Goal: Contribute content: Contribute content

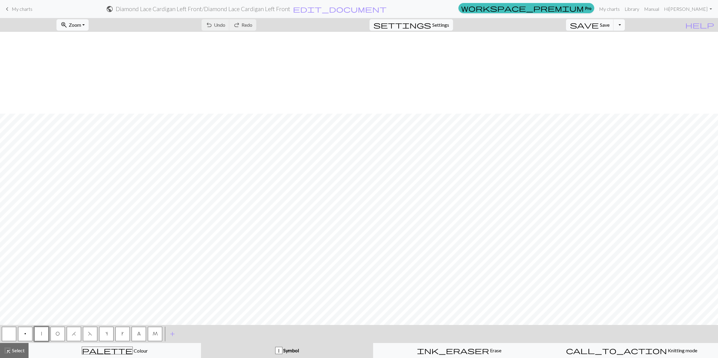
scroll to position [82, 0]
click at [58, 332] on span "O" at bounding box center [58, 333] width 4 height 5
click at [42, 335] on button "|" at bounding box center [41, 334] width 14 height 14
click at [225, 26] on span "Undo" at bounding box center [219, 25] width 11 height 6
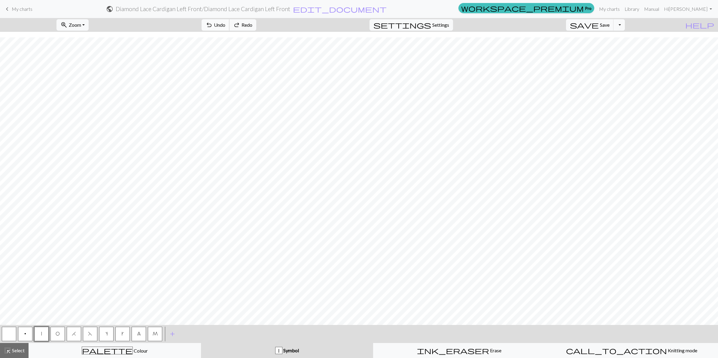
click at [225, 26] on span "Undo" at bounding box center [219, 25] width 11 height 6
click at [252, 25] on span "Redo" at bounding box center [246, 25] width 11 height 6
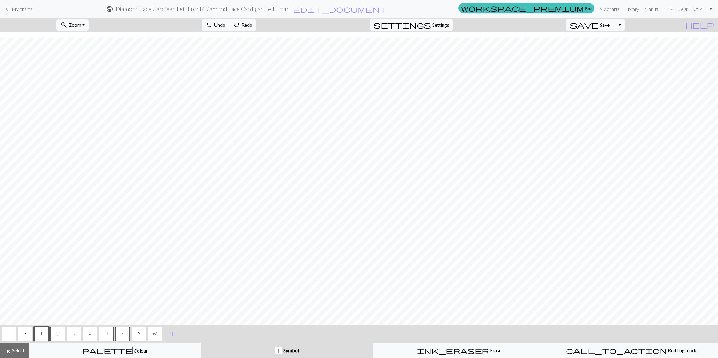
click at [57, 332] on span "O" at bounding box center [58, 333] width 4 height 5
click at [39, 333] on button "|" at bounding box center [41, 334] width 14 height 14
click at [77, 336] on button "H" at bounding box center [74, 334] width 14 height 14
click at [89, 334] on span "F" at bounding box center [90, 333] width 4 height 5
click at [44, 332] on button "|" at bounding box center [41, 334] width 14 height 14
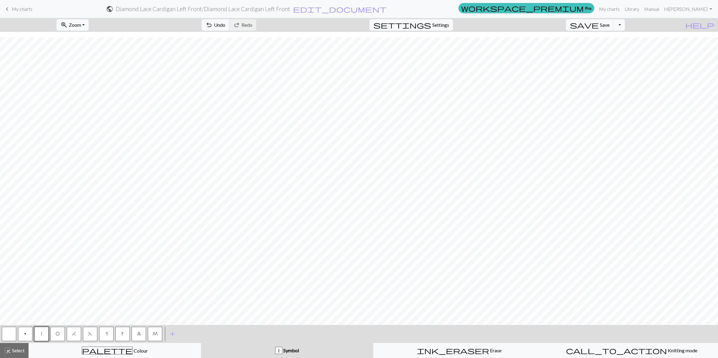
drag, startPoint x: 90, startPoint y: 332, endPoint x: 109, endPoint y: 320, distance: 22.7
click at [90, 332] on span "F" at bounding box center [90, 333] width 4 height 5
click at [70, 335] on button "H" at bounding box center [74, 334] width 14 height 14
click at [40, 332] on button "|" at bounding box center [41, 334] width 14 height 14
click at [56, 332] on span "O" at bounding box center [58, 333] width 4 height 5
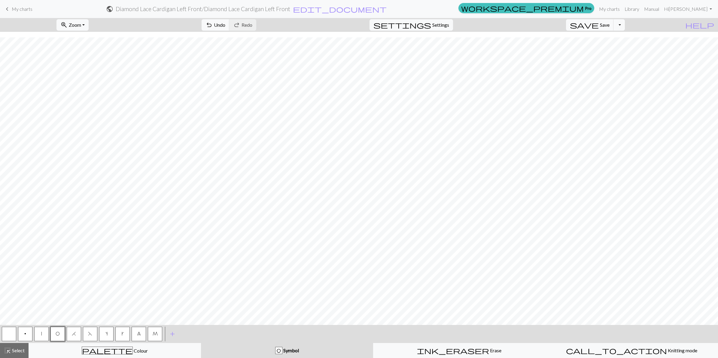
drag, startPoint x: 42, startPoint y: 332, endPoint x: 48, endPoint y: 322, distance: 12.4
click at [44, 329] on button "|" at bounding box center [41, 334] width 14 height 14
drag, startPoint x: 58, startPoint y: 333, endPoint x: 56, endPoint y: 329, distance: 3.9
click at [58, 332] on span "O" at bounding box center [58, 333] width 4 height 5
click at [38, 335] on button "|" at bounding box center [41, 334] width 14 height 14
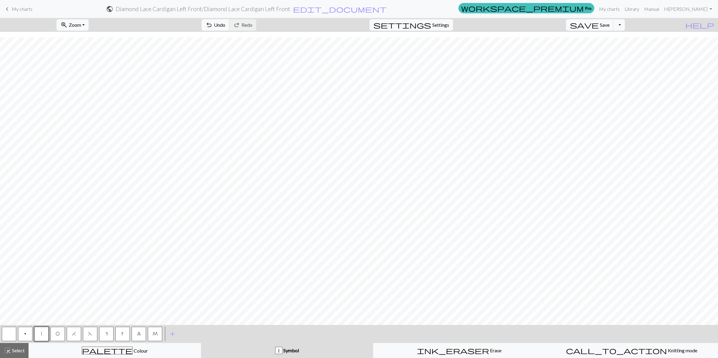
drag, startPoint x: 54, startPoint y: 336, endPoint x: 62, endPoint y: 326, distance: 12.6
click at [54, 335] on button "O" at bounding box center [57, 334] width 14 height 14
drag, startPoint x: 74, startPoint y: 332, endPoint x: 81, endPoint y: 322, distance: 12.0
click at [74, 329] on button "H" at bounding box center [74, 334] width 14 height 14
drag, startPoint x: 56, startPoint y: 334, endPoint x: 71, endPoint y: 325, distance: 17.4
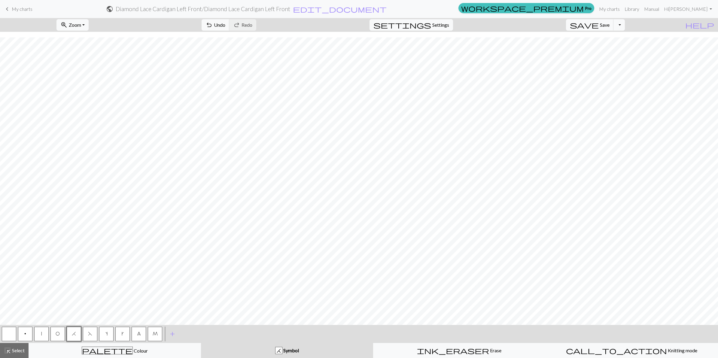
click at [57, 333] on span "O" at bounding box center [58, 333] width 4 height 5
click at [92, 337] on button "F" at bounding box center [90, 334] width 14 height 14
click at [42, 332] on button "|" at bounding box center [41, 334] width 14 height 14
click at [54, 333] on button "O" at bounding box center [57, 334] width 14 height 14
click at [73, 337] on button "H" at bounding box center [74, 334] width 14 height 14
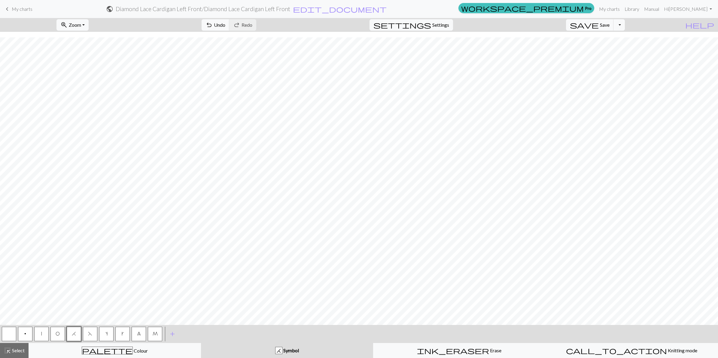
click at [59, 332] on span "O" at bounding box center [58, 333] width 4 height 5
drag, startPoint x: 42, startPoint y: 335, endPoint x: 51, endPoint y: 327, distance: 11.9
click at [43, 335] on button "|" at bounding box center [41, 334] width 14 height 14
drag, startPoint x: 55, startPoint y: 335, endPoint x: 55, endPoint y: 331, distance: 4.2
click at [55, 335] on button "O" at bounding box center [57, 334] width 14 height 14
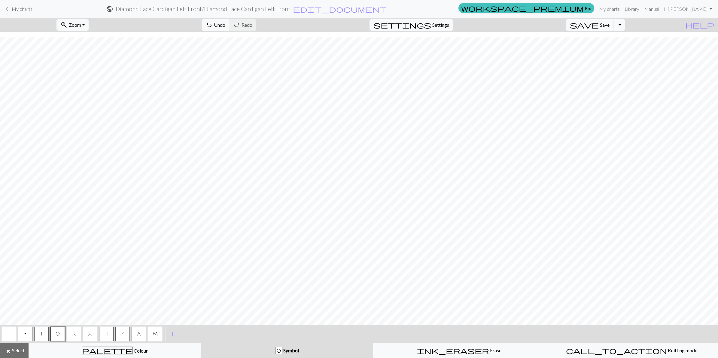
drag, startPoint x: 90, startPoint y: 334, endPoint x: 108, endPoint y: 320, distance: 22.7
click at [93, 328] on button "F" at bounding box center [90, 334] width 14 height 14
click at [40, 335] on button "|" at bounding box center [41, 334] width 14 height 14
click at [74, 334] on span "H" at bounding box center [74, 333] width 4 height 5
click at [57, 337] on button "O" at bounding box center [57, 334] width 14 height 14
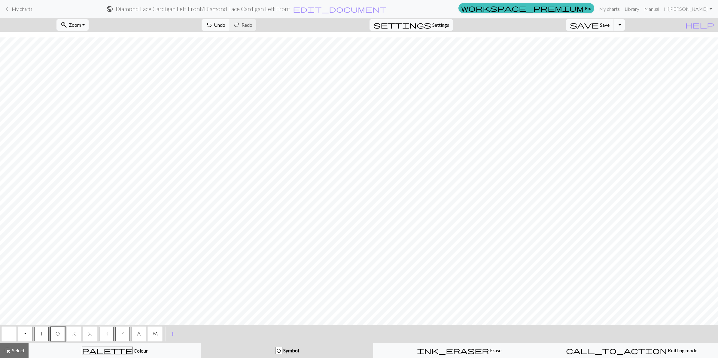
drag, startPoint x: 41, startPoint y: 332, endPoint x: 47, endPoint y: 328, distance: 8.4
click at [42, 331] on button "|" at bounding box center [41, 334] width 14 height 14
drag, startPoint x: 74, startPoint y: 333, endPoint x: 76, endPoint y: 327, distance: 5.9
click at [74, 332] on span "H" at bounding box center [74, 333] width 4 height 5
click at [57, 332] on span "O" at bounding box center [58, 333] width 4 height 5
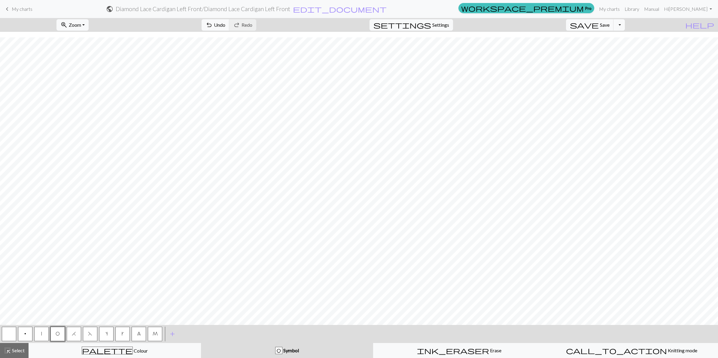
click at [44, 332] on button "|" at bounding box center [41, 334] width 14 height 14
click at [56, 335] on span "O" at bounding box center [58, 333] width 4 height 5
click at [87, 334] on button "F" at bounding box center [90, 334] width 14 height 14
drag, startPoint x: 38, startPoint y: 332, endPoint x: 49, endPoint y: 326, distance: 12.0
click at [38, 331] on button "|" at bounding box center [41, 334] width 14 height 14
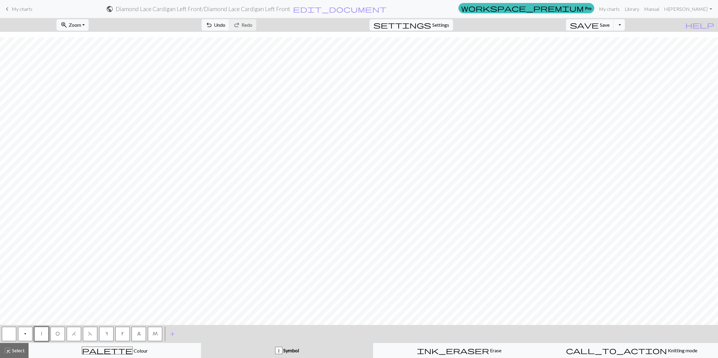
click at [74, 335] on span "H" at bounding box center [74, 333] width 4 height 5
click at [58, 332] on span "O" at bounding box center [58, 333] width 4 height 5
click at [40, 332] on button "|" at bounding box center [41, 334] width 14 height 14
click at [57, 337] on button "O" at bounding box center [57, 334] width 14 height 14
drag, startPoint x: 92, startPoint y: 332, endPoint x: 101, endPoint y: 324, distance: 12.1
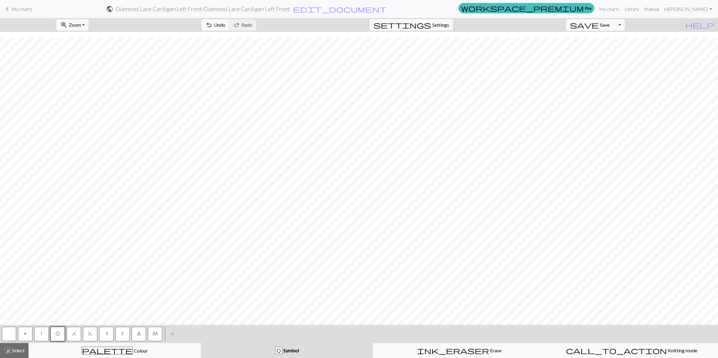
click at [95, 329] on button "F" at bounding box center [90, 334] width 14 height 14
drag, startPoint x: 41, startPoint y: 334, endPoint x: 47, endPoint y: 327, distance: 8.3
click at [42, 332] on button "|" at bounding box center [41, 334] width 14 height 14
click at [74, 335] on span "H" at bounding box center [74, 333] width 4 height 5
click at [59, 336] on button "O" at bounding box center [57, 334] width 14 height 14
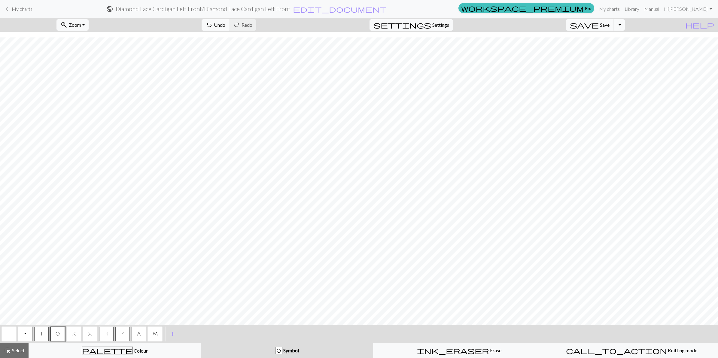
click at [44, 334] on button "|" at bounding box center [41, 334] width 14 height 14
click at [609, 24] on span "Save" at bounding box center [605, 25] width 10 height 6
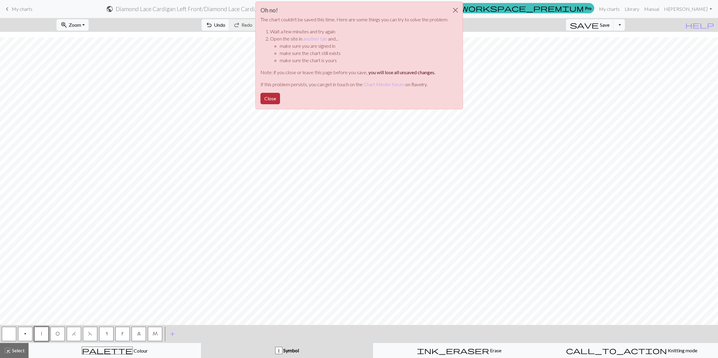
click at [268, 99] on button "Close" at bounding box center [270, 98] width 20 height 11
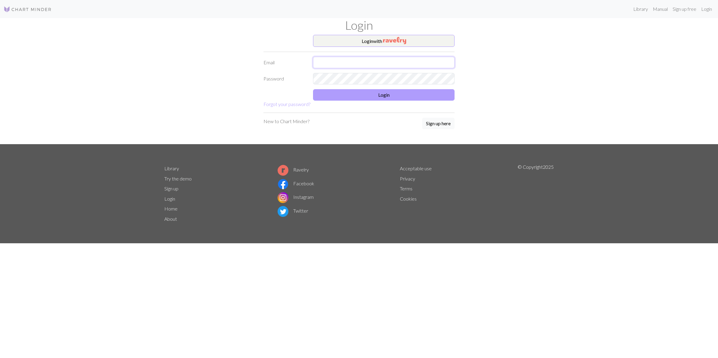
type input "[PERSON_NAME][EMAIL_ADDRESS][DOMAIN_NAME]"
click at [394, 96] on button "Login" at bounding box center [383, 94] width 141 height 11
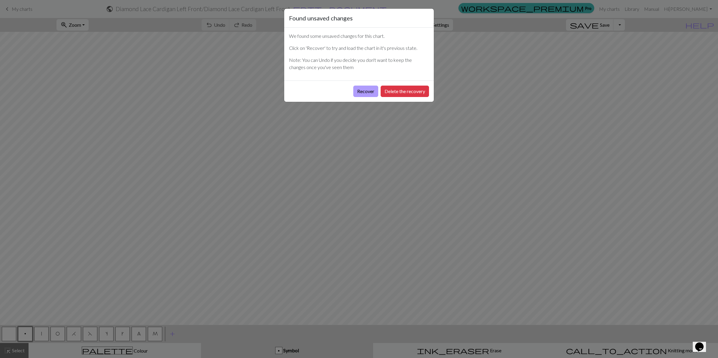
click at [356, 93] on button "Recover" at bounding box center [365, 91] width 25 height 11
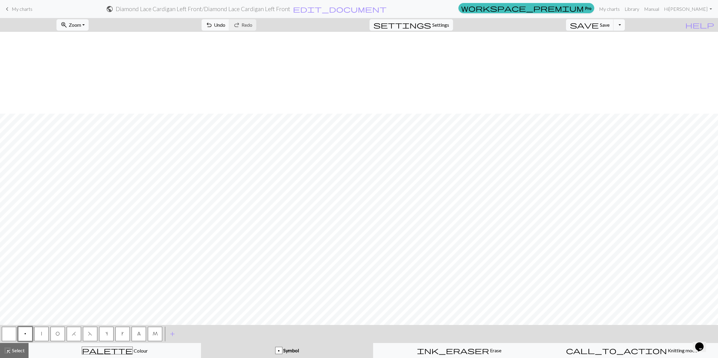
scroll to position [82, 0]
click at [42, 335] on button "|" at bounding box center [41, 334] width 14 height 14
drag, startPoint x: 72, startPoint y: 334, endPoint x: 89, endPoint y: 324, distance: 19.8
click at [72, 333] on span "H" at bounding box center [74, 333] width 4 height 5
click at [61, 337] on button "O" at bounding box center [57, 334] width 14 height 14
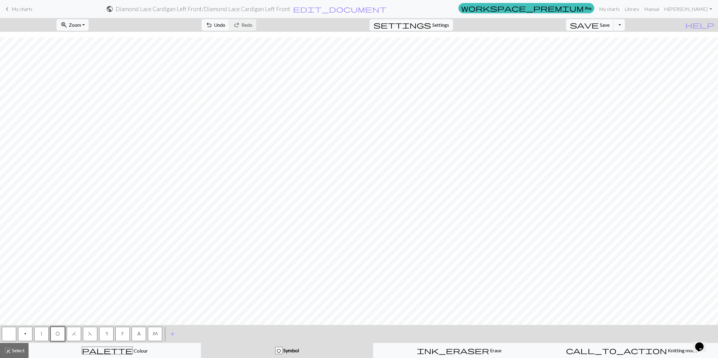
drag, startPoint x: 40, startPoint y: 334, endPoint x: 77, endPoint y: 321, distance: 39.1
click at [42, 332] on button "|" at bounding box center [41, 334] width 14 height 14
drag, startPoint x: 88, startPoint y: 333, endPoint x: 105, endPoint y: 321, distance: 20.8
click at [88, 333] on span "F" at bounding box center [90, 333] width 4 height 5
drag, startPoint x: 43, startPoint y: 334, endPoint x: 56, endPoint y: 323, distance: 17.7
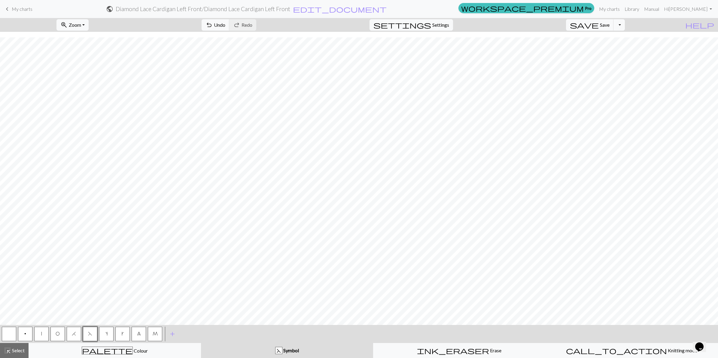
click at [46, 331] on button "|" at bounding box center [41, 334] width 14 height 14
drag, startPoint x: 56, startPoint y: 335, endPoint x: 79, endPoint y: 326, distance: 24.4
click at [59, 332] on span "O" at bounding box center [58, 333] width 4 height 5
click at [137, 332] on span "8" at bounding box center [139, 333] width 4 height 5
drag, startPoint x: 56, startPoint y: 335, endPoint x: 89, endPoint y: 323, distance: 34.5
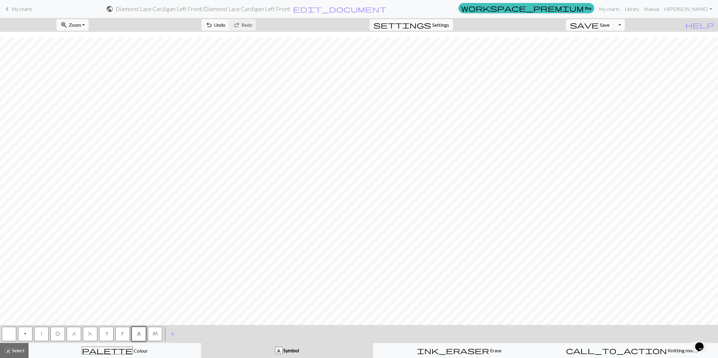
click at [56, 334] on span "O" at bounding box center [58, 333] width 4 height 5
drag, startPoint x: 44, startPoint y: 332, endPoint x: 56, endPoint y: 324, distance: 14.4
click at [53, 327] on div "p | O H F s k 8 M" at bounding box center [82, 334] width 162 height 16
drag, startPoint x: 74, startPoint y: 334, endPoint x: 79, endPoint y: 328, distance: 7.9
click at [75, 332] on span "H" at bounding box center [74, 333] width 4 height 5
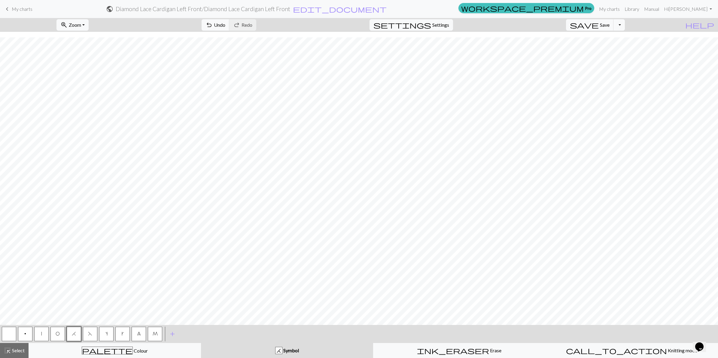
drag, startPoint x: 87, startPoint y: 334, endPoint x: 100, endPoint y: 325, distance: 15.7
click at [92, 331] on button "F" at bounding box center [90, 334] width 14 height 14
click at [59, 331] on button "O" at bounding box center [57, 334] width 14 height 14
drag, startPoint x: 41, startPoint y: 332, endPoint x: 45, endPoint y: 328, distance: 5.7
click at [41, 332] on span "|" at bounding box center [41, 333] width 1 height 5
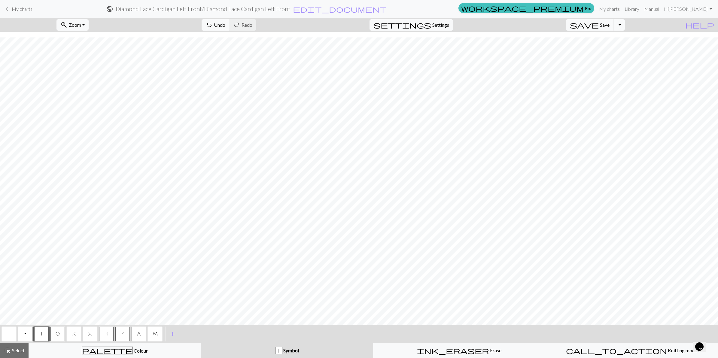
drag, startPoint x: 57, startPoint y: 336, endPoint x: 69, endPoint y: 327, distance: 15.4
click at [60, 334] on button "O" at bounding box center [57, 334] width 14 height 14
click at [41, 335] on span "|" at bounding box center [41, 333] width 1 height 5
drag, startPoint x: 8, startPoint y: 335, endPoint x: 17, endPoint y: 326, distance: 12.1
click at [14, 328] on button "button" at bounding box center [9, 334] width 14 height 14
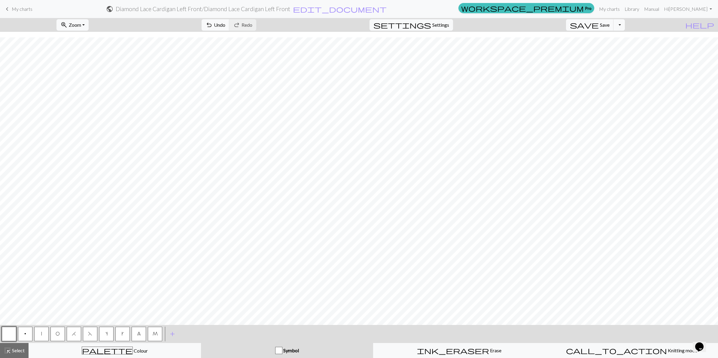
click at [42, 334] on button "|" at bounding box center [41, 334] width 14 height 14
drag, startPoint x: 74, startPoint y: 333, endPoint x: 80, endPoint y: 326, distance: 9.1
click at [75, 329] on button "H" at bounding box center [74, 334] width 14 height 14
click at [58, 334] on span "O" at bounding box center [58, 333] width 4 height 5
drag, startPoint x: 40, startPoint y: 330, endPoint x: 40, endPoint y: 323, distance: 6.9
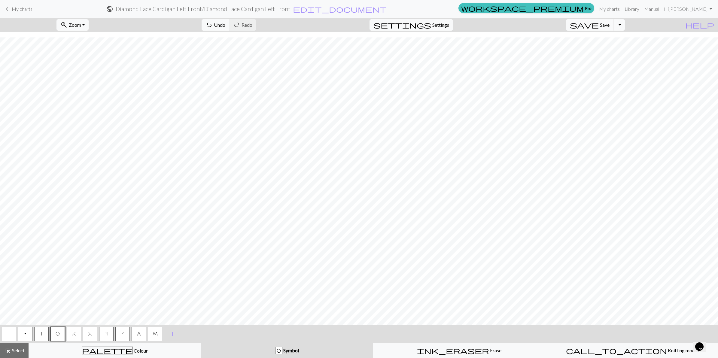
click at [40, 327] on button "|" at bounding box center [41, 334] width 14 height 14
click at [91, 333] on span "F" at bounding box center [90, 333] width 4 height 5
click at [40, 335] on button "|" at bounding box center [41, 334] width 14 height 14
click at [56, 332] on span "O" at bounding box center [58, 333] width 4 height 5
drag, startPoint x: 138, startPoint y: 334, endPoint x: 153, endPoint y: 322, distance: 19.7
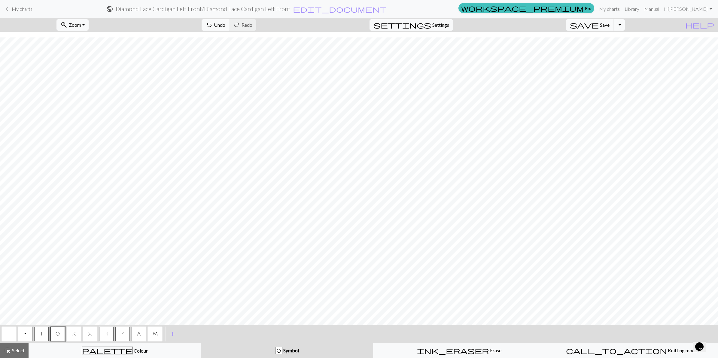
click at [138, 334] on span "8" at bounding box center [139, 333] width 4 height 5
click at [60, 332] on button "O" at bounding box center [57, 334] width 14 height 14
drag, startPoint x: 41, startPoint y: 335, endPoint x: 43, endPoint y: 326, distance: 8.9
click at [41, 335] on span "|" at bounding box center [41, 333] width 1 height 5
drag, startPoint x: 74, startPoint y: 330, endPoint x: 74, endPoint y: 322, distance: 8.1
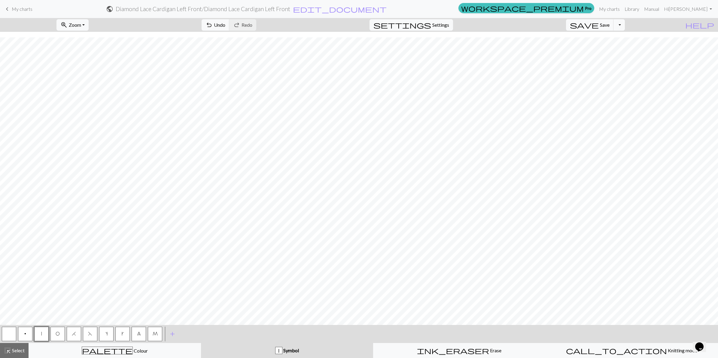
click at [74, 326] on div "H" at bounding box center [74, 334] width 16 height 16
click at [74, 327] on button "H" at bounding box center [74, 334] width 14 height 14
drag, startPoint x: 56, startPoint y: 334, endPoint x: 59, endPoint y: 331, distance: 4.5
click at [56, 334] on span "O" at bounding box center [58, 333] width 4 height 5
drag, startPoint x: 39, startPoint y: 333, endPoint x: 48, endPoint y: 329, distance: 9.9
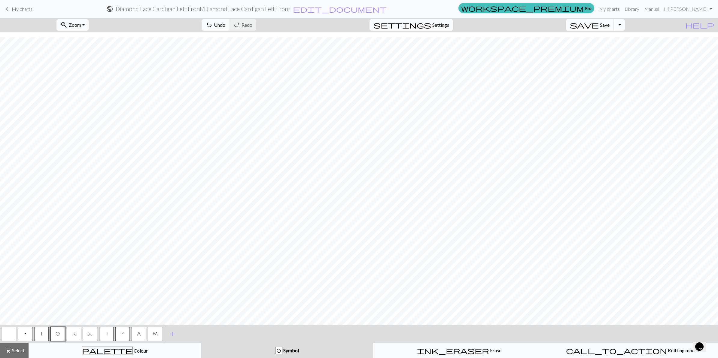
click at [39, 333] on button "|" at bounding box center [41, 334] width 14 height 14
drag, startPoint x: 91, startPoint y: 336, endPoint x: 94, endPoint y: 332, distance: 4.9
click at [92, 335] on button "F" at bounding box center [90, 334] width 14 height 14
drag, startPoint x: 39, startPoint y: 332, endPoint x: 49, endPoint y: 323, distance: 13.0
click at [41, 330] on button "|" at bounding box center [41, 334] width 14 height 14
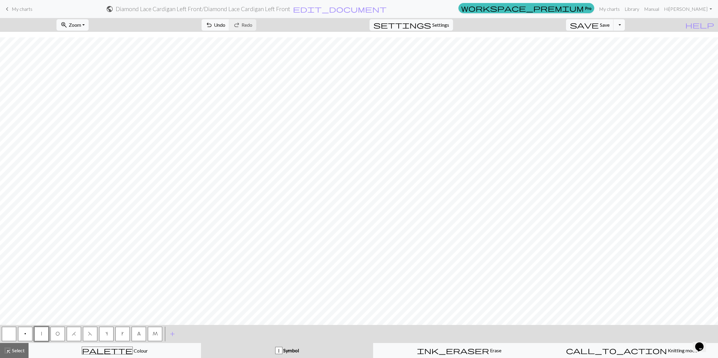
drag, startPoint x: 59, startPoint y: 333, endPoint x: 78, endPoint y: 326, distance: 20.2
click at [60, 333] on button "O" at bounding box center [57, 334] width 14 height 14
drag, startPoint x: 138, startPoint y: 334, endPoint x: 144, endPoint y: 331, distance: 7.1
click at [138, 334] on span "8" at bounding box center [139, 333] width 4 height 5
click at [59, 332] on span "O" at bounding box center [58, 333] width 4 height 5
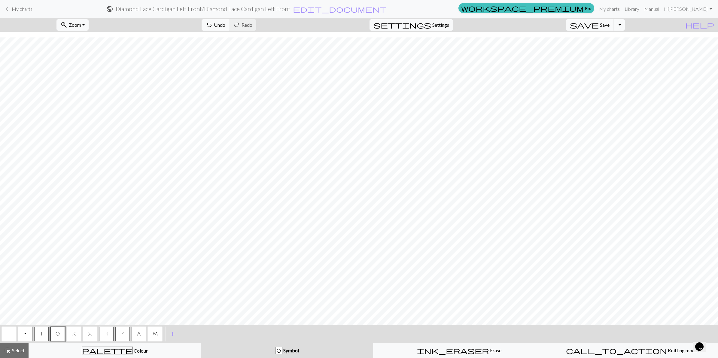
click at [44, 332] on button "|" at bounding box center [41, 334] width 14 height 14
drag, startPoint x: 74, startPoint y: 333, endPoint x: 92, endPoint y: 320, distance: 23.1
click at [80, 330] on button "H" at bounding box center [74, 334] width 14 height 14
click at [58, 337] on button "O" at bounding box center [57, 334] width 14 height 14
click at [43, 336] on button "|" at bounding box center [41, 334] width 14 height 14
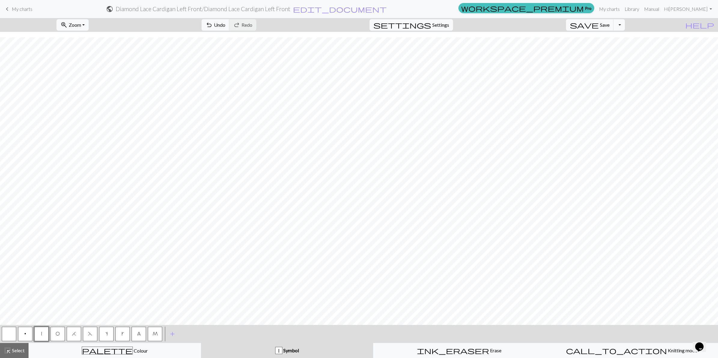
click at [56, 334] on span "O" at bounding box center [58, 333] width 4 height 5
drag, startPoint x: 43, startPoint y: 335, endPoint x: 90, endPoint y: 321, distance: 49.7
click at [44, 334] on button "|" at bounding box center [41, 334] width 14 height 14
drag, startPoint x: 74, startPoint y: 335, endPoint x: 80, endPoint y: 328, distance: 9.4
click at [77, 333] on button "H" at bounding box center [74, 334] width 14 height 14
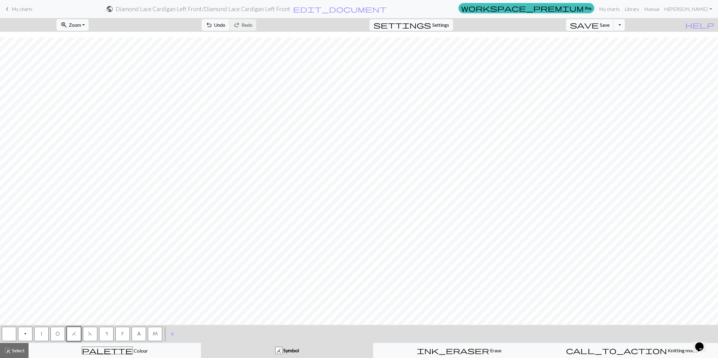
click at [58, 332] on span "O" at bounding box center [58, 333] width 4 height 5
click at [46, 333] on button "|" at bounding box center [41, 334] width 14 height 14
click at [54, 332] on button "O" at bounding box center [57, 334] width 14 height 14
drag, startPoint x: 88, startPoint y: 332, endPoint x: 96, endPoint y: 321, distance: 14.4
click at [93, 325] on div "< p | O H F s k 8 M >" at bounding box center [82, 334] width 162 height 18
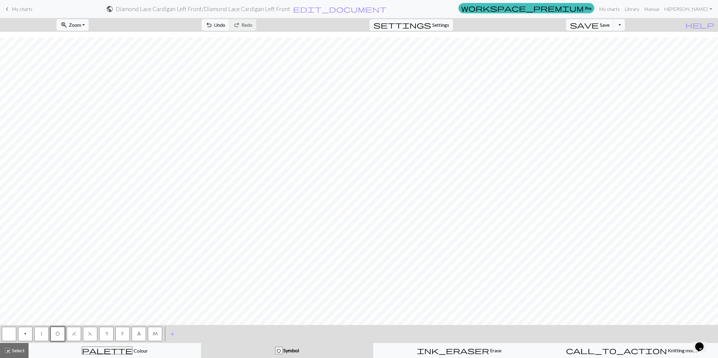
click at [92, 332] on span "F" at bounding box center [90, 333] width 4 height 5
drag, startPoint x: 45, startPoint y: 330, endPoint x: 55, endPoint y: 321, distance: 13.6
click at [50, 326] on div "p | O H F s k 8 M" at bounding box center [82, 334] width 162 height 16
click at [39, 335] on button "|" at bounding box center [41, 334] width 14 height 14
drag, startPoint x: 74, startPoint y: 334, endPoint x: 80, endPoint y: 327, distance: 9.1
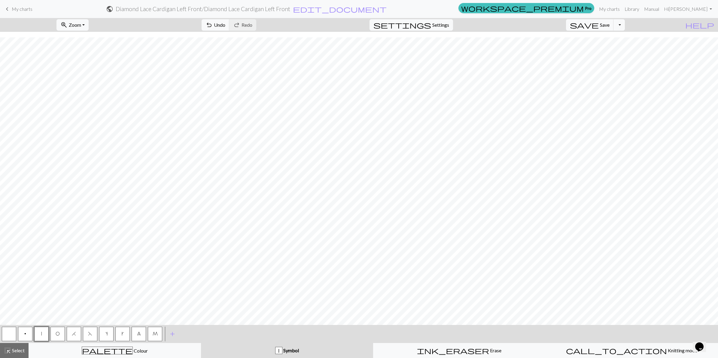
click at [76, 332] on span "H" at bounding box center [74, 333] width 4 height 5
click at [57, 335] on span "O" at bounding box center [58, 333] width 4 height 5
click at [42, 335] on button "|" at bounding box center [41, 334] width 14 height 14
click at [58, 335] on span "O" at bounding box center [58, 333] width 4 height 5
drag, startPoint x: 89, startPoint y: 335, endPoint x: 99, endPoint y: 324, distance: 14.7
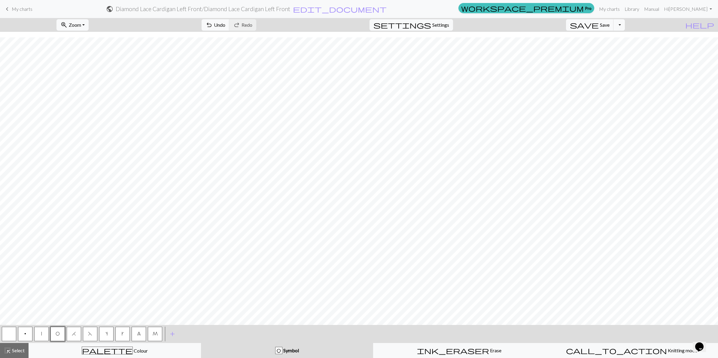
click at [89, 335] on span "F" at bounding box center [90, 333] width 4 height 5
click at [44, 334] on button "|" at bounding box center [41, 334] width 14 height 14
click at [74, 331] on span "H" at bounding box center [74, 333] width 4 height 5
click at [53, 336] on button "O" at bounding box center [57, 334] width 14 height 14
drag, startPoint x: 41, startPoint y: 334, endPoint x: 52, endPoint y: 324, distance: 13.8
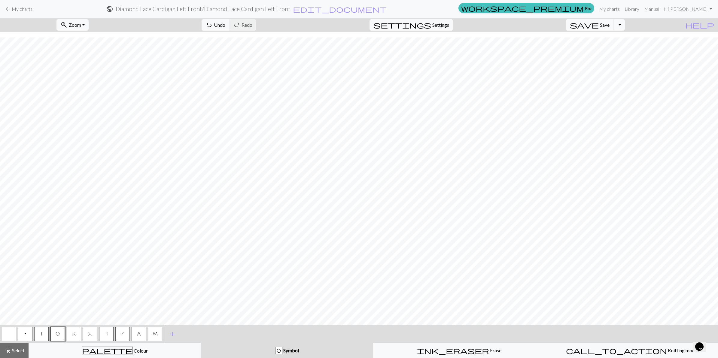
click at [45, 330] on button "|" at bounding box center [41, 334] width 14 height 14
click at [53, 333] on button "O" at bounding box center [57, 334] width 14 height 14
click at [38, 336] on button "|" at bounding box center [41, 334] width 14 height 14
drag, startPoint x: 74, startPoint y: 334, endPoint x: 102, endPoint y: 321, distance: 30.6
click at [78, 332] on button "H" at bounding box center [74, 334] width 14 height 14
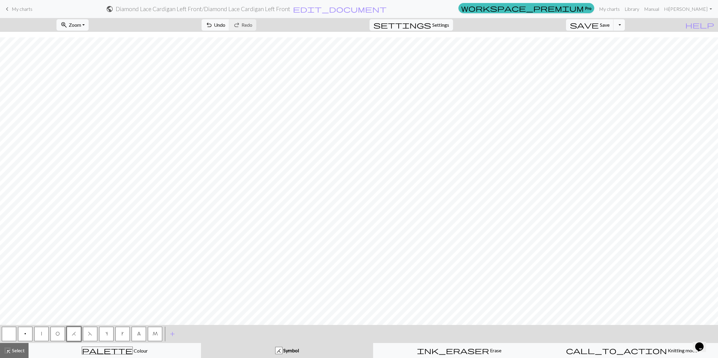
click at [58, 334] on span "O" at bounding box center [58, 333] width 4 height 5
click at [42, 337] on button "|" at bounding box center [41, 334] width 14 height 14
drag, startPoint x: 54, startPoint y: 335, endPoint x: 60, endPoint y: 330, distance: 8.1
click at [56, 334] on button "O" at bounding box center [57, 334] width 14 height 14
click at [86, 334] on button "F" at bounding box center [90, 334] width 14 height 14
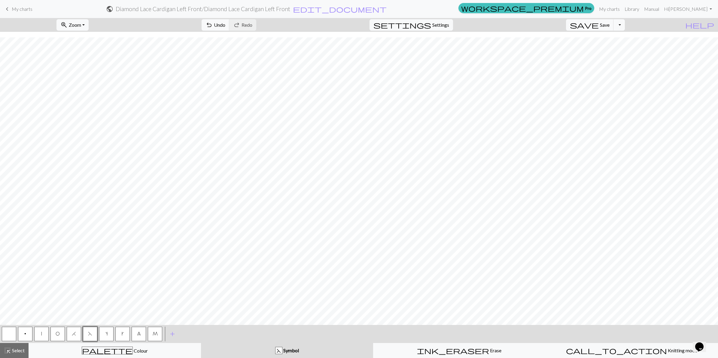
drag, startPoint x: 41, startPoint y: 335, endPoint x: 57, endPoint y: 320, distance: 22.2
click at [43, 333] on button "|" at bounding box center [41, 334] width 14 height 14
click at [76, 335] on span "H" at bounding box center [74, 333] width 4 height 5
drag, startPoint x: 59, startPoint y: 331, endPoint x: 68, endPoint y: 321, distance: 13.4
click at [63, 329] on button "O" at bounding box center [57, 334] width 14 height 14
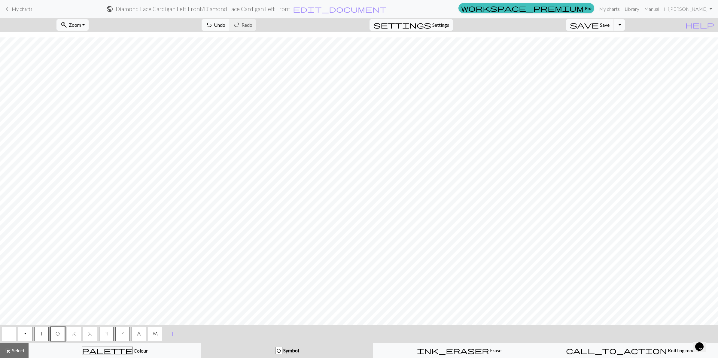
drag, startPoint x: 43, startPoint y: 332, endPoint x: 45, endPoint y: 326, distance: 6.4
click at [44, 329] on button "|" at bounding box center [41, 334] width 14 height 14
drag, startPoint x: 58, startPoint y: 332, endPoint x: 64, endPoint y: 325, distance: 9.6
click at [60, 329] on button "O" at bounding box center [57, 334] width 14 height 14
drag, startPoint x: 90, startPoint y: 336, endPoint x: 92, endPoint y: 331, distance: 5.2
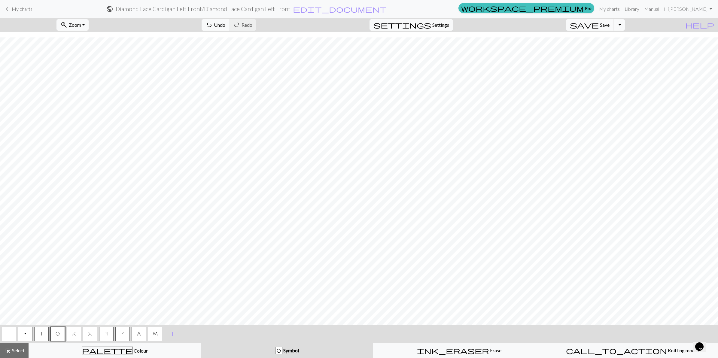
click at [91, 334] on span "F" at bounding box center [90, 333] width 4 height 5
drag, startPoint x: 41, startPoint y: 333, endPoint x: 49, endPoint y: 325, distance: 11.9
click at [46, 328] on button "|" at bounding box center [41, 334] width 14 height 14
click at [74, 334] on span "H" at bounding box center [74, 333] width 4 height 5
click at [62, 335] on button "O" at bounding box center [57, 334] width 14 height 14
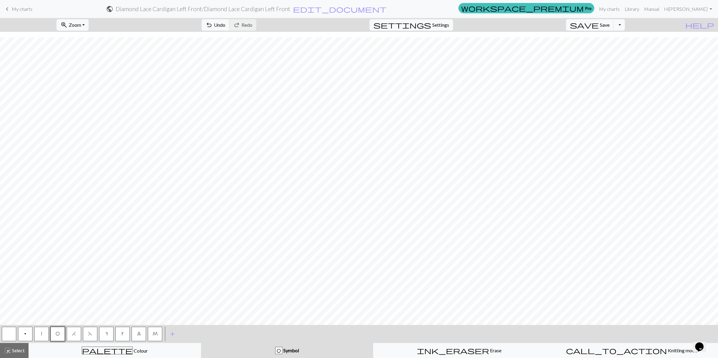
drag, startPoint x: 41, startPoint y: 336, endPoint x: 63, endPoint y: 325, distance: 25.3
click at [43, 335] on button "|" at bounding box center [41, 334] width 14 height 14
click at [56, 335] on span "O" at bounding box center [58, 333] width 4 height 5
drag, startPoint x: 39, startPoint y: 334, endPoint x: 56, endPoint y: 321, distance: 21.0
click at [42, 332] on button "|" at bounding box center [41, 334] width 14 height 14
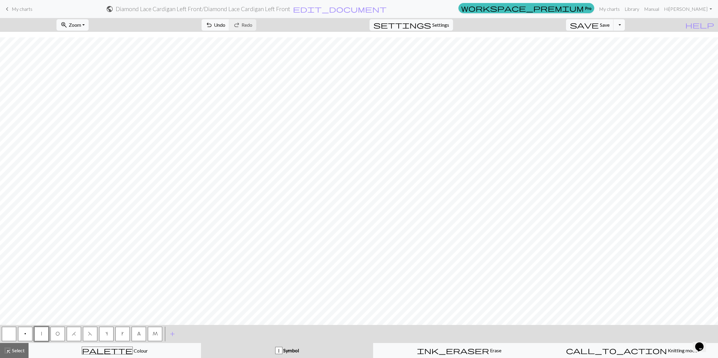
drag, startPoint x: 56, startPoint y: 337, endPoint x: 61, endPoint y: 332, distance: 7.2
click at [59, 334] on button "O" at bounding box center [57, 334] width 14 height 14
drag, startPoint x: 90, startPoint y: 336, endPoint x: 110, endPoint y: 319, distance: 26.2
click at [91, 334] on button "F" at bounding box center [90, 334] width 14 height 14
drag, startPoint x: 39, startPoint y: 338, endPoint x: 102, endPoint y: 319, distance: 66.0
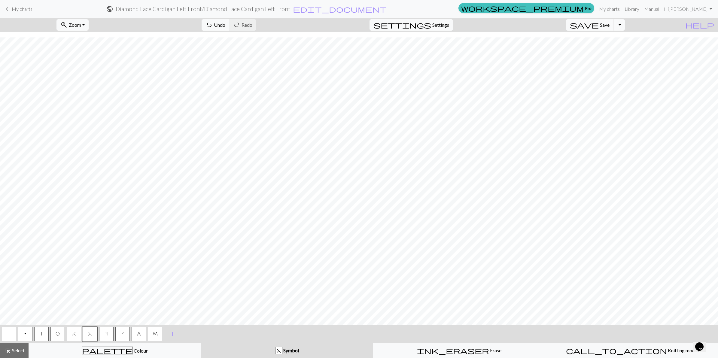
click at [41, 335] on button "|" at bounding box center [41, 334] width 14 height 14
drag, startPoint x: 74, startPoint y: 334, endPoint x: 89, endPoint y: 325, distance: 17.8
click at [76, 330] on button "H" at bounding box center [74, 334] width 14 height 14
drag, startPoint x: 56, startPoint y: 332, endPoint x: 73, endPoint y: 325, distance: 19.0
click at [59, 332] on span "O" at bounding box center [58, 333] width 4 height 5
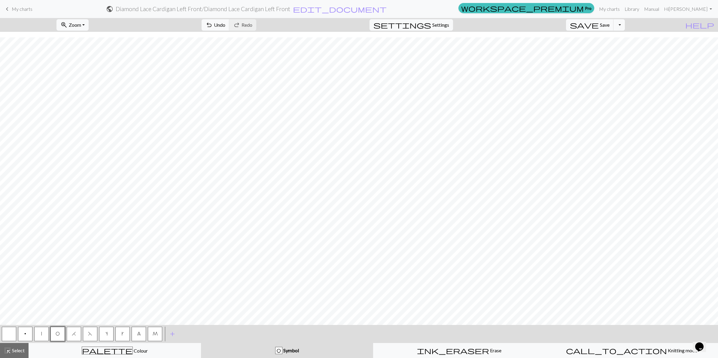
drag, startPoint x: 44, startPoint y: 334, endPoint x: 62, endPoint y: 323, distance: 21.4
click at [47, 332] on button "|" at bounding box center [41, 334] width 14 height 14
drag, startPoint x: 56, startPoint y: 335, endPoint x: 80, endPoint y: 321, distance: 27.3
click at [58, 334] on span "O" at bounding box center [58, 333] width 4 height 5
click at [94, 334] on button "F" at bounding box center [90, 334] width 14 height 14
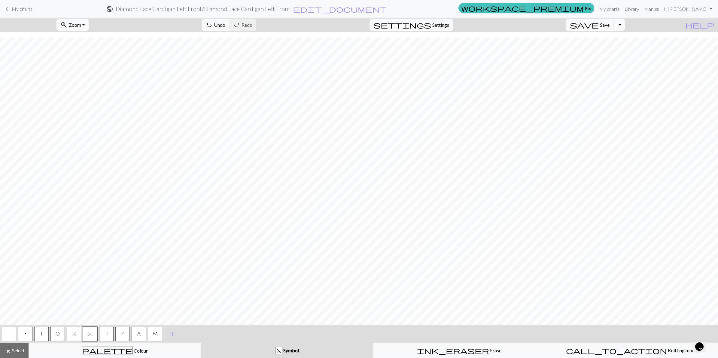
drag, startPoint x: 40, startPoint y: 333, endPoint x: 48, endPoint y: 327, distance: 10.3
click at [45, 329] on button "|" at bounding box center [41, 334] width 14 height 14
drag, startPoint x: 73, startPoint y: 335, endPoint x: 80, endPoint y: 325, distance: 13.0
click at [76, 332] on button "H" at bounding box center [74, 334] width 14 height 14
drag, startPoint x: 58, startPoint y: 335, endPoint x: 62, endPoint y: 326, distance: 9.3
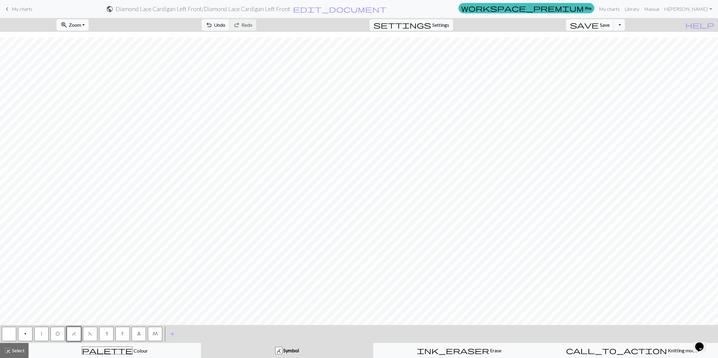
click at [58, 334] on span "O" at bounding box center [58, 333] width 4 height 5
drag, startPoint x: 37, startPoint y: 334, endPoint x: 47, endPoint y: 325, distance: 13.4
click at [39, 331] on button "|" at bounding box center [41, 334] width 14 height 14
drag, startPoint x: 53, startPoint y: 337, endPoint x: 62, endPoint y: 322, distance: 17.0
click at [56, 333] on button "O" at bounding box center [57, 334] width 14 height 14
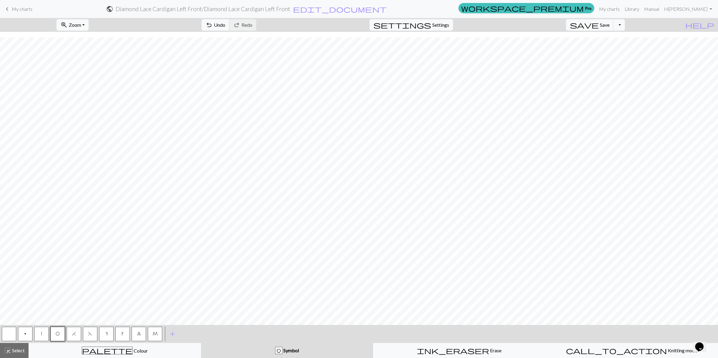
drag, startPoint x: 89, startPoint y: 336, endPoint x: 92, endPoint y: 330, distance: 7.0
click at [89, 336] on button "F" at bounding box center [90, 334] width 14 height 14
click at [44, 331] on button "|" at bounding box center [41, 334] width 14 height 14
click at [72, 335] on span "H" at bounding box center [74, 333] width 4 height 5
click at [56, 334] on span "O" at bounding box center [58, 333] width 4 height 5
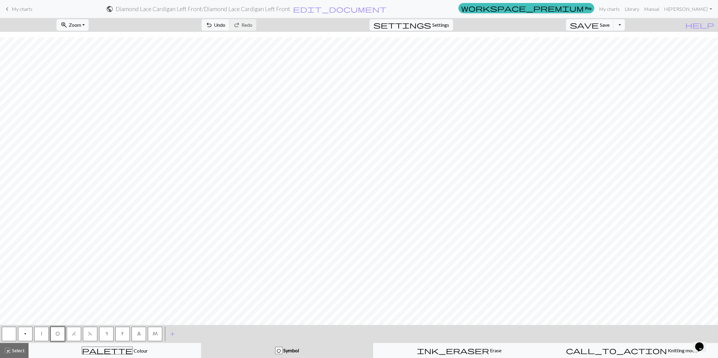
click at [40, 334] on button "|" at bounding box center [41, 334] width 14 height 14
click at [60, 331] on button "O" at bounding box center [57, 334] width 14 height 14
click at [91, 335] on span "F" at bounding box center [90, 333] width 4 height 5
drag, startPoint x: 37, startPoint y: 337, endPoint x: 47, endPoint y: 329, distance: 13.5
click at [38, 335] on button "|" at bounding box center [41, 334] width 14 height 14
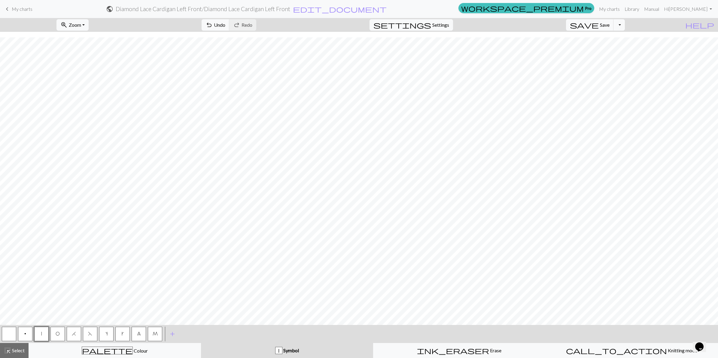
click at [74, 334] on span "H" at bounding box center [74, 333] width 4 height 5
drag, startPoint x: 54, startPoint y: 332, endPoint x: 65, endPoint y: 320, distance: 15.9
click at [56, 329] on button "O" at bounding box center [57, 334] width 14 height 14
drag, startPoint x: 41, startPoint y: 337, endPoint x: 91, endPoint y: 329, distance: 50.2
click at [42, 335] on button "|" at bounding box center [41, 334] width 14 height 14
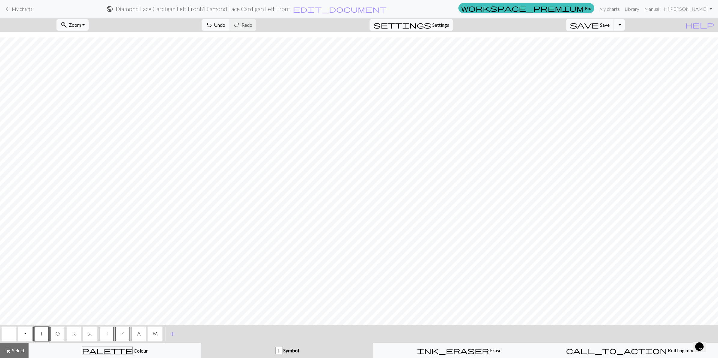
click at [58, 337] on button "O" at bounding box center [57, 334] width 14 height 14
click at [90, 333] on span "F" at bounding box center [90, 333] width 4 height 5
click at [42, 334] on button "|" at bounding box center [41, 334] width 14 height 14
click at [72, 334] on span "H" at bounding box center [74, 333] width 4 height 5
drag, startPoint x: 58, startPoint y: 331, endPoint x: 65, endPoint y: 323, distance: 10.2
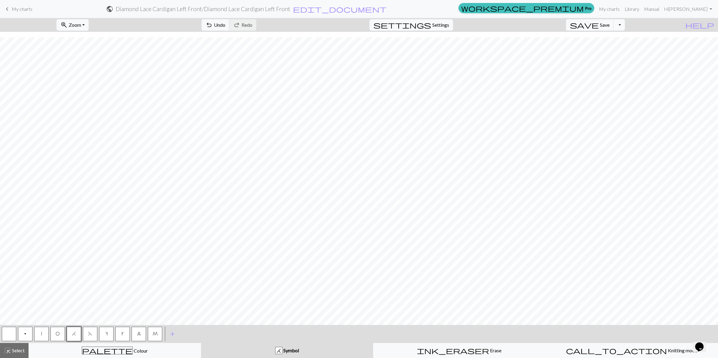
click at [58, 330] on button "O" at bounding box center [57, 334] width 14 height 14
drag, startPoint x: 40, startPoint y: 335, endPoint x: 57, endPoint y: 319, distance: 23.8
click at [41, 332] on button "|" at bounding box center [41, 334] width 14 height 14
drag, startPoint x: 56, startPoint y: 334, endPoint x: 63, endPoint y: 323, distance: 13.1
click at [59, 331] on span "O" at bounding box center [58, 333] width 4 height 5
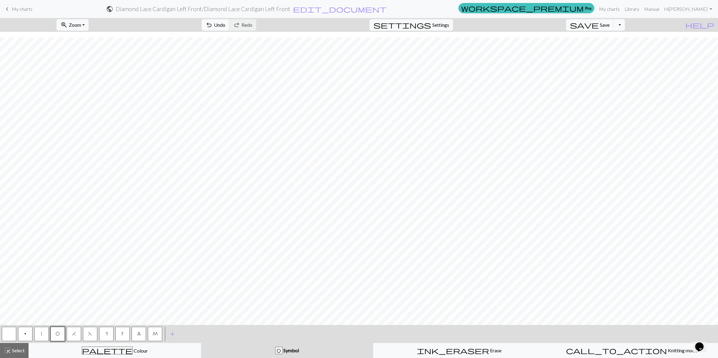
drag, startPoint x: 92, startPoint y: 332, endPoint x: 104, endPoint y: 324, distance: 14.7
click at [94, 329] on button "F" at bounding box center [90, 334] width 14 height 14
click at [45, 330] on button "|" at bounding box center [41, 334] width 14 height 14
drag, startPoint x: 74, startPoint y: 334, endPoint x: 89, endPoint y: 324, distance: 18.6
click at [74, 334] on span "H" at bounding box center [74, 333] width 4 height 5
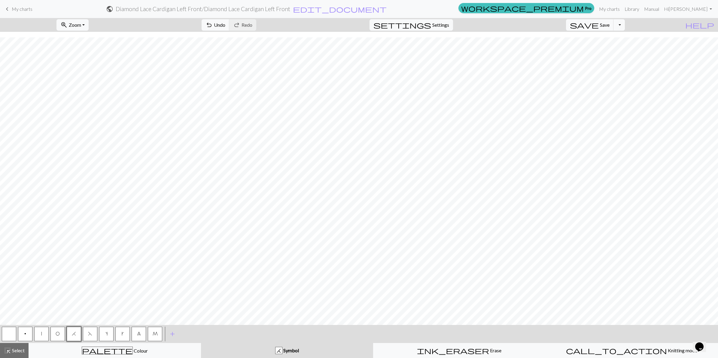
drag, startPoint x: 57, startPoint y: 334, endPoint x: 59, endPoint y: 331, distance: 3.4
click at [58, 333] on span "O" at bounding box center [58, 333] width 4 height 5
click at [40, 335] on button "|" at bounding box center [41, 334] width 14 height 14
drag, startPoint x: 55, startPoint y: 334, endPoint x: 64, endPoint y: 324, distance: 13.7
click at [58, 331] on span "O" at bounding box center [58, 333] width 4 height 5
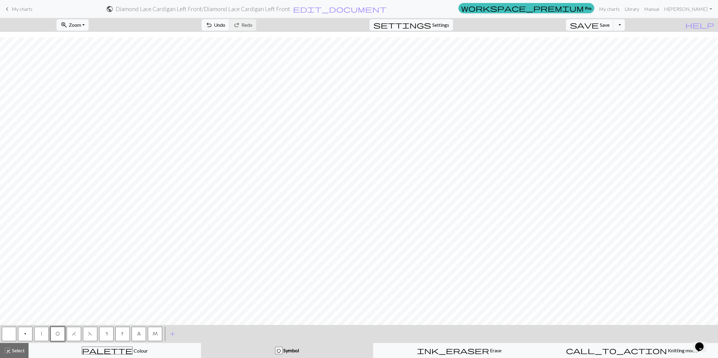
drag, startPoint x: 140, startPoint y: 335, endPoint x: 149, endPoint y: 320, distance: 17.7
click at [140, 334] on span "8" at bounding box center [139, 333] width 4 height 5
drag, startPoint x: 44, startPoint y: 337, endPoint x: 44, endPoint y: 329, distance: 8.1
click at [43, 337] on button "|" at bounding box center [41, 334] width 14 height 14
click at [72, 333] on span "H" at bounding box center [74, 333] width 4 height 5
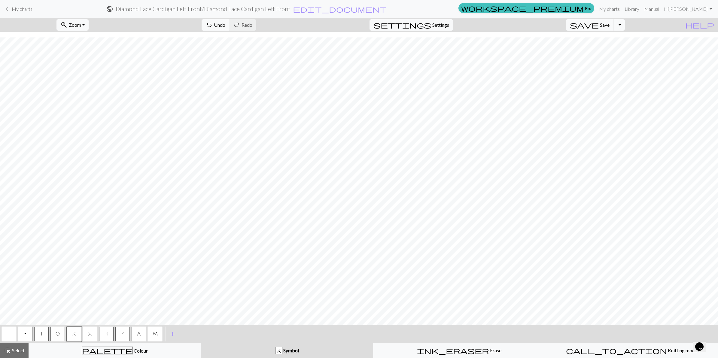
click at [56, 334] on span "O" at bounding box center [58, 333] width 4 height 5
click at [41, 334] on button "|" at bounding box center [41, 334] width 14 height 14
drag, startPoint x: 89, startPoint y: 335, endPoint x: 106, endPoint y: 320, distance: 22.8
click at [89, 335] on span "F" at bounding box center [90, 333] width 4 height 5
drag, startPoint x: 73, startPoint y: 331, endPoint x: 77, endPoint y: 323, distance: 9.4
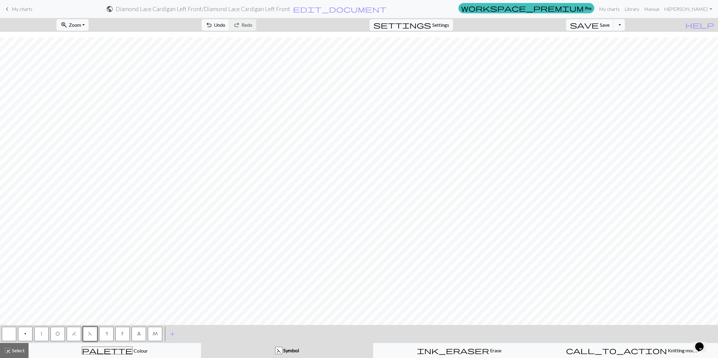
click at [75, 329] on button "H" at bounding box center [74, 334] width 14 height 14
drag, startPoint x: 58, startPoint y: 332, endPoint x: 60, endPoint y: 322, distance: 11.1
click at [58, 332] on span "O" at bounding box center [58, 333] width 4 height 5
click at [138, 332] on span "8" at bounding box center [139, 333] width 4 height 5
click at [56, 338] on button "O" at bounding box center [57, 334] width 14 height 14
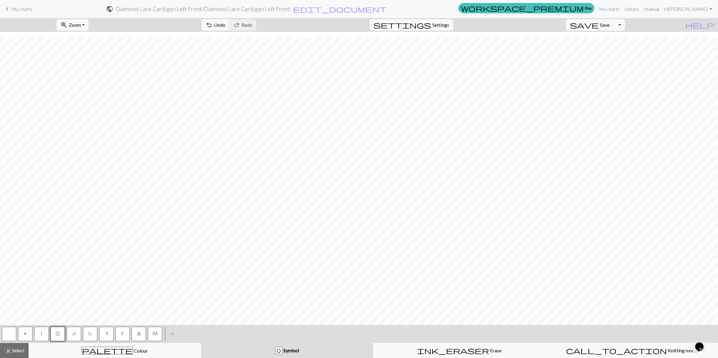
click at [41, 335] on span "|" at bounding box center [41, 333] width 1 height 5
click at [76, 333] on button "H" at bounding box center [74, 334] width 14 height 14
drag, startPoint x: 43, startPoint y: 334, endPoint x: 46, endPoint y: 330, distance: 4.9
click at [44, 333] on button "|" at bounding box center [41, 334] width 14 height 14
click at [58, 336] on span "O" at bounding box center [58, 333] width 4 height 5
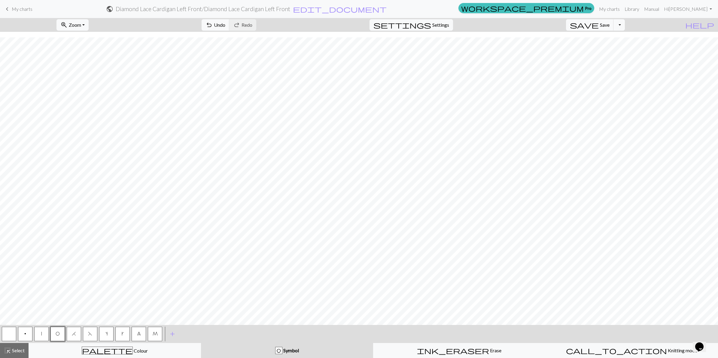
drag, startPoint x: 88, startPoint y: 334, endPoint x: 92, endPoint y: 324, distance: 10.2
click at [88, 332] on span "F" at bounding box center [90, 333] width 4 height 5
click at [38, 332] on button "|" at bounding box center [41, 334] width 14 height 14
drag, startPoint x: 57, startPoint y: 335, endPoint x: 65, endPoint y: 326, distance: 11.7
click at [57, 335] on span "O" at bounding box center [58, 333] width 4 height 5
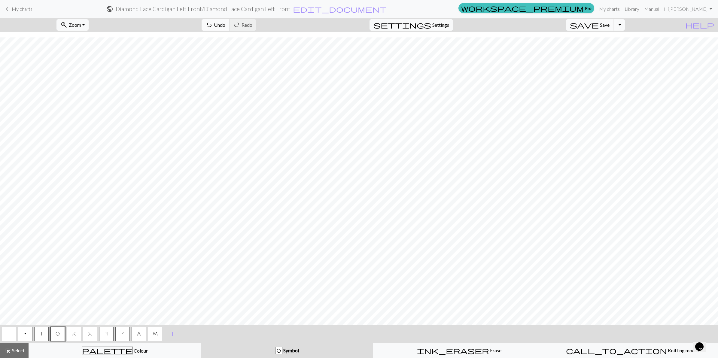
click at [225, 25] on span "Undo" at bounding box center [219, 25] width 11 height 6
drag, startPoint x: 41, startPoint y: 335, endPoint x: 47, endPoint y: 324, distance: 12.8
click at [42, 333] on button "|" at bounding box center [41, 334] width 14 height 14
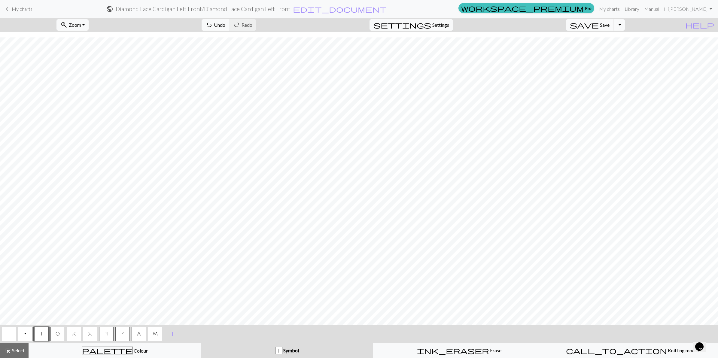
click at [59, 334] on span "O" at bounding box center [58, 333] width 4 height 5
drag, startPoint x: 141, startPoint y: 335, endPoint x: 137, endPoint y: 327, distance: 8.9
click at [141, 334] on button "8" at bounding box center [139, 334] width 14 height 14
click at [44, 335] on button "|" at bounding box center [41, 334] width 14 height 14
drag, startPoint x: 5, startPoint y: 330, endPoint x: 9, endPoint y: 325, distance: 7.3
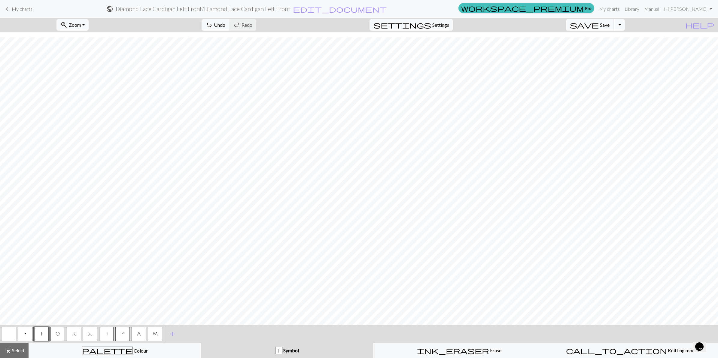
click at [5, 329] on button "button" at bounding box center [9, 334] width 14 height 14
click at [41, 332] on button "|" at bounding box center [41, 334] width 14 height 14
click at [56, 334] on span "O" at bounding box center [58, 333] width 4 height 5
click at [89, 335] on span "F" at bounding box center [90, 333] width 4 height 5
click at [42, 335] on button "|" at bounding box center [41, 334] width 14 height 14
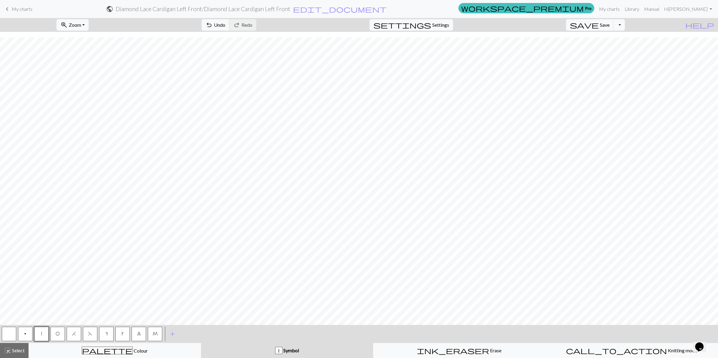
drag, startPoint x: 57, startPoint y: 334, endPoint x: 61, endPoint y: 324, distance: 10.7
click at [58, 332] on span "O" at bounding box center [58, 333] width 4 height 5
click at [138, 334] on span "8" at bounding box center [139, 333] width 4 height 5
drag, startPoint x: 55, startPoint y: 335, endPoint x: 59, endPoint y: 326, distance: 10.5
click at [55, 335] on button "O" at bounding box center [57, 334] width 14 height 14
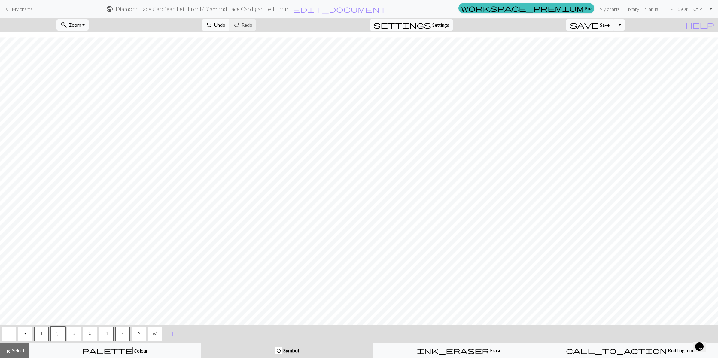
click at [42, 334] on button "|" at bounding box center [41, 334] width 14 height 14
click at [74, 334] on span "H" at bounding box center [74, 333] width 4 height 5
drag, startPoint x: 55, startPoint y: 335, endPoint x: 61, endPoint y: 326, distance: 10.8
click at [56, 334] on button "O" at bounding box center [57, 334] width 14 height 14
drag, startPoint x: 41, startPoint y: 336, endPoint x: 44, endPoint y: 328, distance: 8.5
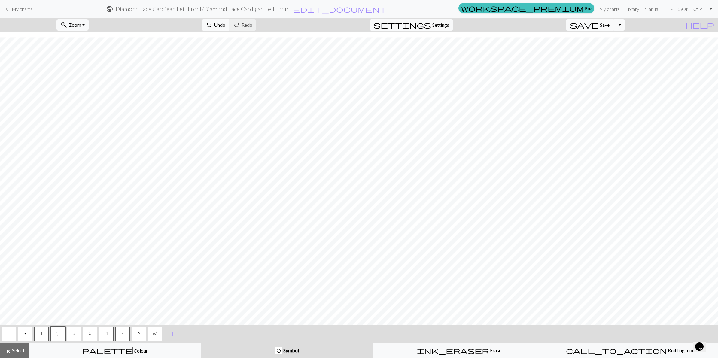
click at [41, 336] on button "|" at bounding box center [41, 334] width 14 height 14
drag, startPoint x: 58, startPoint y: 332, endPoint x: 59, endPoint y: 322, distance: 9.8
click at [58, 330] on button "O" at bounding box center [57, 334] width 14 height 14
drag, startPoint x: 41, startPoint y: 333, endPoint x: 48, endPoint y: 329, distance: 8.2
click at [47, 331] on button "|" at bounding box center [41, 334] width 14 height 14
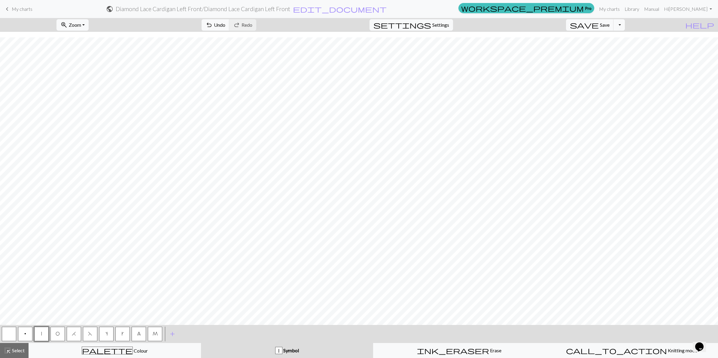
drag, startPoint x: 57, startPoint y: 337, endPoint x: 63, endPoint y: 331, distance: 8.7
click at [61, 334] on button "O" at bounding box center [57, 334] width 14 height 14
drag, startPoint x: 89, startPoint y: 334, endPoint x: 95, endPoint y: 325, distance: 10.9
click at [90, 331] on span "F" at bounding box center [90, 333] width 4 height 5
drag, startPoint x: 41, startPoint y: 335, endPoint x: 56, endPoint y: 324, distance: 18.9
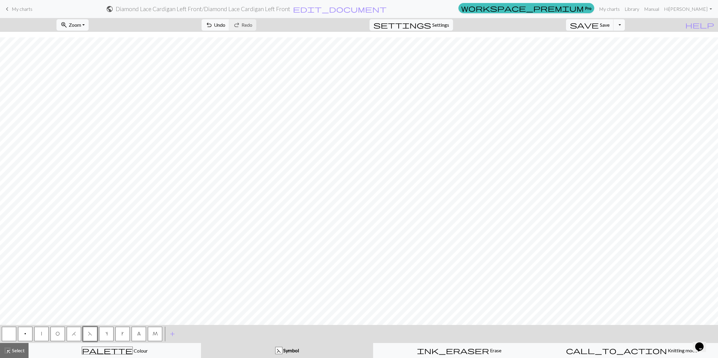
click at [44, 331] on button "|" at bounding box center [41, 334] width 14 height 14
drag, startPoint x: 74, startPoint y: 334, endPoint x: 85, endPoint y: 325, distance: 14.1
click at [77, 331] on button "H" at bounding box center [74, 334] width 14 height 14
drag, startPoint x: 56, startPoint y: 335, endPoint x: 64, endPoint y: 329, distance: 10.1
click at [59, 334] on span "O" at bounding box center [58, 333] width 4 height 5
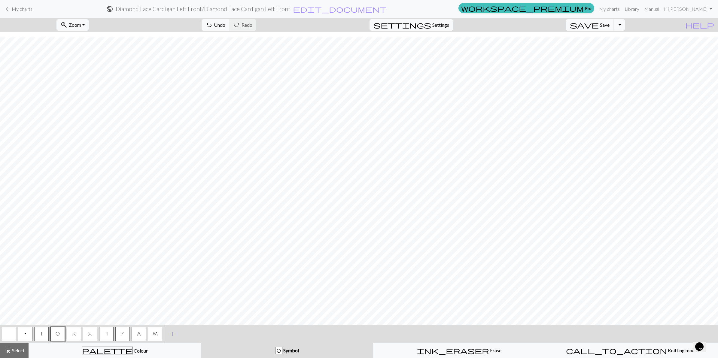
drag, startPoint x: 43, startPoint y: 336, endPoint x: 54, endPoint y: 326, distance: 14.5
click at [45, 334] on button "|" at bounding box center [41, 334] width 14 height 14
drag, startPoint x: 56, startPoint y: 335, endPoint x: 64, endPoint y: 326, distance: 11.3
click at [60, 332] on button "O" at bounding box center [57, 334] width 14 height 14
click at [90, 336] on button "F" at bounding box center [90, 334] width 14 height 14
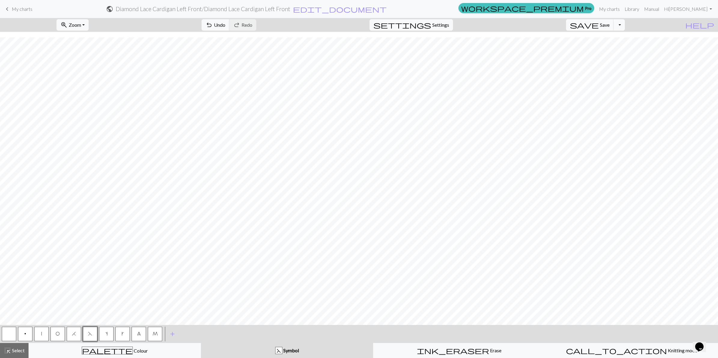
drag, startPoint x: 43, startPoint y: 334, endPoint x: 49, endPoint y: 326, distance: 9.4
click at [45, 330] on button "|" at bounding box center [41, 334] width 14 height 14
drag, startPoint x: 74, startPoint y: 332, endPoint x: 76, endPoint y: 324, distance: 8.7
click at [74, 329] on button "H" at bounding box center [74, 334] width 14 height 14
drag, startPoint x: 52, startPoint y: 333, endPoint x: 64, endPoint y: 319, distance: 18.3
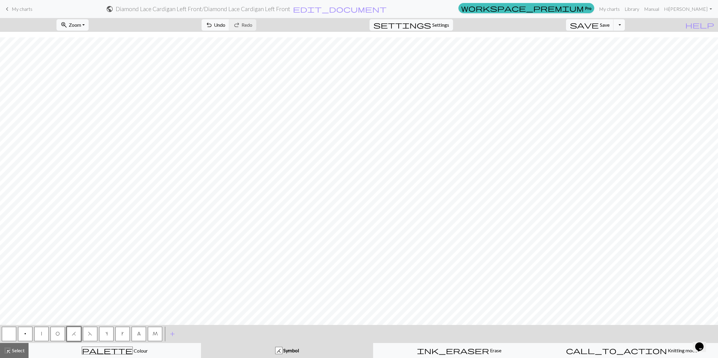
click at [52, 331] on button "O" at bounding box center [57, 334] width 14 height 14
click at [43, 335] on button "|" at bounding box center [41, 334] width 14 height 14
drag, startPoint x: 56, startPoint y: 334, endPoint x: 65, endPoint y: 321, distance: 15.6
click at [56, 333] on span "O" at bounding box center [58, 333] width 4 height 5
drag, startPoint x: 90, startPoint y: 333, endPoint x: 95, endPoint y: 324, distance: 10.5
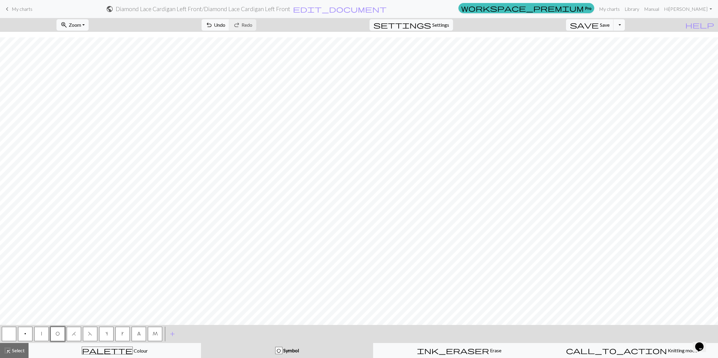
click at [93, 329] on button "F" at bounding box center [90, 334] width 14 height 14
drag, startPoint x: 41, startPoint y: 330, endPoint x: 47, endPoint y: 322, distance: 10.1
click at [42, 329] on button "|" at bounding box center [41, 334] width 14 height 14
drag, startPoint x: 73, startPoint y: 335, endPoint x: 83, endPoint y: 320, distance: 17.5
click at [73, 335] on span "H" at bounding box center [74, 333] width 4 height 5
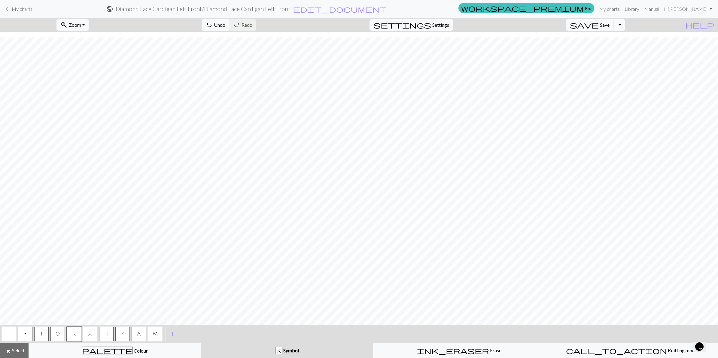
drag, startPoint x: 58, startPoint y: 330, endPoint x: 64, endPoint y: 320, distance: 11.8
click at [60, 327] on button "O" at bounding box center [57, 334] width 14 height 14
drag, startPoint x: 40, startPoint y: 332, endPoint x: 45, endPoint y: 324, distance: 9.7
click at [43, 328] on button "|" at bounding box center [41, 334] width 14 height 14
drag, startPoint x: 56, startPoint y: 335, endPoint x: 61, endPoint y: 322, distance: 13.6
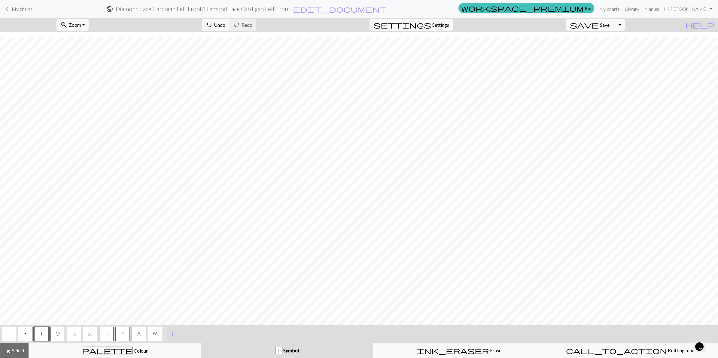
click at [56, 334] on span "O" at bounding box center [58, 333] width 4 height 5
click at [41, 333] on span "|" at bounding box center [41, 333] width 1 height 5
drag, startPoint x: 54, startPoint y: 334, endPoint x: 58, endPoint y: 324, distance: 10.0
click at [57, 328] on button "O" at bounding box center [57, 334] width 14 height 14
drag, startPoint x: 91, startPoint y: 335, endPoint x: 96, endPoint y: 324, distance: 12.8
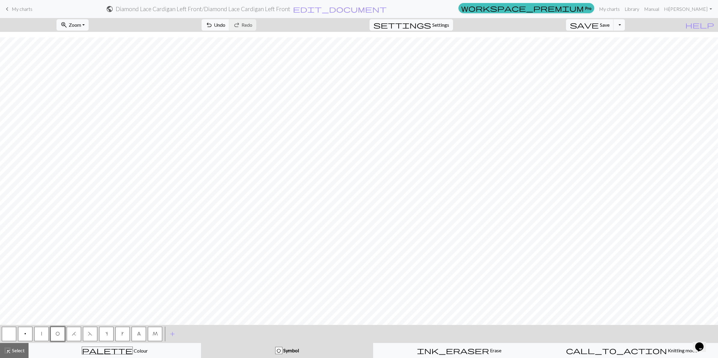
click at [93, 330] on button "F" at bounding box center [90, 334] width 14 height 14
click at [43, 333] on button "|" at bounding box center [41, 334] width 14 height 14
drag, startPoint x: 74, startPoint y: 335, endPoint x: 80, endPoint y: 327, distance: 9.8
click at [75, 333] on span "H" at bounding box center [74, 333] width 4 height 5
drag, startPoint x: 58, startPoint y: 332, endPoint x: 63, endPoint y: 321, distance: 12.2
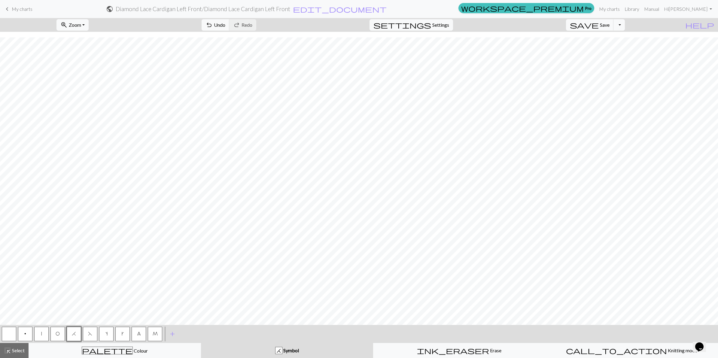
click at [59, 329] on button "O" at bounding box center [57, 334] width 14 height 14
drag, startPoint x: 43, startPoint y: 333, endPoint x: 53, endPoint y: 322, distance: 15.5
click at [43, 332] on button "|" at bounding box center [41, 334] width 14 height 14
drag, startPoint x: 56, startPoint y: 335, endPoint x: 64, endPoint y: 322, distance: 15.2
click at [58, 332] on span "O" at bounding box center [58, 333] width 4 height 5
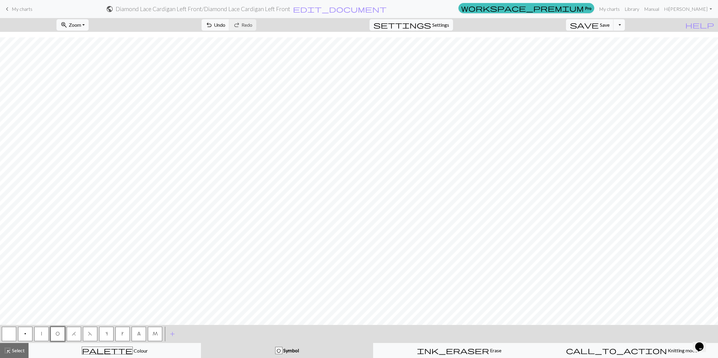
click at [89, 333] on span "F" at bounding box center [90, 333] width 4 height 5
drag, startPoint x: 43, startPoint y: 333, endPoint x: 50, endPoint y: 321, distance: 14.7
click at [45, 329] on button "|" at bounding box center [41, 334] width 14 height 14
drag, startPoint x: 72, startPoint y: 333, endPoint x: 74, endPoint y: 320, distance: 12.5
click at [73, 329] on button "H" at bounding box center [74, 334] width 14 height 14
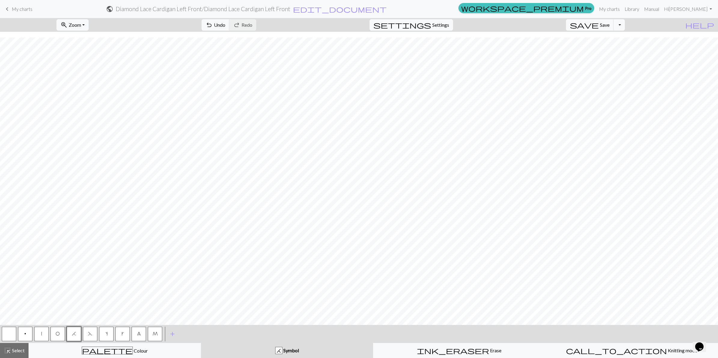
click at [53, 332] on button "O" at bounding box center [57, 334] width 14 height 14
click at [42, 331] on button "|" at bounding box center [41, 334] width 14 height 14
click at [59, 333] on span "O" at bounding box center [58, 333] width 4 height 5
click at [89, 335] on span "F" at bounding box center [90, 333] width 4 height 5
click at [74, 334] on span "H" at bounding box center [74, 333] width 4 height 5
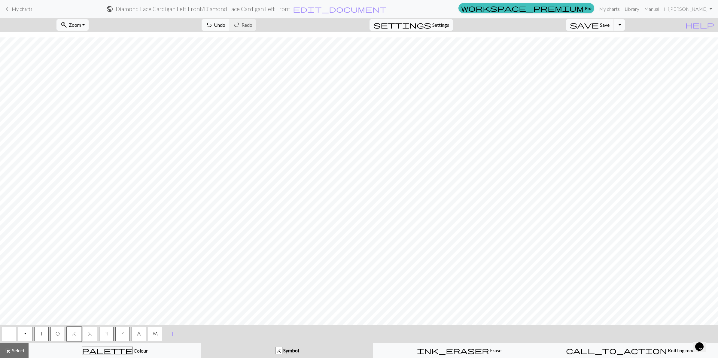
click at [56, 334] on span "O" at bounding box center [58, 333] width 4 height 5
click at [38, 337] on button "|" at bounding box center [41, 334] width 14 height 14
click at [59, 333] on span "O" at bounding box center [58, 333] width 4 height 5
click at [44, 337] on button "|" at bounding box center [41, 334] width 14 height 14
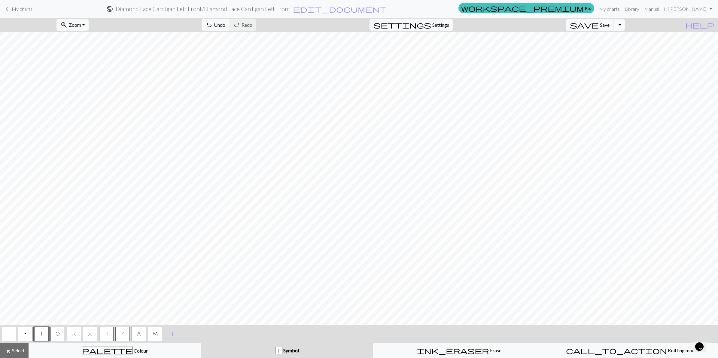
drag, startPoint x: 71, startPoint y: 334, endPoint x: 82, endPoint y: 328, distance: 12.0
click at [74, 332] on span "H" at bounding box center [74, 333] width 4 height 5
drag, startPoint x: 56, startPoint y: 333, endPoint x: 58, endPoint y: 331, distance: 3.4
click at [56, 332] on span "O" at bounding box center [58, 333] width 4 height 5
click at [93, 334] on button "F" at bounding box center [90, 334] width 14 height 14
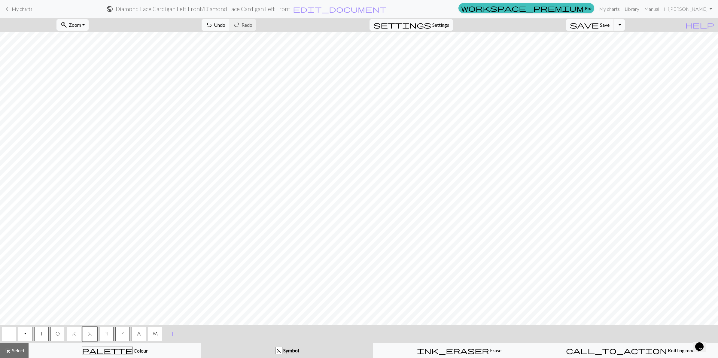
click at [43, 334] on button "|" at bounding box center [41, 334] width 14 height 14
click at [74, 332] on span "H" at bounding box center [74, 333] width 4 height 5
click at [54, 336] on button "O" at bounding box center [57, 334] width 14 height 14
click at [44, 332] on button "|" at bounding box center [41, 334] width 14 height 14
click at [88, 335] on span "F" at bounding box center [90, 333] width 4 height 5
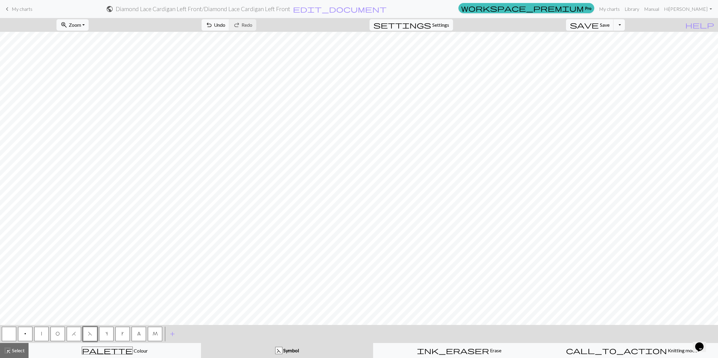
click at [56, 331] on span "O" at bounding box center [58, 333] width 4 height 5
drag, startPoint x: 90, startPoint y: 334, endPoint x: 96, endPoint y: 324, distance: 11.5
click at [91, 332] on span "F" at bounding box center [90, 333] width 4 height 5
click at [39, 334] on button "|" at bounding box center [41, 334] width 14 height 14
click at [74, 332] on span "H" at bounding box center [74, 333] width 4 height 5
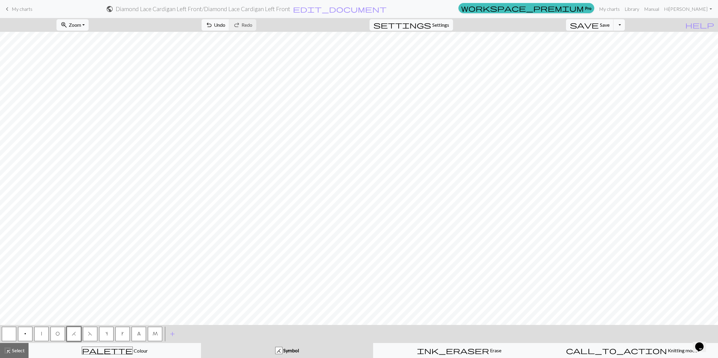
drag, startPoint x: 56, startPoint y: 333, endPoint x: 72, endPoint y: 324, distance: 18.3
click at [56, 332] on span "O" at bounding box center [58, 333] width 4 height 5
click at [37, 331] on button "|" at bounding box center [41, 334] width 14 height 14
drag, startPoint x: 58, startPoint y: 330, endPoint x: 62, endPoint y: 323, distance: 8.1
click at [59, 327] on button "O" at bounding box center [57, 334] width 14 height 14
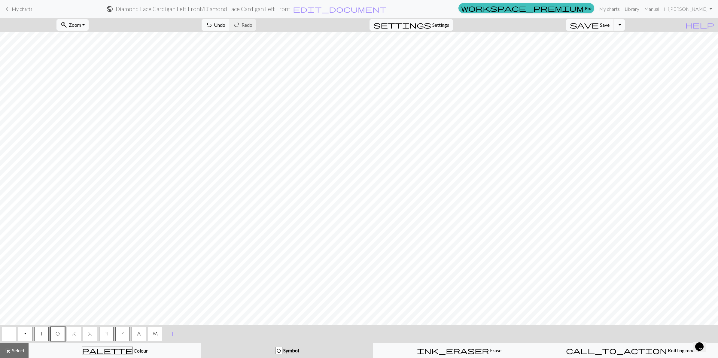
drag, startPoint x: 89, startPoint y: 332, endPoint x: 91, endPoint y: 328, distance: 3.9
click at [90, 330] on button "F" at bounding box center [90, 334] width 14 height 14
drag, startPoint x: 37, startPoint y: 334, endPoint x: 44, endPoint y: 321, distance: 15.2
click at [38, 332] on button "|" at bounding box center [41, 334] width 14 height 14
drag, startPoint x: 56, startPoint y: 334, endPoint x: 59, endPoint y: 327, distance: 7.4
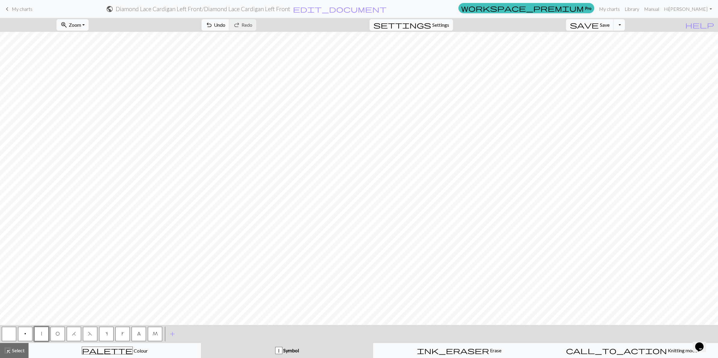
click at [57, 333] on span "O" at bounding box center [58, 333] width 4 height 5
drag, startPoint x: 72, startPoint y: 333, endPoint x: 82, endPoint y: 321, distance: 15.6
click at [75, 329] on button "H" at bounding box center [74, 334] width 14 height 14
click at [53, 332] on button "O" at bounding box center [57, 334] width 14 height 14
drag, startPoint x: 40, startPoint y: 332, endPoint x: 44, endPoint y: 329, distance: 5.1
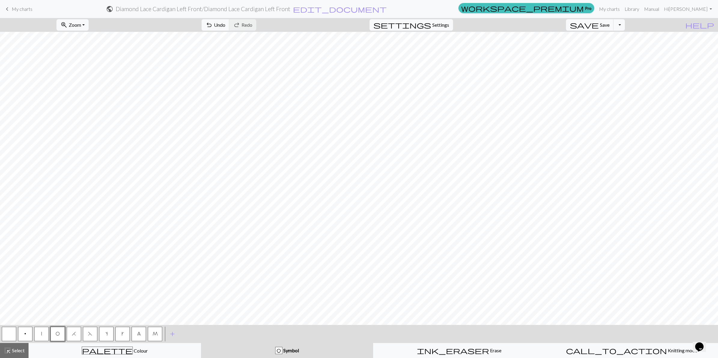
click at [42, 330] on button "|" at bounding box center [41, 334] width 14 height 14
click at [609, 25] on span "Save" at bounding box center [605, 25] width 10 height 6
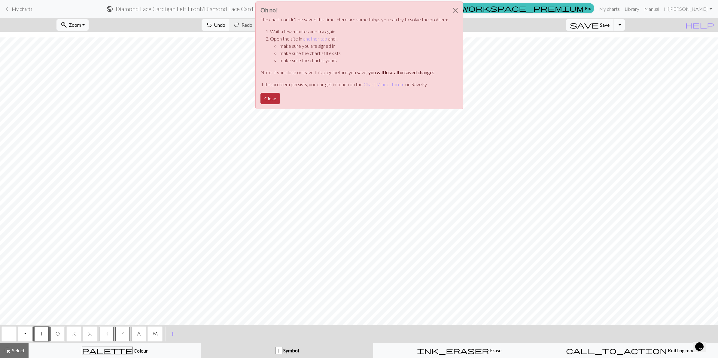
click at [274, 99] on button "Close" at bounding box center [270, 98] width 20 height 11
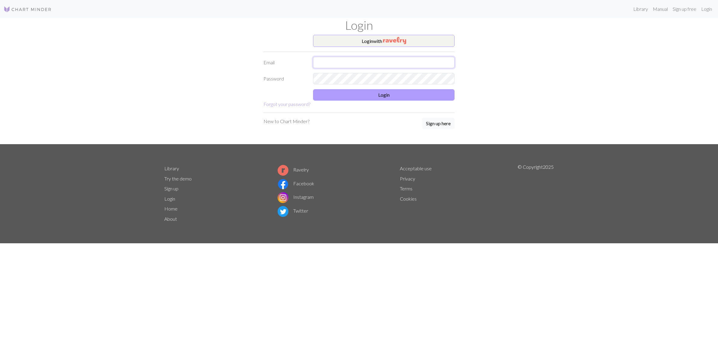
type input "[PERSON_NAME][EMAIL_ADDRESS][DOMAIN_NAME]"
click at [395, 96] on button "Login" at bounding box center [383, 94] width 141 height 11
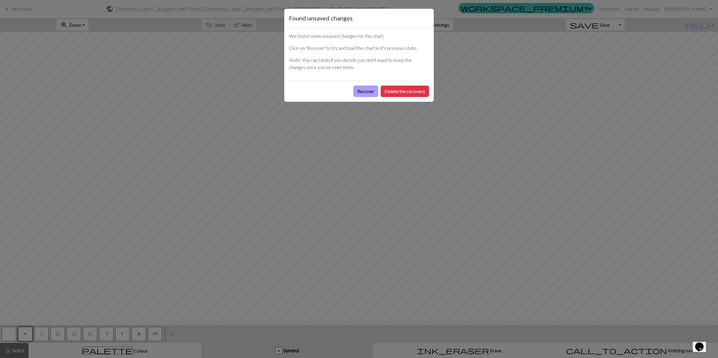
click at [362, 92] on button "Recover" at bounding box center [365, 91] width 25 height 11
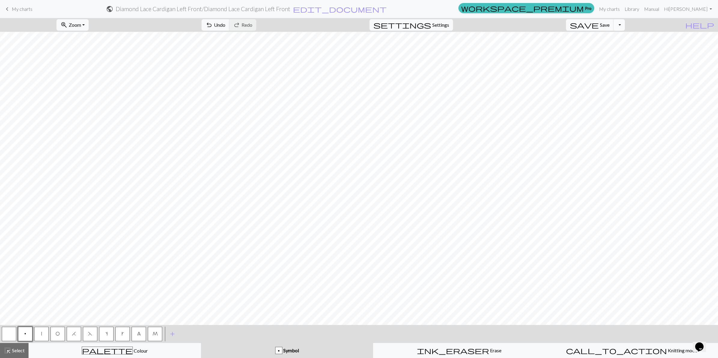
click at [625, 25] on button "Toggle Dropdown" at bounding box center [618, 24] width 11 height 11
click at [614, 39] on button "file_copy Save a copy" at bounding box center [574, 39] width 99 height 10
click at [609, 25] on span "Save" at bounding box center [605, 25] width 10 height 6
click at [609, 23] on span "Save" at bounding box center [605, 25] width 10 height 6
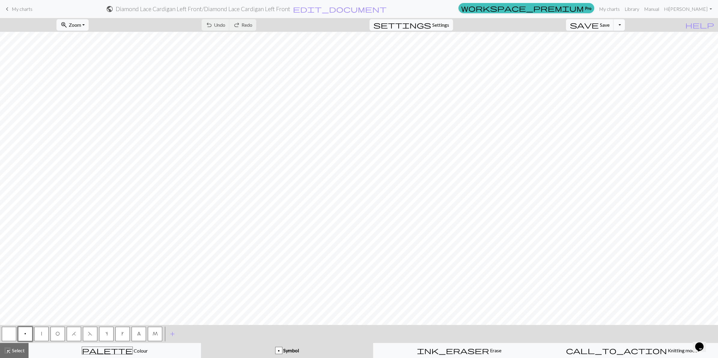
click at [625, 24] on button "Toggle Dropdown" at bounding box center [618, 24] width 11 height 11
click at [619, 38] on button "file_copy Save a copy" at bounding box center [574, 39] width 99 height 10
click at [449, 27] on span "Settings" at bounding box center [440, 24] width 17 height 7
select select "aran"
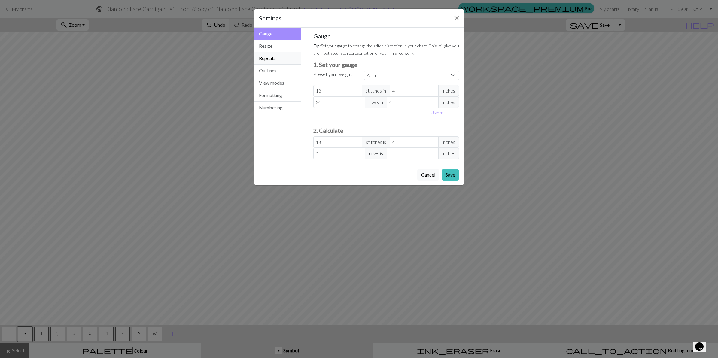
click at [271, 61] on button "Repeats" at bounding box center [277, 58] width 47 height 12
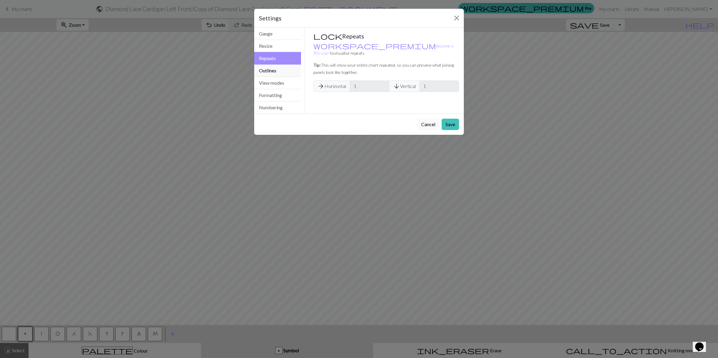
click at [272, 73] on button "Outlines" at bounding box center [277, 71] width 47 height 12
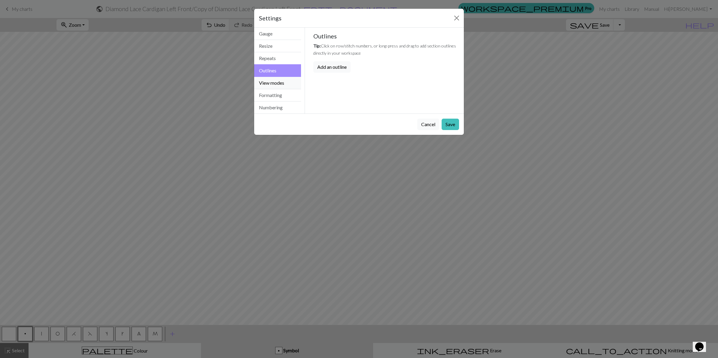
click at [279, 81] on button "View modes" at bounding box center [277, 83] width 47 height 12
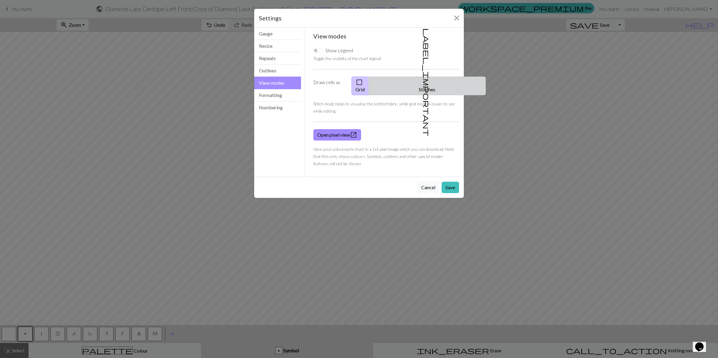
click at [438, 83] on button "label_important Stitches" at bounding box center [426, 86] width 117 height 19
click at [363, 83] on span "check_box_outline_blank" at bounding box center [359, 82] width 7 height 8
click at [261, 95] on button "Formatting" at bounding box center [277, 95] width 47 height 12
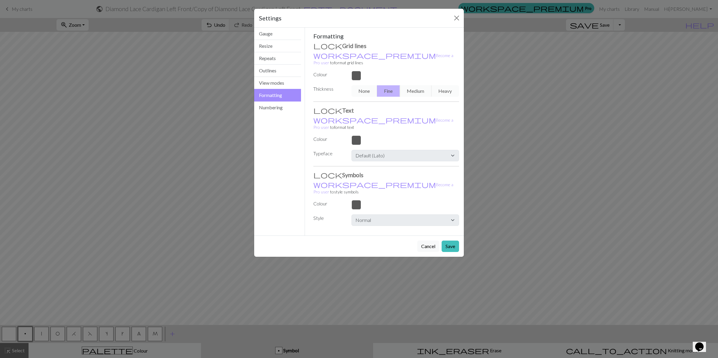
click at [420, 86] on div "None Fine Medium Heavy" at bounding box center [405, 90] width 115 height 11
click at [415, 85] on div "None Fine Medium Heavy" at bounding box center [405, 90] width 115 height 11
click at [275, 107] on button "Numbering" at bounding box center [277, 108] width 47 height 12
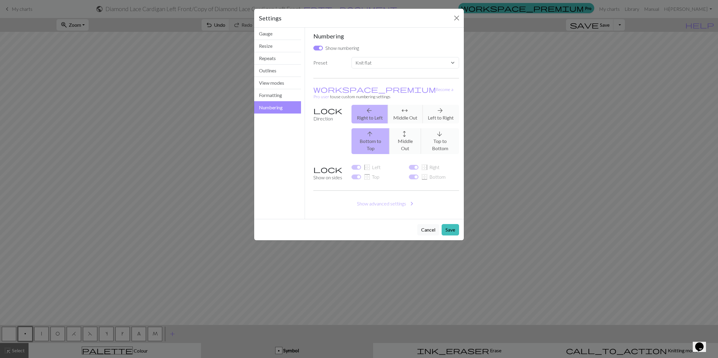
click at [439, 105] on div "arrow_back Right to Left arrows_outward Middle Out arrow_forward Left to Right" at bounding box center [405, 114] width 115 height 19
click at [272, 29] on button "Gauge" at bounding box center [277, 34] width 47 height 12
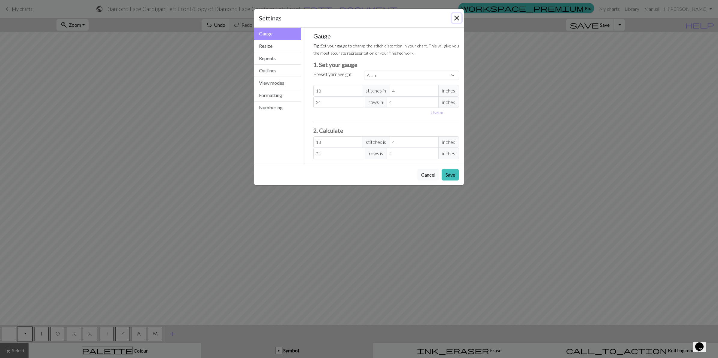
click at [456, 17] on button "Close" at bounding box center [457, 18] width 10 height 10
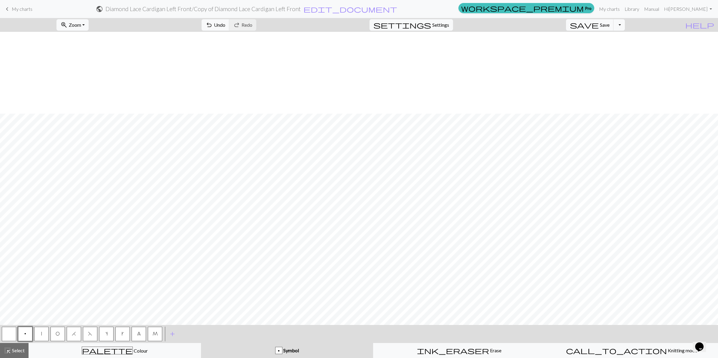
scroll to position [82, 0]
click at [4, 334] on button "button" at bounding box center [9, 334] width 14 height 14
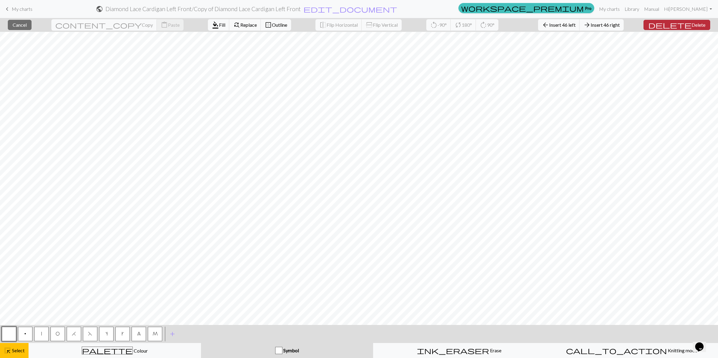
click at [692, 26] on span "Delete" at bounding box center [698, 25] width 14 height 6
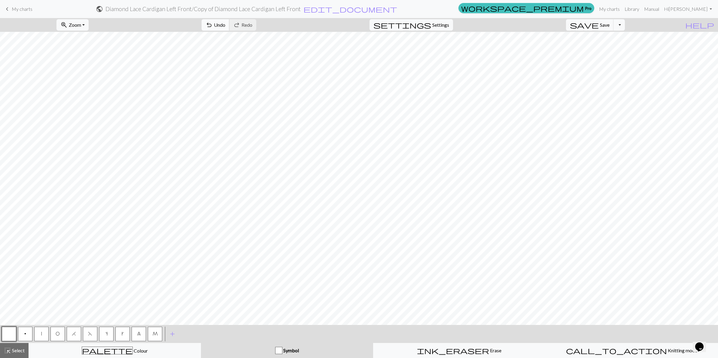
click at [225, 24] on span "Undo" at bounding box center [219, 25] width 11 height 6
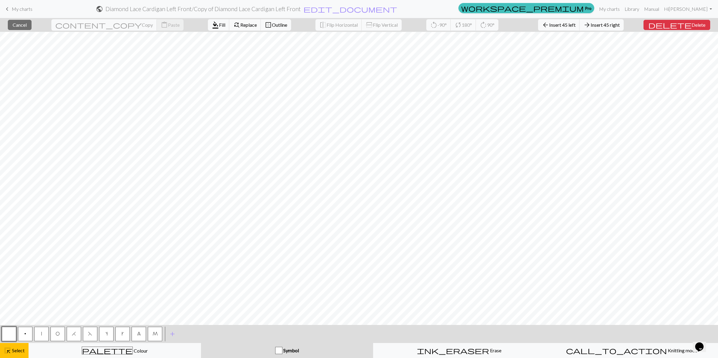
click at [8, 334] on button "button" at bounding box center [9, 334] width 14 height 14
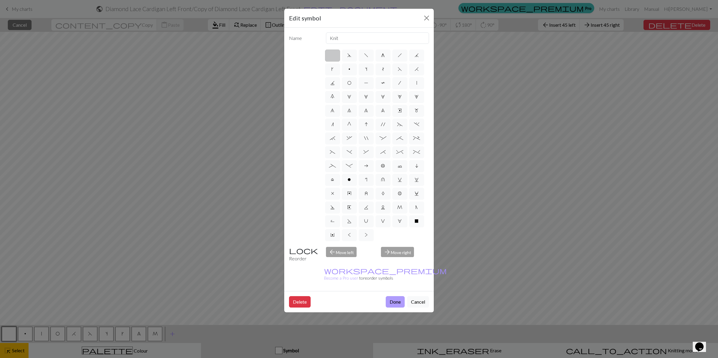
click at [392, 296] on button "Done" at bounding box center [395, 301] width 19 height 11
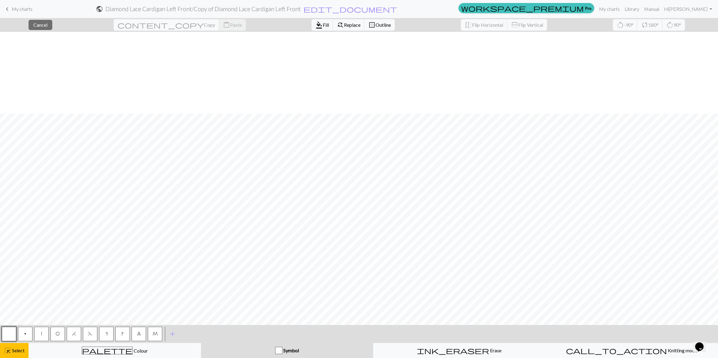
scroll to position [82, 0]
click at [47, 22] on span "Cancel" at bounding box center [40, 25] width 14 height 6
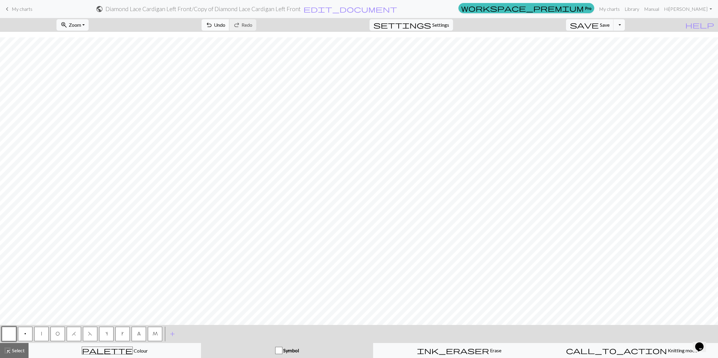
click at [225, 27] on span "Undo" at bounding box center [219, 25] width 11 height 6
click at [225, 24] on span "Undo" at bounding box center [219, 25] width 11 height 6
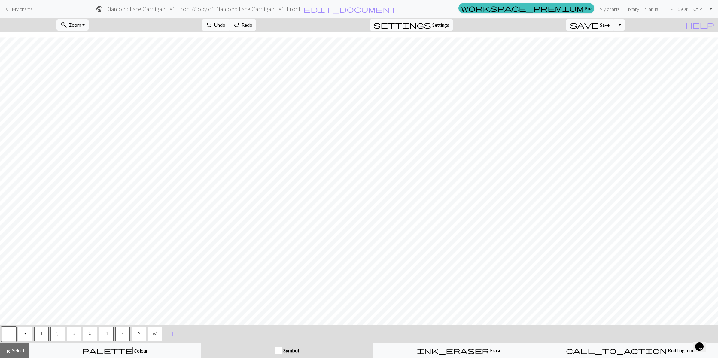
click at [21, 10] on span "My charts" at bounding box center [22, 9] width 21 height 6
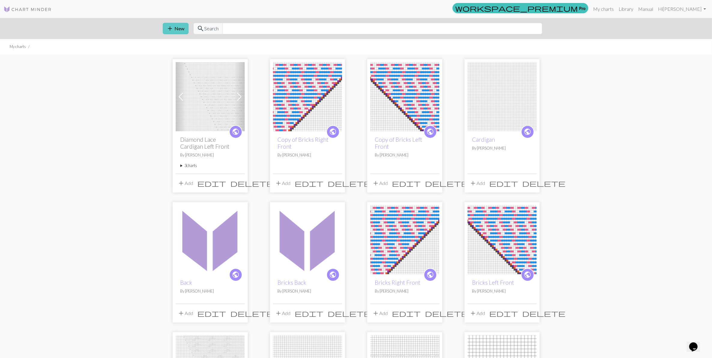
click at [178, 29] on button "add New" at bounding box center [176, 28] width 26 height 11
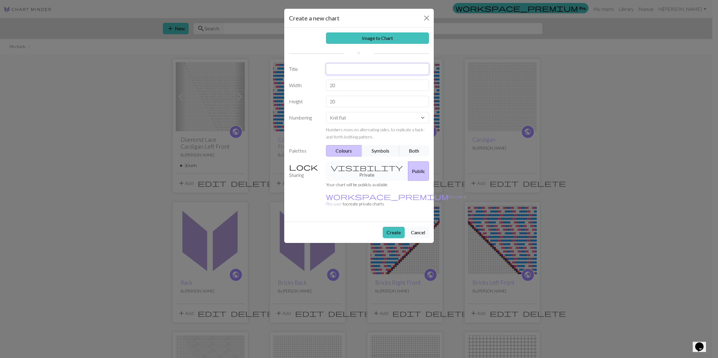
click at [355, 71] on input "text" at bounding box center [377, 68] width 103 height 11
type input "Diamond Lace Cardigan Right Front"
drag, startPoint x: 341, startPoint y: 85, endPoint x: 317, endPoint y: 86, distance: 24.6
click at [317, 86] on div "Width 20" at bounding box center [358, 85] width 147 height 11
type input "55"
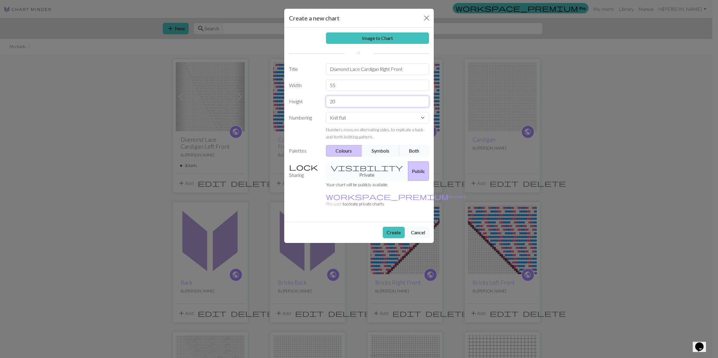
click at [341, 106] on input "20" at bounding box center [377, 101] width 103 height 11
drag, startPoint x: 340, startPoint y: 105, endPoint x: 317, endPoint y: 105, distance: 22.8
click at [317, 105] on div "Height 20" at bounding box center [358, 101] width 147 height 11
type input "55"
click at [389, 227] on button "Create" at bounding box center [394, 232] width 22 height 11
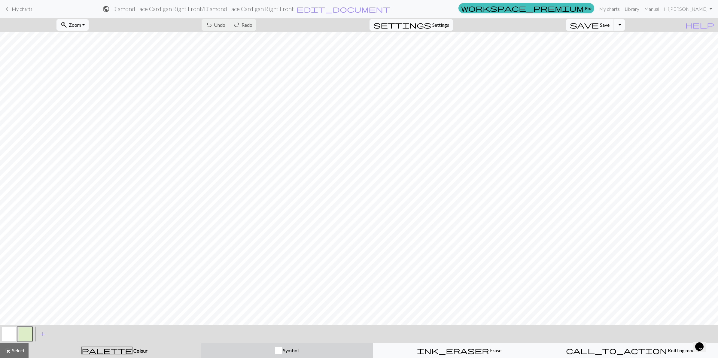
click at [279, 351] on div "button" at bounding box center [278, 350] width 7 height 7
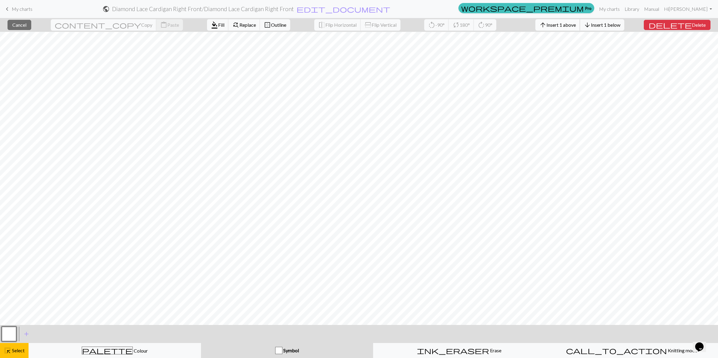
click at [576, 26] on span "Insert 1 above" at bounding box center [560, 25] width 29 height 6
click at [569, 25] on span "Insert 1 above" at bounding box center [560, 25] width 29 height 6
click at [681, 22] on span "delete" at bounding box center [669, 25] width 43 height 8
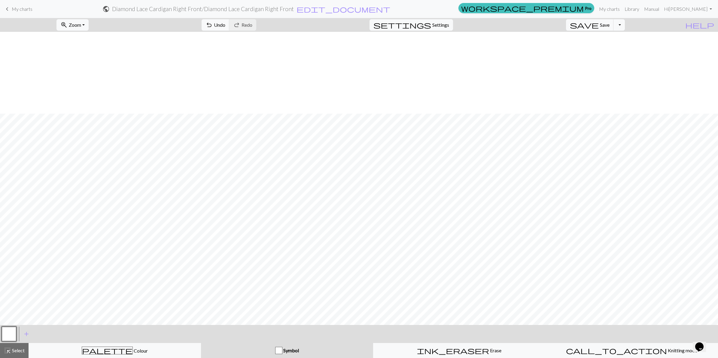
scroll to position [82, 0]
click at [448, 25] on span "Settings" at bounding box center [440, 24] width 17 height 7
select select "aran"
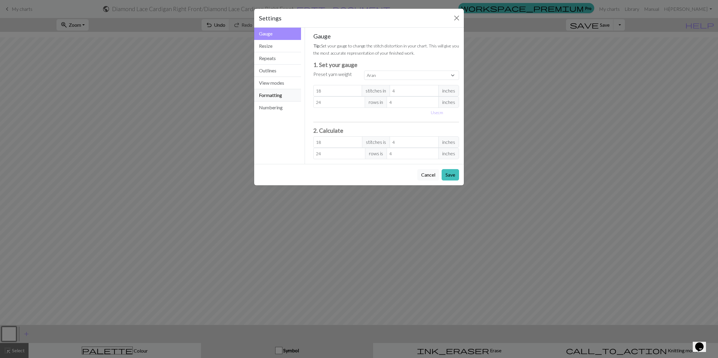
click at [265, 94] on button "Formatting" at bounding box center [277, 95] width 47 height 12
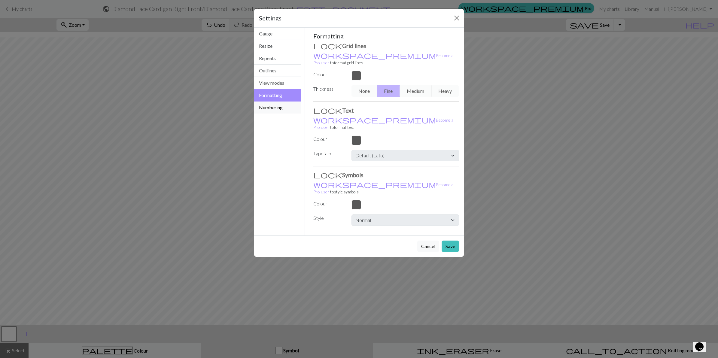
click at [263, 105] on button "Numbering" at bounding box center [277, 108] width 47 height 12
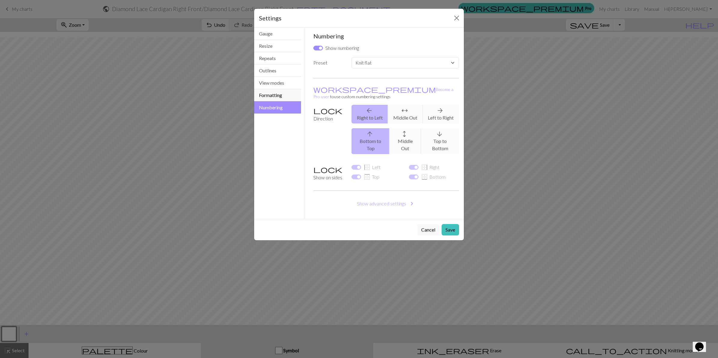
click at [277, 94] on button "Formatting" at bounding box center [277, 95] width 47 height 12
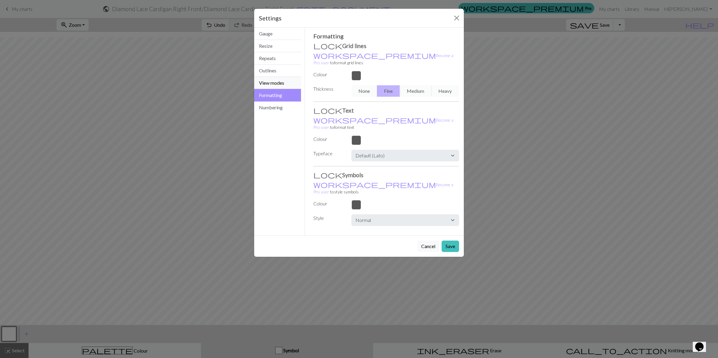
click at [283, 86] on button "View modes" at bounding box center [277, 83] width 47 height 12
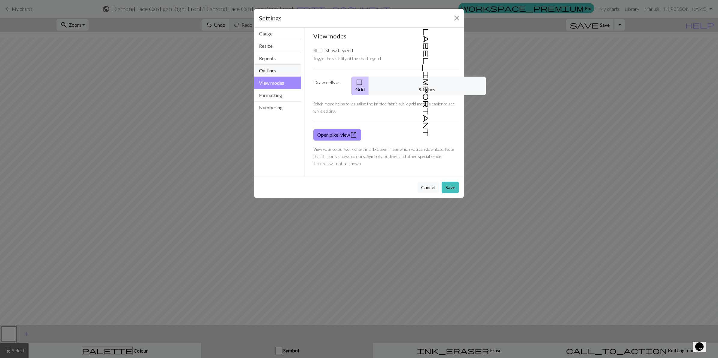
click at [274, 68] on button "Outlines" at bounding box center [277, 71] width 47 height 12
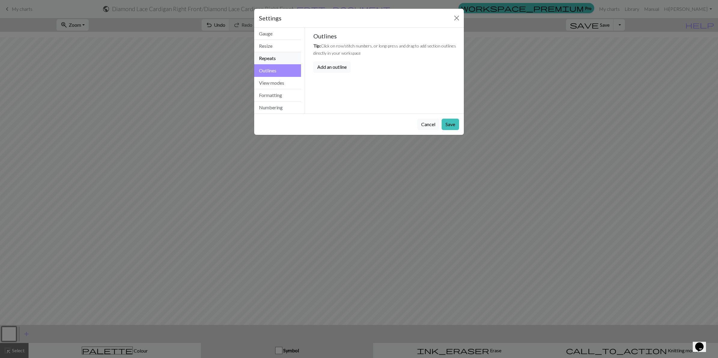
click at [276, 56] on button "Repeats" at bounding box center [277, 58] width 47 height 12
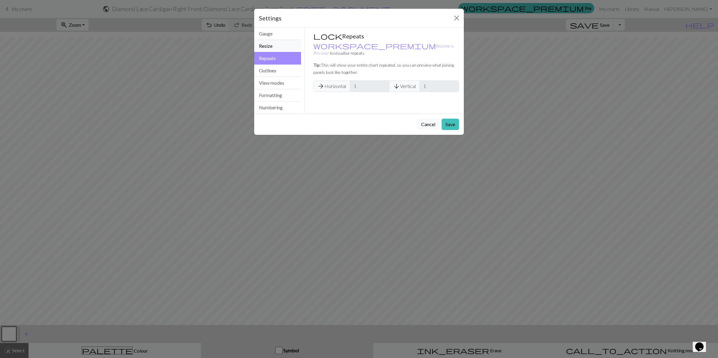
click at [276, 50] on button "Resize" at bounding box center [277, 46] width 47 height 12
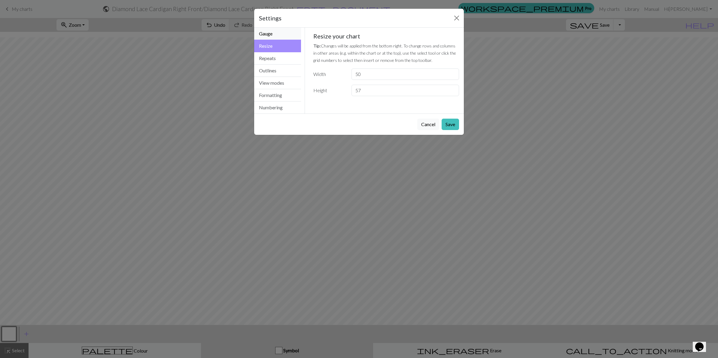
click at [275, 35] on button "Gauge" at bounding box center [277, 34] width 47 height 12
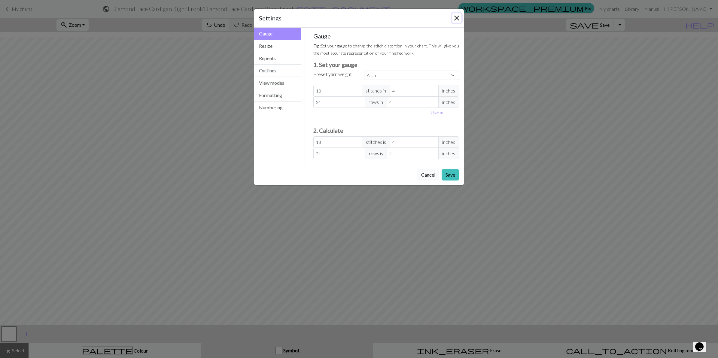
click at [455, 17] on button "Close" at bounding box center [457, 18] width 10 height 10
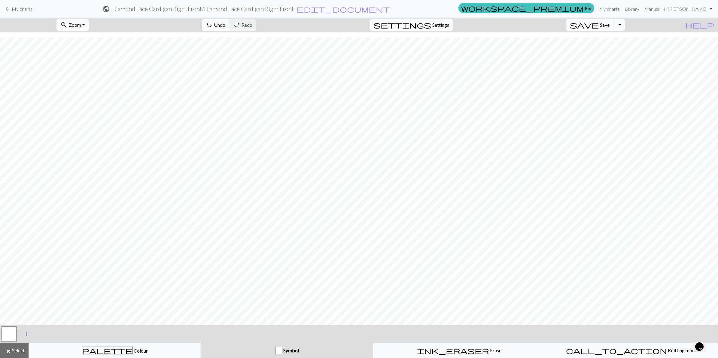
click at [26, 334] on span "add" at bounding box center [26, 334] width 7 height 8
click at [42, 334] on span "add" at bounding box center [42, 334] width 7 height 8
click at [59, 332] on span "add" at bounding box center [58, 334] width 7 height 8
click at [74, 334] on span "add" at bounding box center [74, 334] width 7 height 8
drag, startPoint x: 22, startPoint y: 337, endPoint x: 23, endPoint y: 334, distance: 3.1
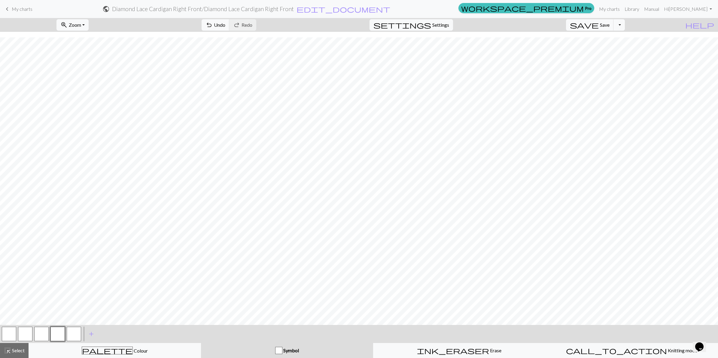
click at [23, 335] on button "button" at bounding box center [25, 334] width 14 height 14
click at [23, 334] on button "button" at bounding box center [25, 334] width 14 height 14
click at [23, 332] on button "button" at bounding box center [25, 334] width 14 height 14
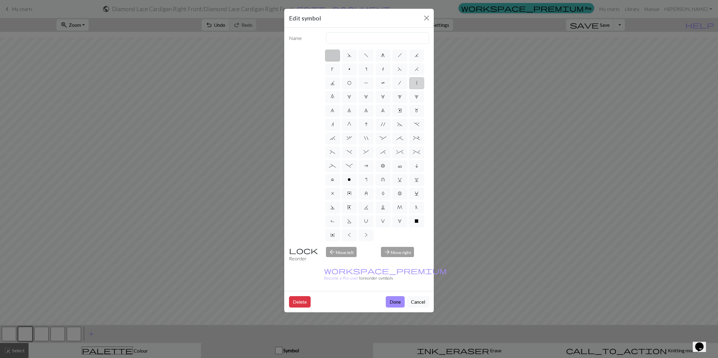
click at [415, 81] on label "|" at bounding box center [416, 83] width 15 height 12
click at [416, 81] on input "|" at bounding box center [418, 81] width 4 height 4
radio input "true"
type input "slip stitch"
click at [394, 296] on button "Done" at bounding box center [395, 301] width 19 height 11
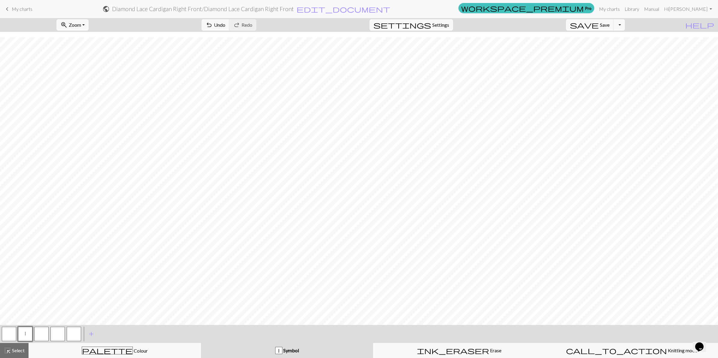
click at [7, 335] on button "button" at bounding box center [9, 334] width 14 height 14
click at [4, 335] on button "button" at bounding box center [9, 334] width 14 height 14
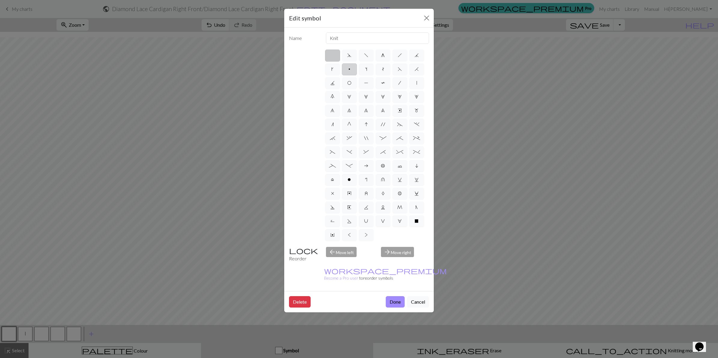
click at [350, 70] on span "p" at bounding box center [349, 69] width 2 height 5
click at [350, 69] on input "p" at bounding box center [350, 67] width 4 height 4
radio input "true"
type input "purl"
click at [398, 296] on button "Done" at bounding box center [395, 301] width 19 height 11
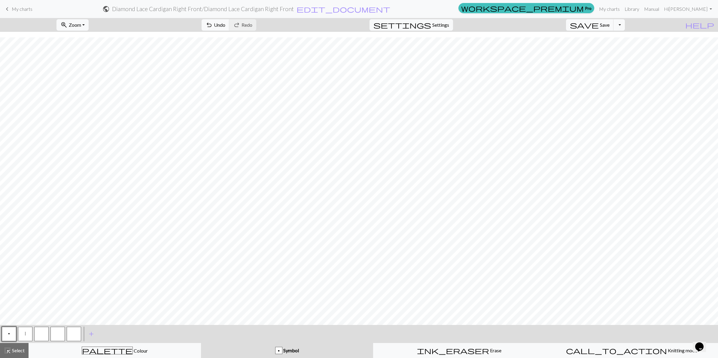
click at [41, 334] on button "button" at bounding box center [41, 334] width 14 height 14
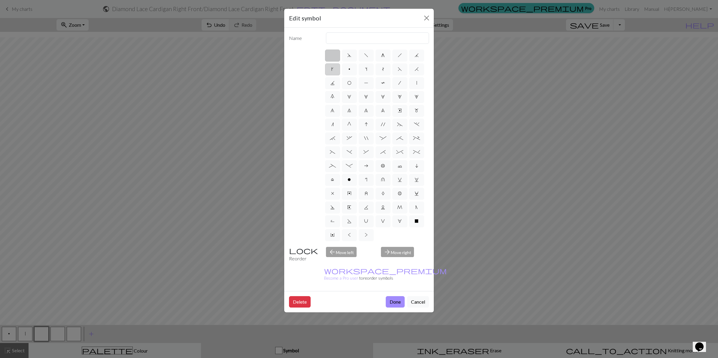
click at [332, 71] on span "k" at bounding box center [332, 69] width 2 height 5
click at [332, 69] on input "k" at bounding box center [333, 67] width 4 height 4
radio input "true"
type input "right leaning increase"
click at [390, 296] on button "Done" at bounding box center [395, 301] width 19 height 11
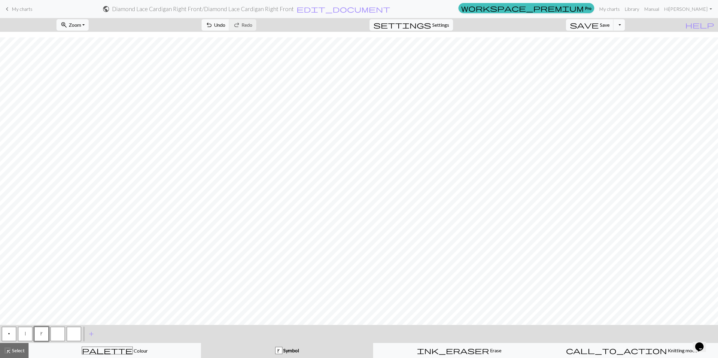
click at [59, 337] on button "button" at bounding box center [57, 334] width 14 height 14
click at [58, 337] on button "button" at bounding box center [57, 334] width 14 height 14
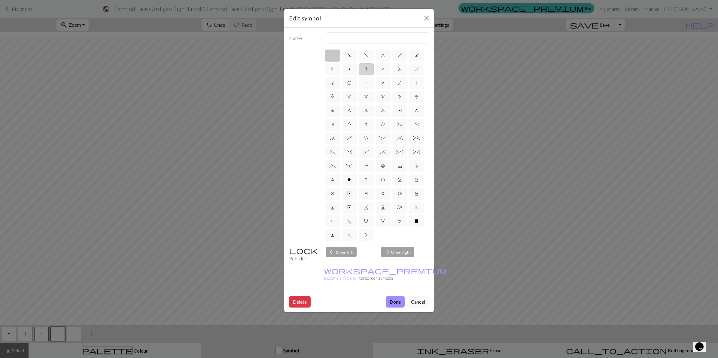
click at [369, 68] on label "s" at bounding box center [366, 69] width 15 height 12
click at [369, 68] on input "s" at bounding box center [367, 67] width 4 height 4
radio input "true"
type input "increase one left leaning"
click at [390, 296] on button "Done" at bounding box center [395, 301] width 19 height 11
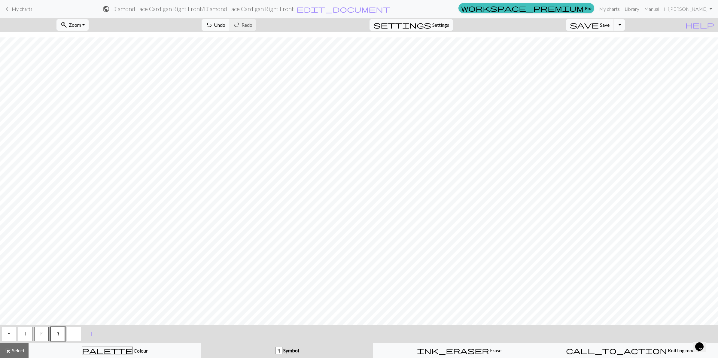
click at [73, 334] on button "button" at bounding box center [74, 334] width 14 height 14
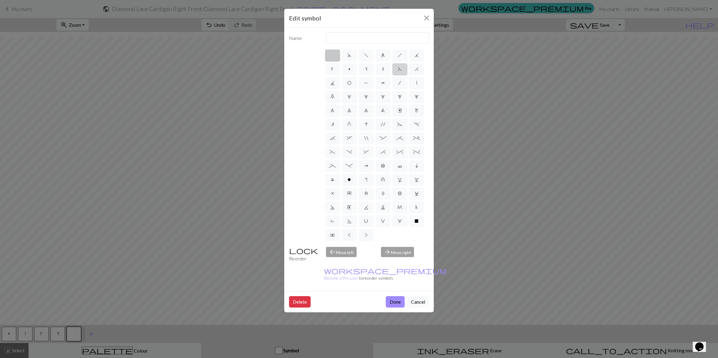
click at [396, 70] on label "F" at bounding box center [399, 69] width 15 height 12
click at [398, 69] on input "F" at bounding box center [400, 67] width 4 height 4
radio input "true"
type input "ssk"
drag, startPoint x: 397, startPoint y: 290, endPoint x: 98, endPoint y: 330, distance: 301.8
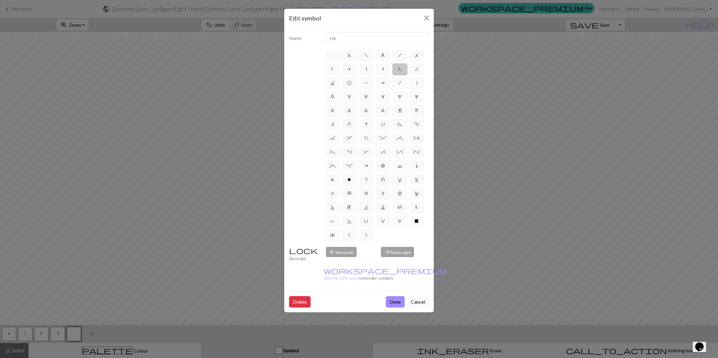
click at [397, 296] on button "Done" at bounding box center [395, 301] width 19 height 11
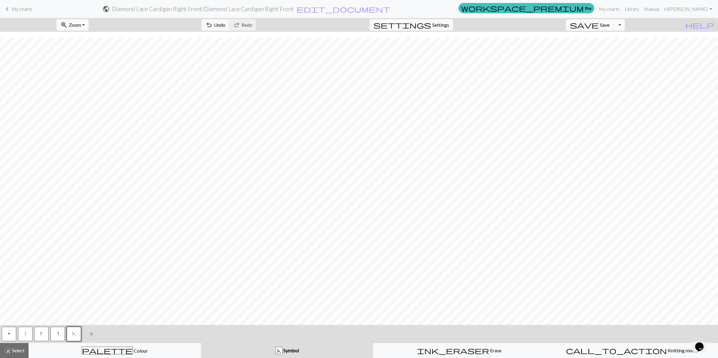
click at [92, 333] on span "add" at bounding box center [91, 334] width 7 height 8
click at [93, 333] on button "button" at bounding box center [90, 334] width 14 height 14
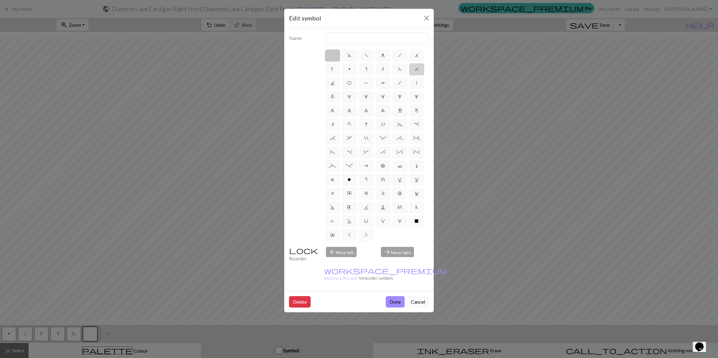
click at [418, 69] on label "H" at bounding box center [416, 69] width 15 height 12
click at [418, 69] on input "H" at bounding box center [416, 67] width 4 height 4
radio input "true"
type input "k2tog"
click at [391, 296] on button "Done" at bounding box center [395, 301] width 19 height 11
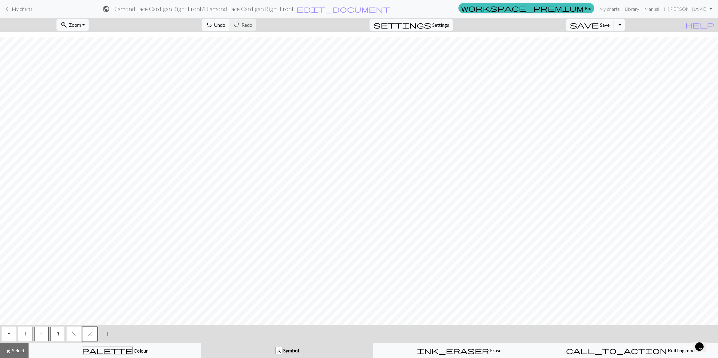
click at [107, 331] on span "add" at bounding box center [107, 334] width 7 height 8
click at [104, 337] on button "button" at bounding box center [106, 334] width 14 height 14
click at [105, 335] on button "button" at bounding box center [106, 334] width 14 height 14
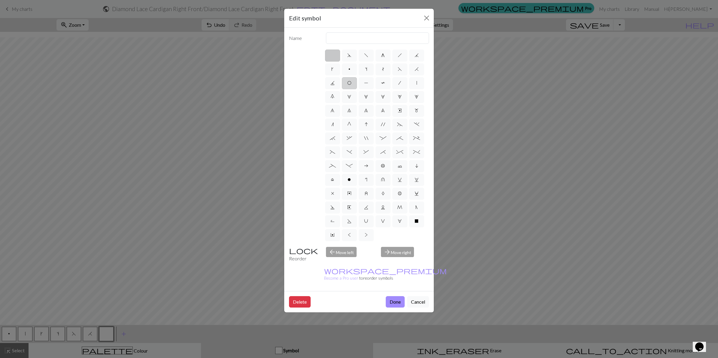
click at [350, 84] on span "O" at bounding box center [349, 82] width 4 height 5
click at [350, 83] on input "O" at bounding box center [349, 81] width 4 height 4
radio input "true"
type input "yo"
click at [396, 296] on button "Done" at bounding box center [395, 301] width 19 height 11
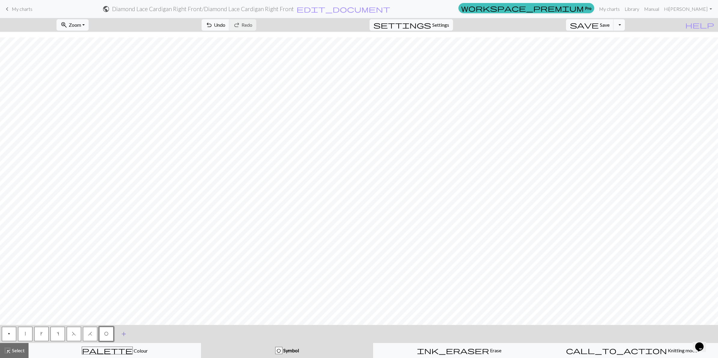
click at [128, 333] on button "add Add a symbol" at bounding box center [123, 333] width 15 height 15
click at [126, 336] on button "button" at bounding box center [122, 334] width 14 height 14
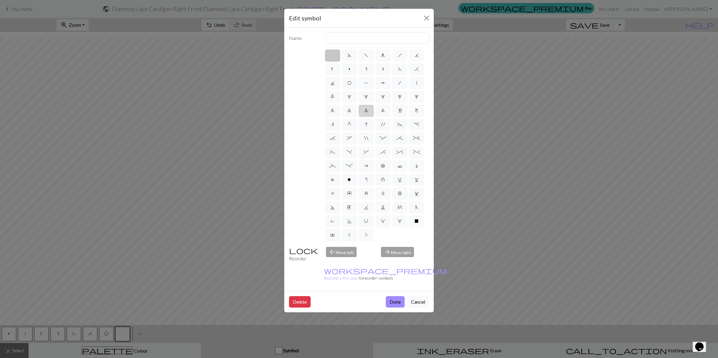
click at [366, 113] on span "8" at bounding box center [366, 110] width 4 height 5
click at [366, 111] on input "8" at bounding box center [366, 109] width 4 height 4
radio input "true"
type input "decrease 3"
click at [398, 296] on button "Done" at bounding box center [395, 301] width 19 height 11
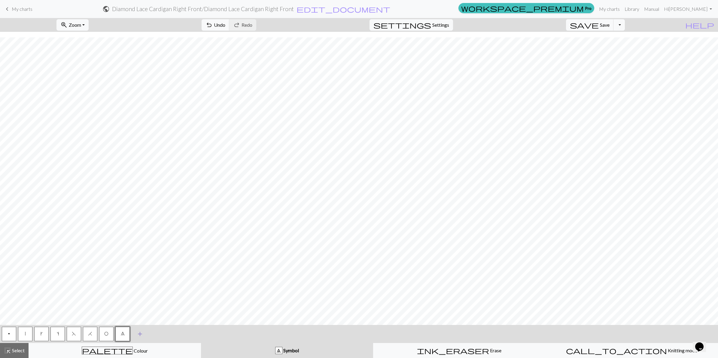
click at [142, 331] on span "add" at bounding box center [139, 334] width 7 height 8
click at [138, 337] on button "button" at bounding box center [139, 334] width 14 height 14
click at [138, 336] on button "button" at bounding box center [139, 334] width 14 height 14
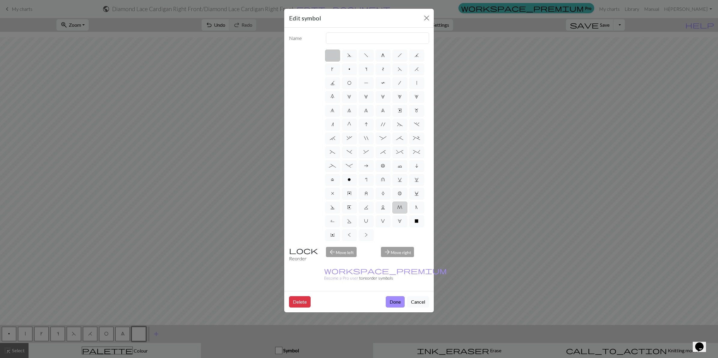
click at [401, 208] on span "M" at bounding box center [399, 207] width 5 height 5
click at [401, 208] on input "M" at bounding box center [399, 206] width 4 height 4
radio input "true"
type input "m1"
click at [397, 296] on button "Done" at bounding box center [395, 301] width 19 height 11
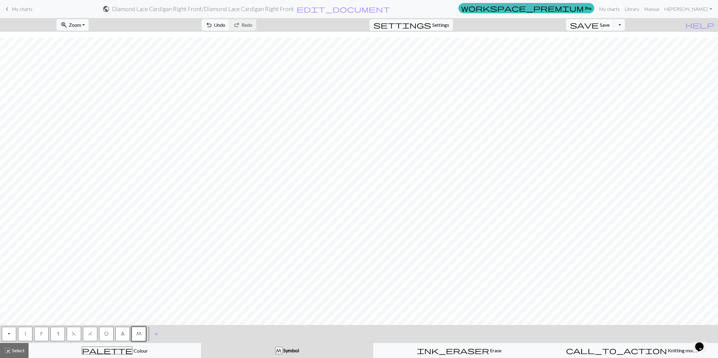
click at [7, 334] on button "p" at bounding box center [9, 334] width 14 height 14
click at [8, 334] on button "p" at bounding box center [9, 334] width 14 height 14
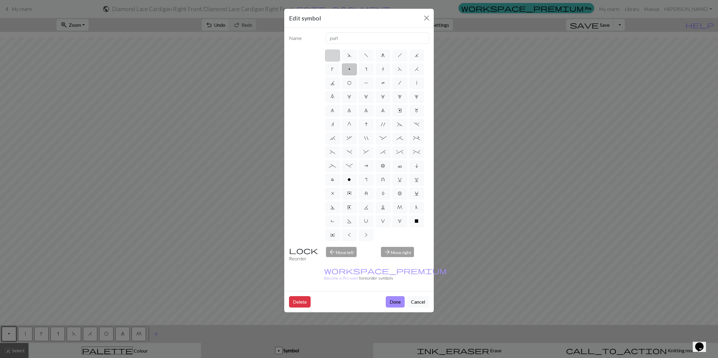
click at [332, 56] on label at bounding box center [332, 56] width 15 height 12
click at [332, 56] on input "radio" at bounding box center [334, 54] width 4 height 4
radio input "true"
type input "Knit"
click at [392, 296] on button "Done" at bounding box center [395, 301] width 19 height 11
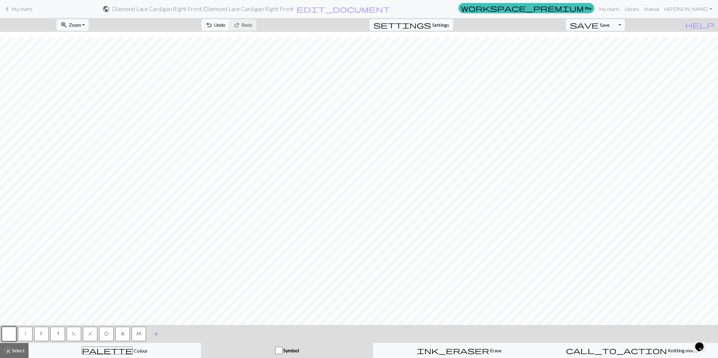
click at [154, 334] on span "add" at bounding box center [156, 334] width 7 height 8
click at [154, 334] on button "button" at bounding box center [155, 334] width 14 height 14
click at [153, 336] on button "button" at bounding box center [155, 334] width 14 height 14
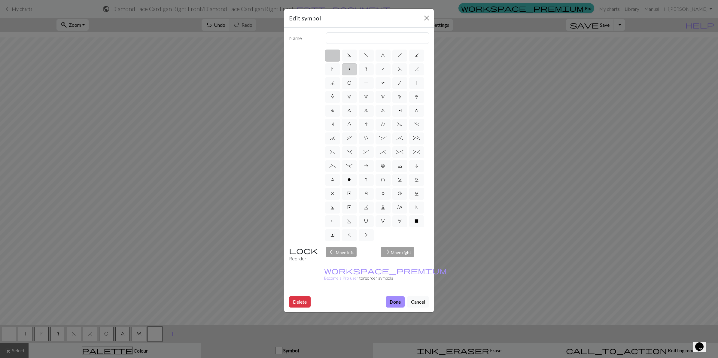
click at [347, 68] on label "p" at bounding box center [349, 69] width 15 height 12
click at [348, 68] on input "p" at bounding box center [350, 67] width 4 height 4
radio input "true"
type input "purl"
click at [394, 296] on button "Done" at bounding box center [395, 301] width 19 height 11
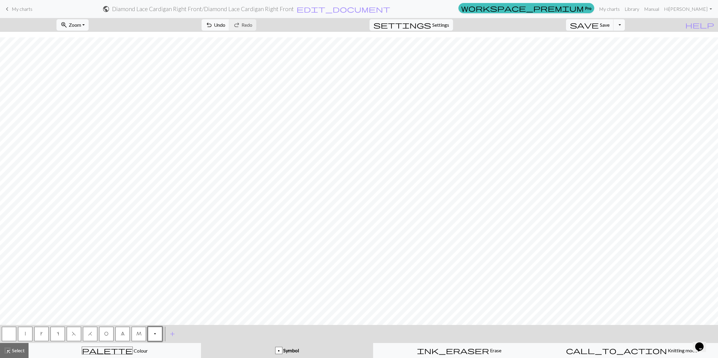
click at [23, 334] on button "|" at bounding box center [25, 334] width 14 height 14
click at [26, 332] on button "|" at bounding box center [25, 334] width 14 height 14
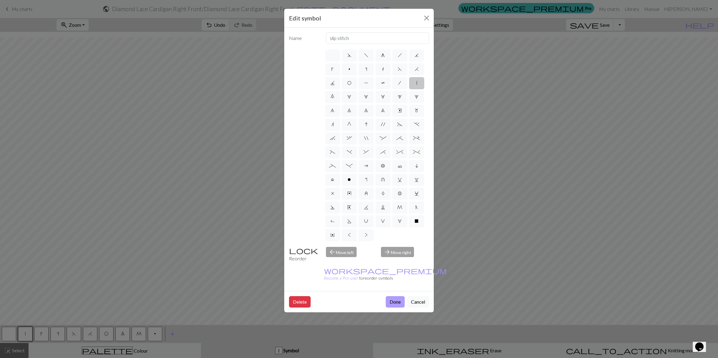
click at [389, 296] on button "Done" at bounding box center [395, 301] width 19 height 11
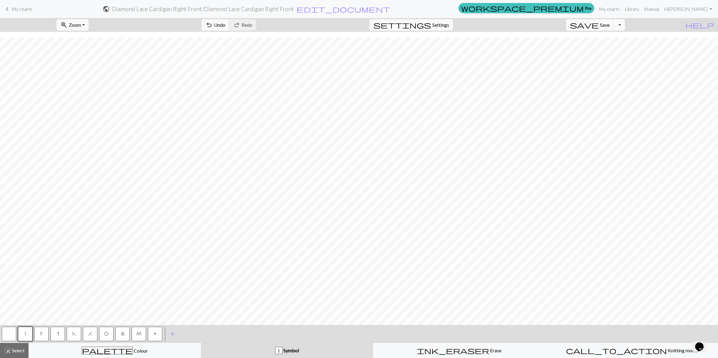
click at [104, 333] on span "O" at bounding box center [106, 333] width 4 height 5
click at [89, 336] on button "H" at bounding box center [90, 334] width 14 height 14
click at [20, 334] on button "|" at bounding box center [25, 334] width 14 height 14
click at [72, 333] on span "F" at bounding box center [74, 333] width 4 height 5
click at [105, 335] on span "O" at bounding box center [106, 333] width 4 height 5
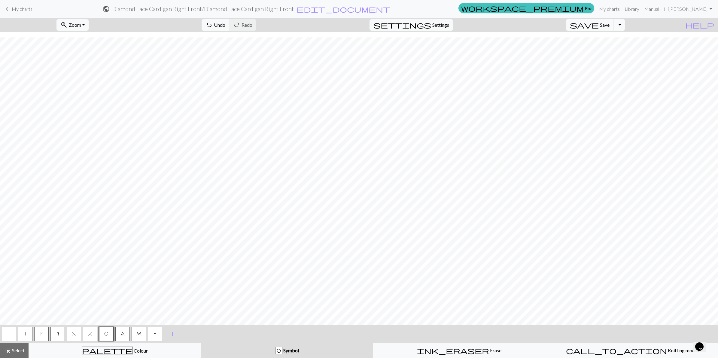
click at [26, 334] on button "|" at bounding box center [25, 334] width 14 height 14
click at [8, 335] on button "button" at bounding box center [9, 334] width 14 height 14
click at [25, 335] on span "|" at bounding box center [25, 333] width 1 height 5
drag, startPoint x: 106, startPoint y: 335, endPoint x: 255, endPoint y: 322, distance: 149.8
click at [106, 335] on span "O" at bounding box center [106, 333] width 4 height 5
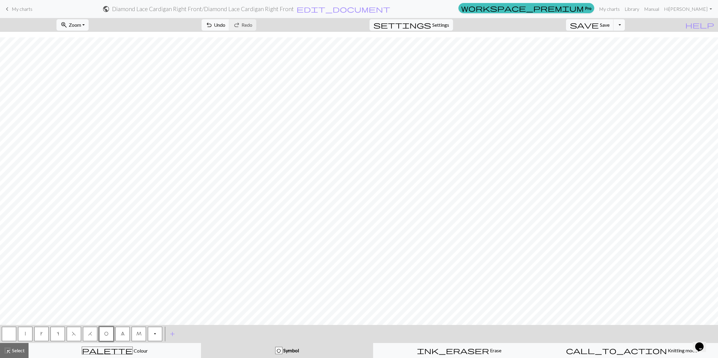
click at [92, 334] on button "H" at bounding box center [90, 334] width 14 height 14
click at [28, 334] on button "|" at bounding box center [25, 334] width 14 height 14
click at [89, 334] on span "H" at bounding box center [90, 333] width 4 height 5
click at [76, 334] on button "F" at bounding box center [74, 334] width 14 height 14
click at [108, 334] on span "O" at bounding box center [106, 333] width 4 height 5
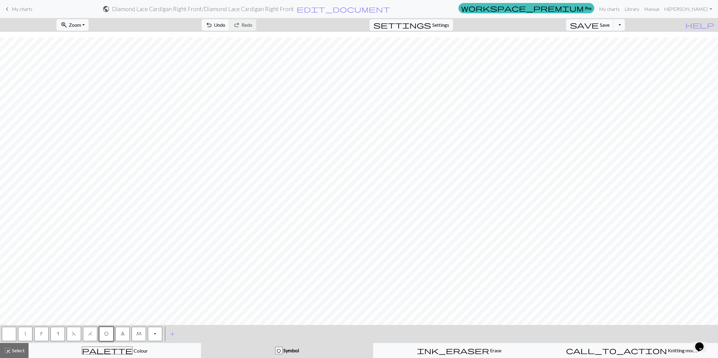
drag, startPoint x: 22, startPoint y: 335, endPoint x: 144, endPoint y: 322, distance: 122.7
click at [22, 335] on button "|" at bounding box center [25, 334] width 14 height 14
click at [69, 333] on button "F" at bounding box center [74, 334] width 14 height 14
drag, startPoint x: 107, startPoint y: 331, endPoint x: 115, endPoint y: 322, distance: 12.3
click at [107, 330] on button "O" at bounding box center [106, 334] width 14 height 14
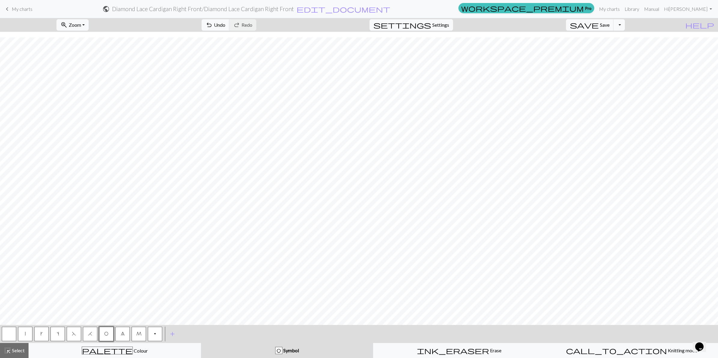
drag, startPoint x: 26, startPoint y: 331, endPoint x: 35, endPoint y: 325, distance: 10.8
click at [27, 330] on button "|" at bounding box center [25, 334] width 14 height 14
click at [106, 334] on span "O" at bounding box center [106, 333] width 4 height 5
click at [90, 336] on button "H" at bounding box center [90, 334] width 14 height 14
drag, startPoint x: 25, startPoint y: 333, endPoint x: 34, endPoint y: 329, distance: 9.8
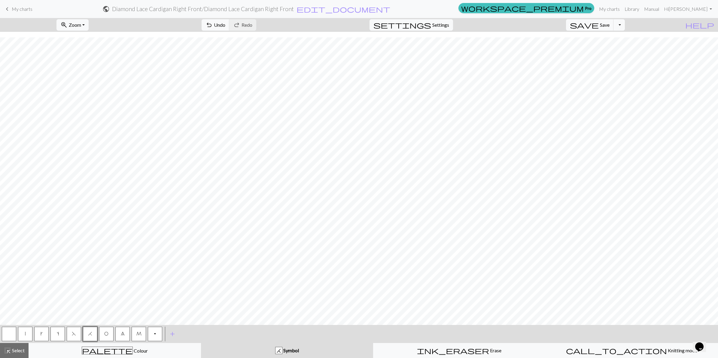
click at [25, 332] on span "|" at bounding box center [25, 333] width 1 height 5
click at [73, 334] on span "F" at bounding box center [74, 333] width 4 height 5
drag, startPoint x: 107, startPoint y: 333, endPoint x: 107, endPoint y: 329, distance: 3.9
click at [106, 331] on span "O" at bounding box center [106, 333] width 4 height 5
click at [23, 334] on button "|" at bounding box center [25, 334] width 14 height 14
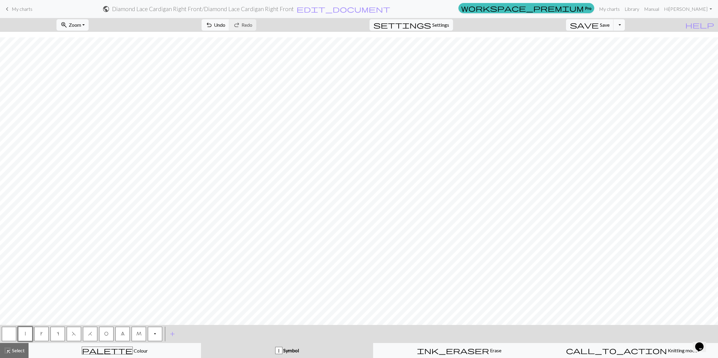
click at [107, 333] on span "O" at bounding box center [106, 333] width 4 height 5
click at [89, 334] on span "H" at bounding box center [90, 333] width 4 height 5
click at [20, 333] on button "|" at bounding box center [25, 334] width 14 height 14
click at [139, 333] on span "M" at bounding box center [138, 333] width 5 height 5
click at [8, 336] on button "button" at bounding box center [9, 334] width 14 height 14
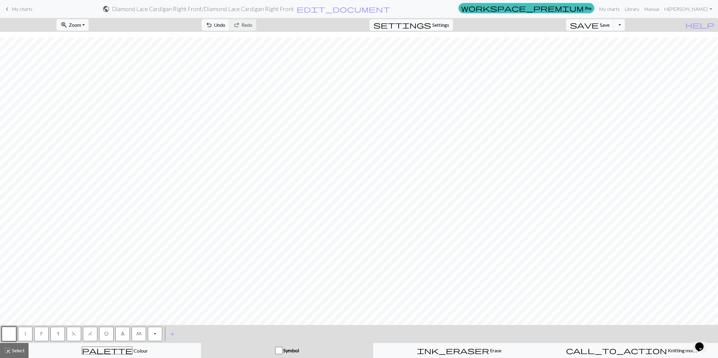
click at [26, 334] on button "|" at bounding box center [25, 334] width 14 height 14
click at [72, 334] on span "F" at bounding box center [74, 333] width 4 height 5
drag, startPoint x: 106, startPoint y: 335, endPoint x: 110, endPoint y: 325, distance: 10.8
click at [106, 335] on span "O" at bounding box center [106, 333] width 4 height 5
click at [25, 335] on span "|" at bounding box center [25, 333] width 1 height 5
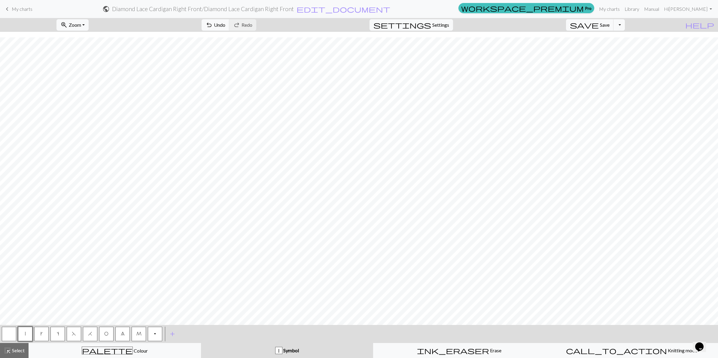
click at [103, 331] on button "O" at bounding box center [106, 334] width 14 height 14
click at [88, 335] on span "H" at bounding box center [90, 333] width 4 height 5
click at [27, 332] on button "|" at bounding box center [25, 334] width 14 height 14
click at [71, 336] on button "F" at bounding box center [74, 334] width 14 height 14
click at [108, 333] on span "O" at bounding box center [106, 333] width 4 height 5
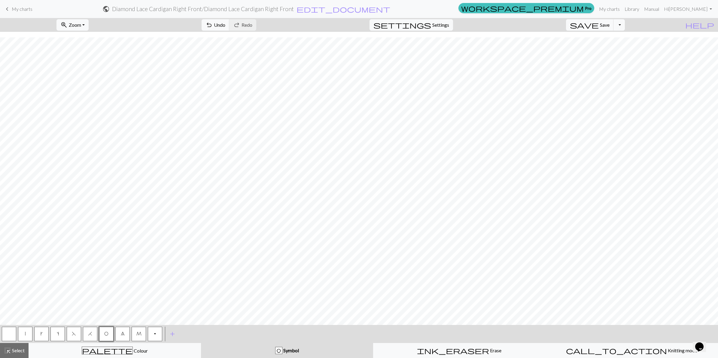
click at [26, 334] on button "|" at bounding box center [25, 334] width 14 height 14
click at [59, 334] on button "s" at bounding box center [57, 334] width 14 height 14
click at [26, 335] on button "|" at bounding box center [25, 334] width 14 height 14
click at [56, 337] on button "s" at bounding box center [57, 334] width 14 height 14
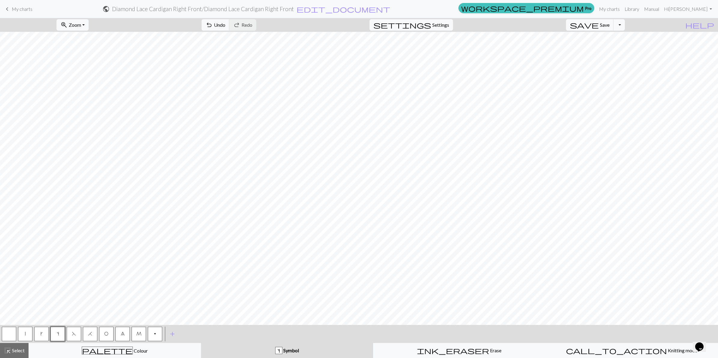
click at [22, 332] on button "|" at bounding box center [25, 334] width 14 height 14
click at [41, 334] on span "k" at bounding box center [42, 333] width 2 height 5
click at [26, 337] on button "|" at bounding box center [25, 334] width 14 height 14
click at [74, 334] on span "F" at bounding box center [74, 333] width 4 height 5
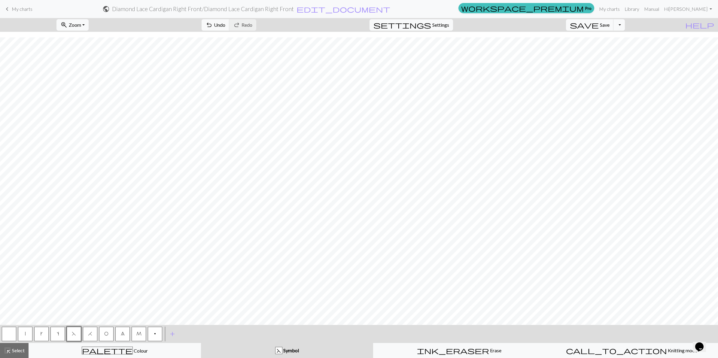
click at [110, 335] on button "O" at bounding box center [106, 334] width 14 height 14
drag, startPoint x: 26, startPoint y: 334, endPoint x: 29, endPoint y: 333, distance: 4.1
click at [27, 334] on button "|" at bounding box center [25, 334] width 14 height 14
click at [111, 332] on button "O" at bounding box center [106, 334] width 14 height 14
drag, startPoint x: 90, startPoint y: 333, endPoint x: 93, endPoint y: 330, distance: 4.5
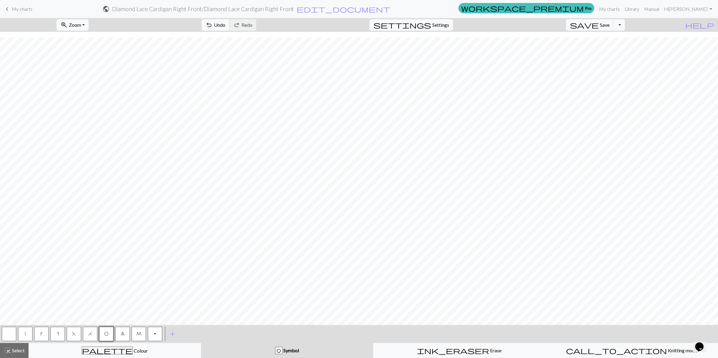
click at [92, 331] on button "H" at bounding box center [90, 334] width 14 height 14
click at [26, 333] on button "|" at bounding box center [25, 334] width 14 height 14
drag, startPoint x: 107, startPoint y: 334, endPoint x: 120, endPoint y: 324, distance: 15.7
click at [110, 332] on button "O" at bounding box center [106, 334] width 14 height 14
click at [123, 330] on button "8" at bounding box center [122, 334] width 14 height 14
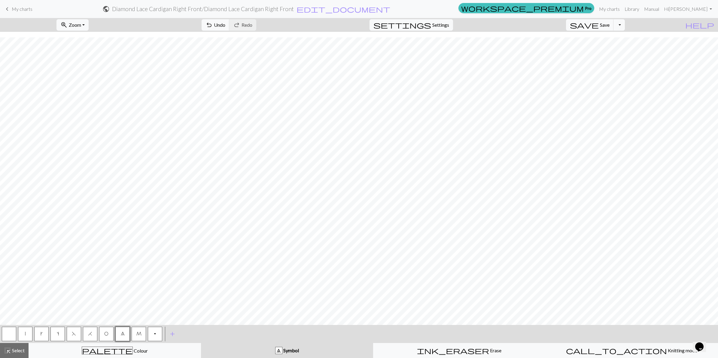
drag, startPoint x: 106, startPoint y: 332, endPoint x: 108, endPoint y: 330, distance: 3.1
click at [107, 332] on span "O" at bounding box center [106, 333] width 4 height 5
click at [23, 336] on button "|" at bounding box center [25, 334] width 14 height 14
click at [74, 335] on span "F" at bounding box center [74, 333] width 4 height 5
drag, startPoint x: 103, startPoint y: 332, endPoint x: 129, endPoint y: 320, distance: 29.2
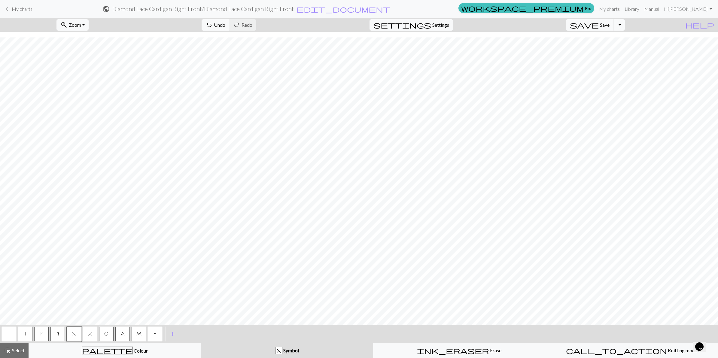
click at [104, 331] on button "O" at bounding box center [106, 334] width 14 height 14
drag, startPoint x: 23, startPoint y: 332, endPoint x: 44, endPoint y: 325, distance: 22.6
click at [23, 331] on button "|" at bounding box center [25, 334] width 14 height 14
drag, startPoint x: 108, startPoint y: 332, endPoint x: 116, endPoint y: 324, distance: 12.1
click at [110, 329] on button "O" at bounding box center [106, 334] width 14 height 14
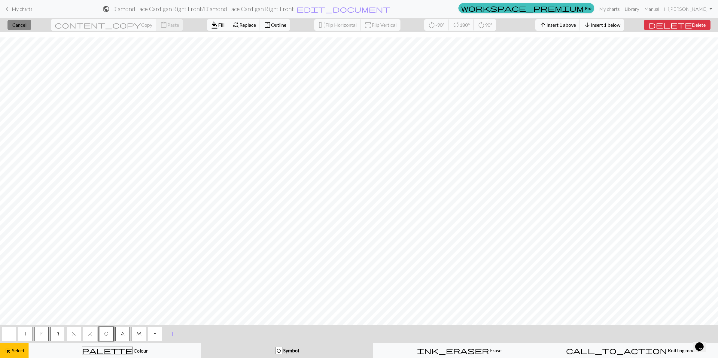
click at [25, 23] on span "Cancel" at bounding box center [19, 25] width 14 height 6
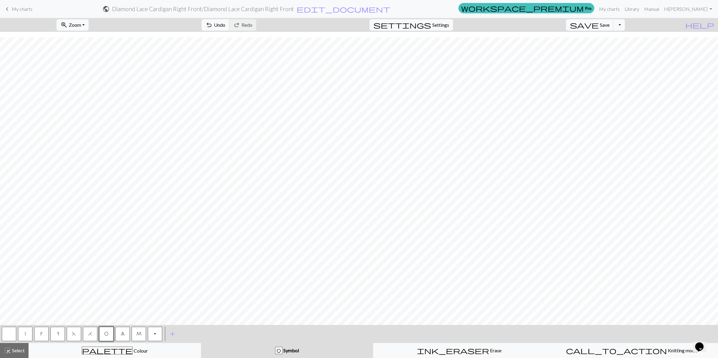
click at [20, 337] on button "|" at bounding box center [25, 334] width 14 height 14
drag, startPoint x: 72, startPoint y: 335, endPoint x: 86, endPoint y: 322, distance: 18.7
click at [72, 334] on span "F" at bounding box center [74, 333] width 4 height 5
click at [106, 331] on span "O" at bounding box center [106, 333] width 4 height 5
click at [25, 331] on span "|" at bounding box center [25, 333] width 1 height 5
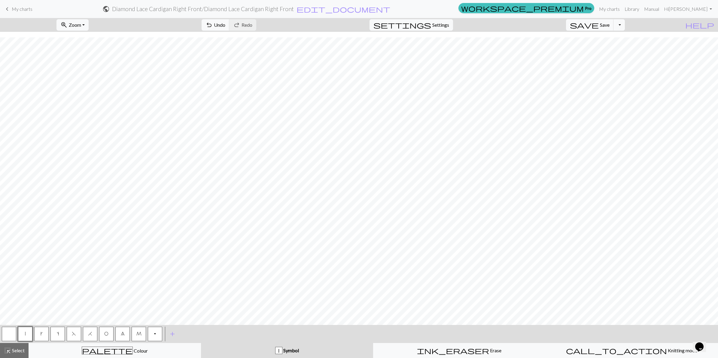
click at [107, 332] on span "O" at bounding box center [106, 333] width 4 height 5
click at [91, 332] on span "H" at bounding box center [90, 333] width 4 height 5
drag, startPoint x: 27, startPoint y: 331, endPoint x: 29, endPoint y: 328, distance: 3.4
click at [29, 329] on button "|" at bounding box center [25, 334] width 14 height 14
click at [74, 334] on span "F" at bounding box center [74, 333] width 4 height 5
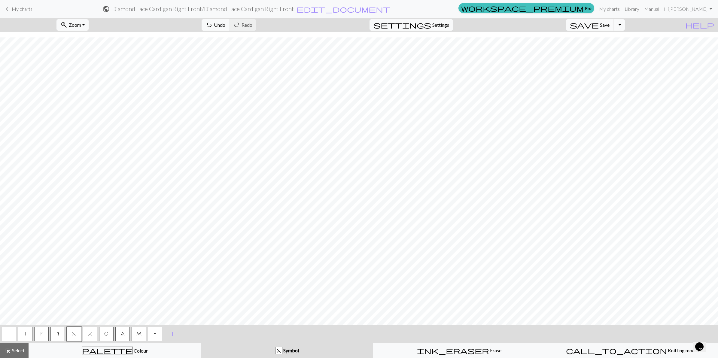
click at [108, 333] on span "O" at bounding box center [106, 333] width 4 height 5
click at [23, 334] on button "|" at bounding box center [25, 334] width 14 height 14
click at [107, 331] on button "O" at bounding box center [106, 334] width 14 height 14
drag, startPoint x: 21, startPoint y: 335, endPoint x: 23, endPoint y: 332, distance: 3.2
click at [22, 335] on button "|" at bounding box center [25, 334] width 14 height 14
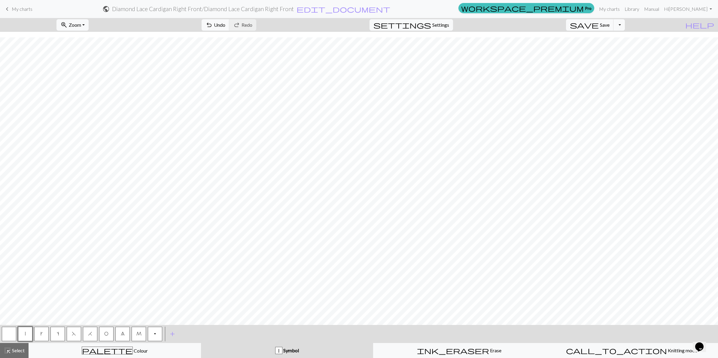
click at [76, 333] on button "F" at bounding box center [74, 334] width 14 height 14
drag, startPoint x: 106, startPoint y: 331, endPoint x: 107, endPoint y: 325, distance: 6.5
click at [106, 330] on button "O" at bounding box center [106, 334] width 14 height 14
drag, startPoint x: 23, startPoint y: 333, endPoint x: 52, endPoint y: 323, distance: 30.2
click at [23, 332] on button "|" at bounding box center [25, 334] width 14 height 14
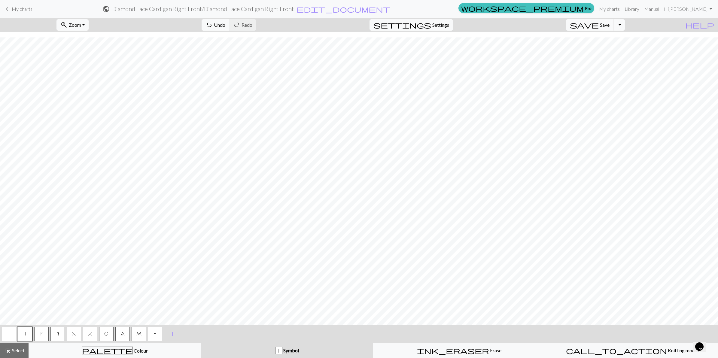
drag, startPoint x: 106, startPoint y: 332, endPoint x: 115, endPoint y: 322, distance: 13.2
click at [107, 330] on button "O" at bounding box center [106, 334] width 14 height 14
click at [92, 335] on button "H" at bounding box center [90, 334] width 14 height 14
drag, startPoint x: 23, startPoint y: 333, endPoint x: 41, endPoint y: 324, distance: 19.6
click at [26, 331] on button "|" at bounding box center [25, 334] width 14 height 14
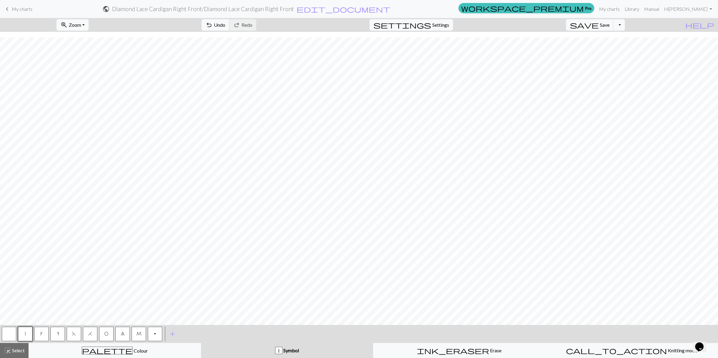
click at [76, 334] on button "F" at bounding box center [74, 334] width 14 height 14
click at [108, 334] on span "O" at bounding box center [106, 333] width 4 height 5
click at [26, 330] on button "|" at bounding box center [25, 334] width 14 height 14
click at [106, 332] on span "O" at bounding box center [106, 333] width 4 height 5
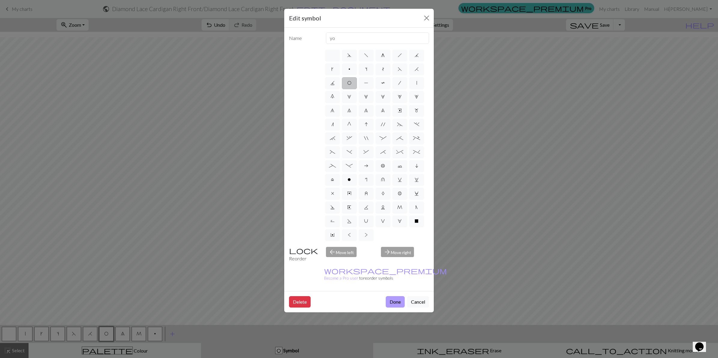
click at [396, 296] on button "Done" at bounding box center [395, 301] width 19 height 11
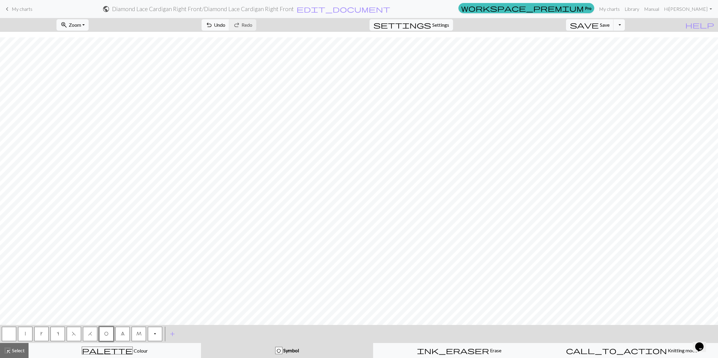
click at [26, 335] on button "|" at bounding box center [25, 334] width 14 height 14
click at [107, 332] on span "O" at bounding box center [106, 333] width 4 height 5
click at [91, 335] on span "H" at bounding box center [90, 333] width 4 height 5
click at [26, 334] on button "|" at bounding box center [25, 334] width 14 height 14
click at [74, 337] on button "F" at bounding box center [74, 334] width 14 height 14
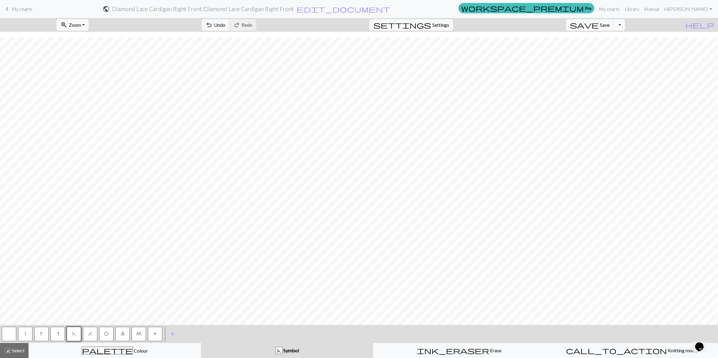
click at [107, 333] on span "O" at bounding box center [106, 333] width 4 height 5
click at [26, 333] on button "|" at bounding box center [25, 334] width 14 height 14
click at [106, 331] on span "O" at bounding box center [106, 333] width 4 height 5
drag, startPoint x: 89, startPoint y: 335, endPoint x: 93, endPoint y: 328, distance: 8.2
click at [89, 333] on span "H" at bounding box center [90, 333] width 4 height 5
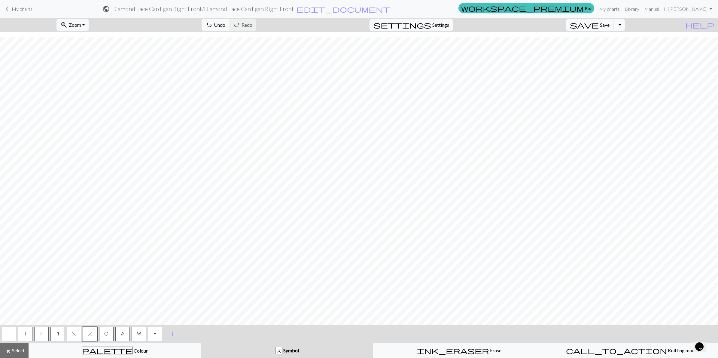
click at [24, 335] on button "|" at bounding box center [25, 334] width 14 height 14
drag, startPoint x: 71, startPoint y: 337, endPoint x: 76, endPoint y: 333, distance: 6.3
click at [71, 336] on button "F" at bounding box center [74, 334] width 14 height 14
click at [105, 330] on button "O" at bounding box center [106, 334] width 14 height 14
drag, startPoint x: 22, startPoint y: 335, endPoint x: 41, endPoint y: 328, distance: 21.0
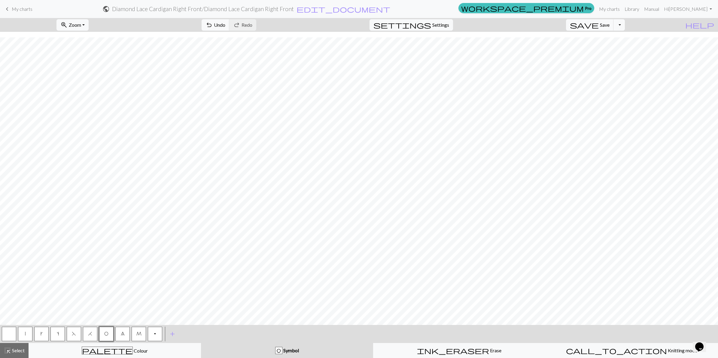
click at [22, 334] on button "|" at bounding box center [25, 334] width 14 height 14
drag, startPoint x: 106, startPoint y: 334, endPoint x: 111, endPoint y: 323, distance: 11.3
click at [107, 332] on span "O" at bounding box center [106, 333] width 4 height 5
click at [90, 331] on span "H" at bounding box center [90, 333] width 4 height 5
click at [25, 333] on span "|" at bounding box center [25, 333] width 1 height 5
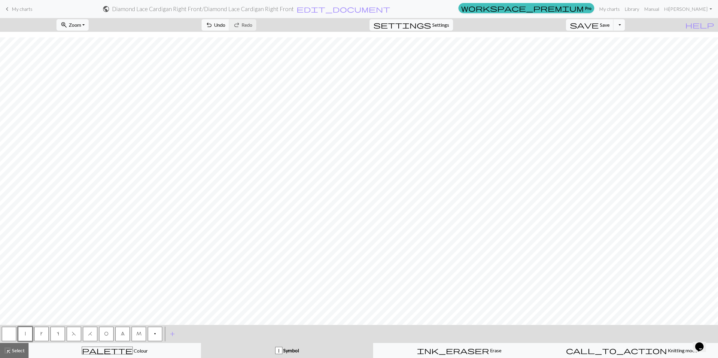
click at [72, 333] on span "F" at bounding box center [74, 333] width 4 height 5
click at [104, 333] on span "O" at bounding box center [106, 333] width 4 height 5
click at [26, 334] on button "|" at bounding box center [25, 334] width 14 height 14
click at [104, 334] on span "O" at bounding box center [106, 333] width 4 height 5
drag, startPoint x: 88, startPoint y: 334, endPoint x: 98, endPoint y: 323, distance: 15.1
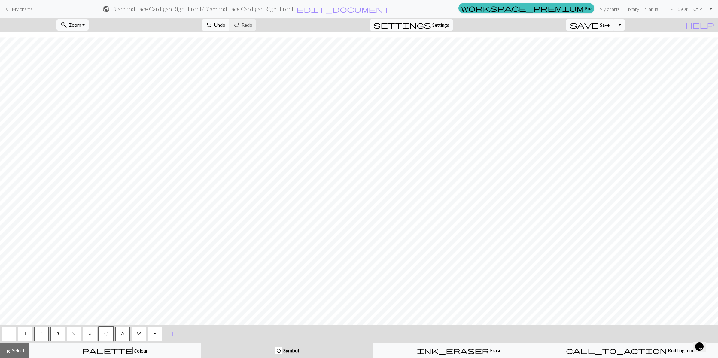
click at [88, 332] on span "H" at bounding box center [90, 333] width 4 height 5
click at [23, 331] on button "|" at bounding box center [25, 334] width 14 height 14
drag, startPoint x: 73, startPoint y: 334, endPoint x: 76, endPoint y: 330, distance: 4.7
click at [74, 332] on span "F" at bounding box center [74, 333] width 4 height 5
click at [107, 331] on span "O" at bounding box center [106, 333] width 4 height 5
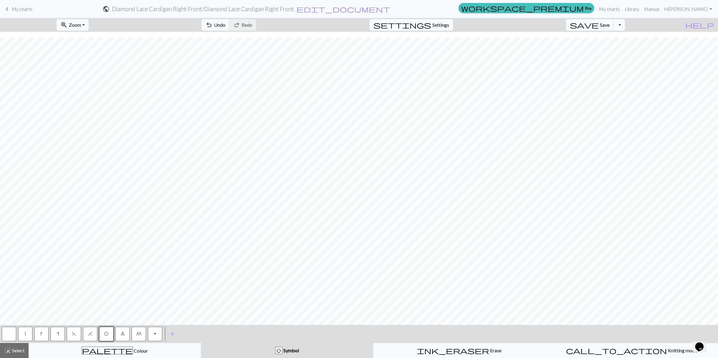
drag, startPoint x: 24, startPoint y: 333, endPoint x: 27, endPoint y: 326, distance: 7.0
click at [25, 330] on button "|" at bounding box center [25, 334] width 14 height 14
click at [23, 334] on button "|" at bounding box center [25, 334] width 14 height 14
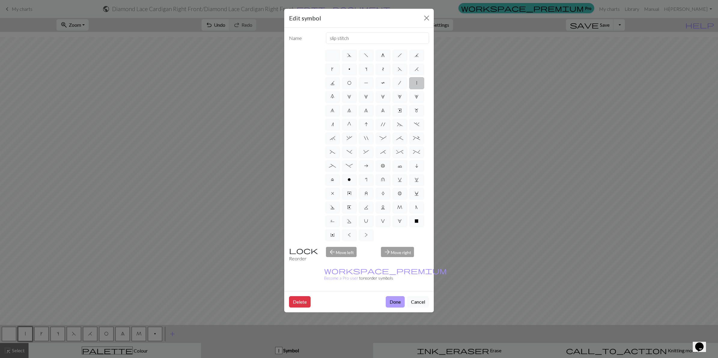
click at [396, 296] on button "Done" at bounding box center [395, 301] width 19 height 11
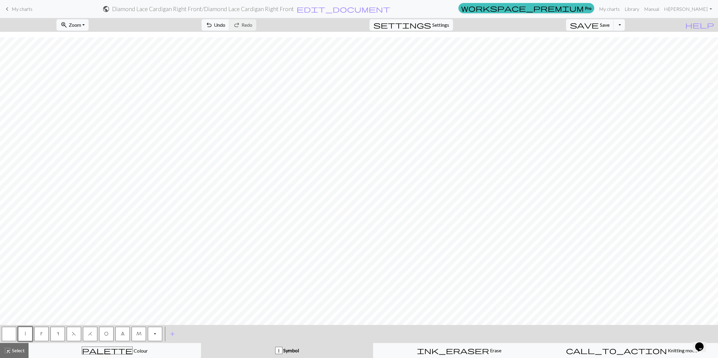
click at [103, 334] on button "O" at bounding box center [106, 334] width 14 height 14
drag, startPoint x: 123, startPoint y: 337, endPoint x: 125, endPoint y: 328, distance: 9.7
click at [123, 337] on button "8" at bounding box center [122, 334] width 14 height 14
click at [23, 334] on button "|" at bounding box center [25, 334] width 14 height 14
click at [72, 331] on span "F" at bounding box center [74, 333] width 4 height 5
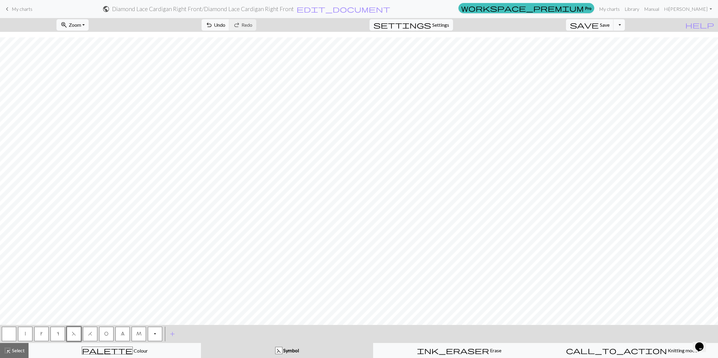
click at [107, 335] on span "O" at bounding box center [106, 333] width 4 height 5
click at [24, 334] on button "|" at bounding box center [25, 334] width 14 height 14
drag, startPoint x: 105, startPoint y: 334, endPoint x: 111, endPoint y: 323, distance: 12.6
click at [106, 333] on span "O" at bounding box center [106, 333] width 4 height 5
click at [91, 331] on button "H" at bounding box center [90, 334] width 14 height 14
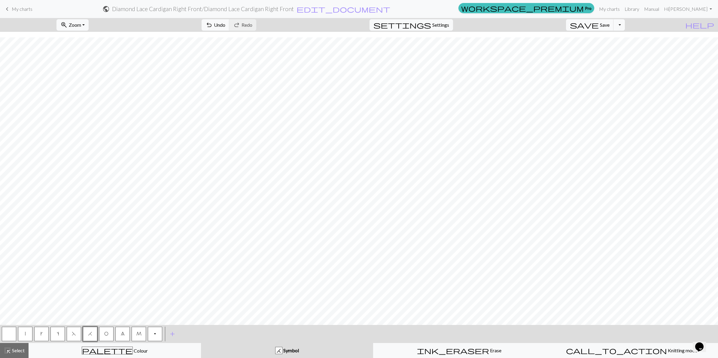
click at [22, 333] on button "|" at bounding box center [25, 334] width 14 height 14
click at [107, 333] on span "O" at bounding box center [106, 333] width 4 height 5
click at [121, 336] on button "8" at bounding box center [122, 334] width 14 height 14
click at [23, 331] on button "|" at bounding box center [25, 334] width 14 height 14
drag, startPoint x: 73, startPoint y: 334, endPoint x: 90, endPoint y: 325, distance: 19.5
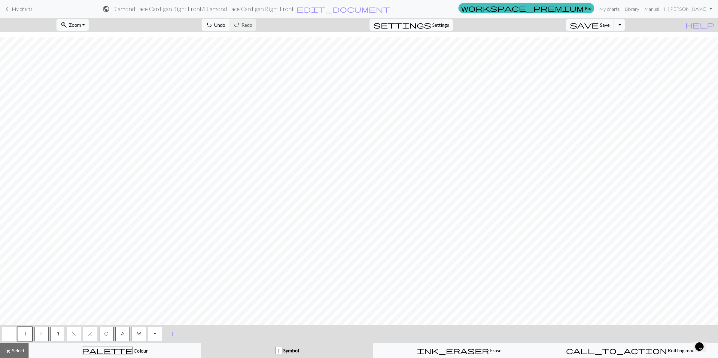
click at [73, 333] on span "F" at bounding box center [74, 333] width 4 height 5
drag, startPoint x: 107, startPoint y: 334, endPoint x: 111, endPoint y: 332, distance: 4.2
click at [109, 333] on button "O" at bounding box center [106, 334] width 14 height 14
drag, startPoint x: 26, startPoint y: 332, endPoint x: 56, endPoint y: 322, distance: 32.4
click at [26, 332] on button "|" at bounding box center [25, 334] width 14 height 14
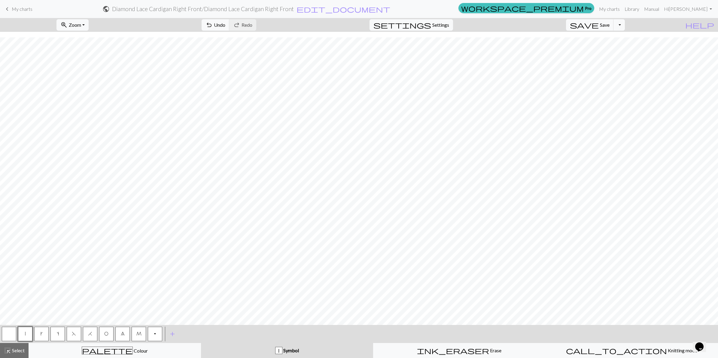
click at [105, 334] on span "O" at bounding box center [106, 333] width 4 height 5
click at [25, 334] on span "|" at bounding box center [25, 333] width 1 height 5
click at [106, 335] on span "O" at bounding box center [106, 333] width 4 height 5
click at [92, 333] on span "H" at bounding box center [90, 333] width 4 height 5
drag, startPoint x: 26, startPoint y: 332, endPoint x: 27, endPoint y: 329, distance: 3.4
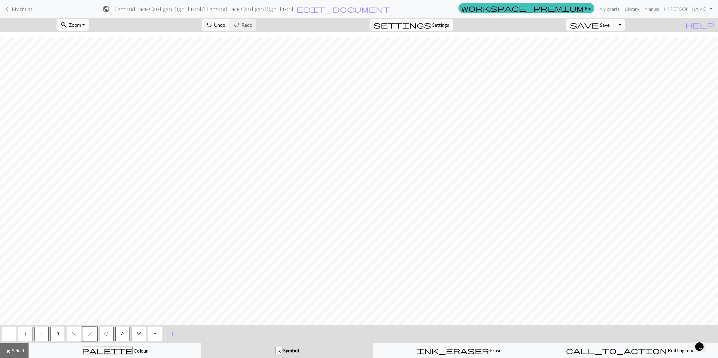
click at [26, 331] on button "|" at bounding box center [25, 334] width 14 height 14
click at [74, 334] on span "F" at bounding box center [74, 333] width 4 height 5
drag, startPoint x: 106, startPoint y: 334, endPoint x: 115, endPoint y: 325, distance: 13.0
click at [108, 333] on span "O" at bounding box center [106, 333] width 4 height 5
drag, startPoint x: 25, startPoint y: 335, endPoint x: 34, endPoint y: 329, distance: 10.9
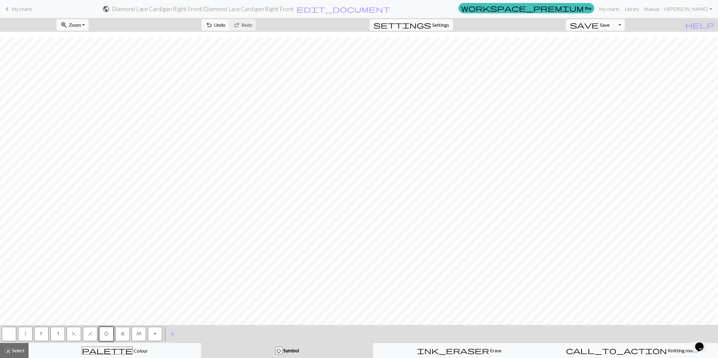
click at [25, 335] on span "|" at bounding box center [25, 333] width 1 height 5
click at [108, 335] on span "O" at bounding box center [106, 333] width 4 height 5
drag, startPoint x: 87, startPoint y: 335, endPoint x: 90, endPoint y: 329, distance: 7.3
click at [89, 332] on button "H" at bounding box center [90, 334] width 14 height 14
drag, startPoint x: 27, startPoint y: 331, endPoint x: 31, endPoint y: 322, distance: 9.4
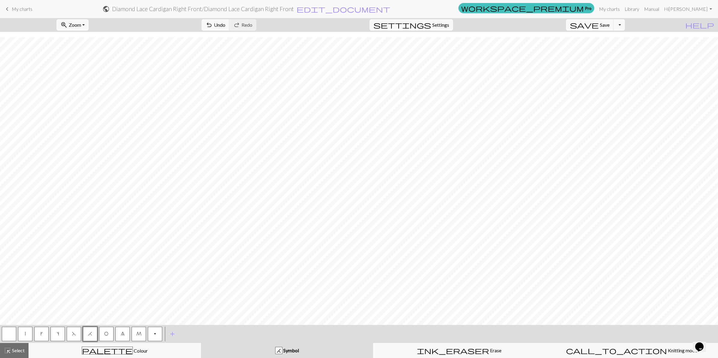
click at [28, 328] on button "|" at bounding box center [25, 334] width 14 height 14
drag, startPoint x: 73, startPoint y: 333, endPoint x: 74, endPoint y: 329, distance: 3.8
click at [73, 332] on span "F" at bounding box center [74, 333] width 4 height 5
click at [105, 332] on span "O" at bounding box center [106, 333] width 4 height 5
drag, startPoint x: 23, startPoint y: 335, endPoint x: 32, endPoint y: 324, distance: 13.8
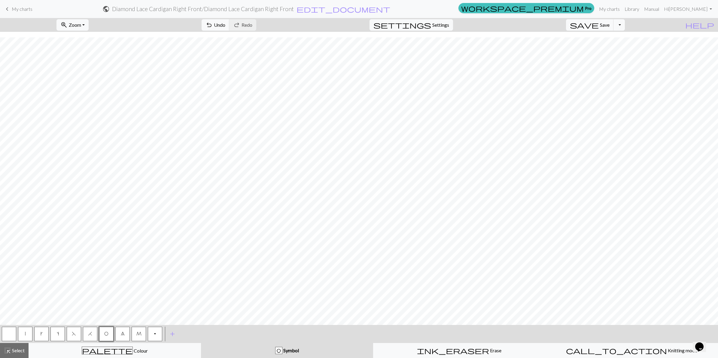
click at [24, 334] on button "|" at bounding box center [25, 334] width 14 height 14
click at [110, 332] on button "O" at bounding box center [106, 334] width 14 height 14
click at [23, 337] on button "|" at bounding box center [25, 334] width 14 height 14
drag, startPoint x: 106, startPoint y: 336, endPoint x: 106, endPoint y: 327, distance: 9.6
click at [106, 336] on button "O" at bounding box center [106, 334] width 14 height 14
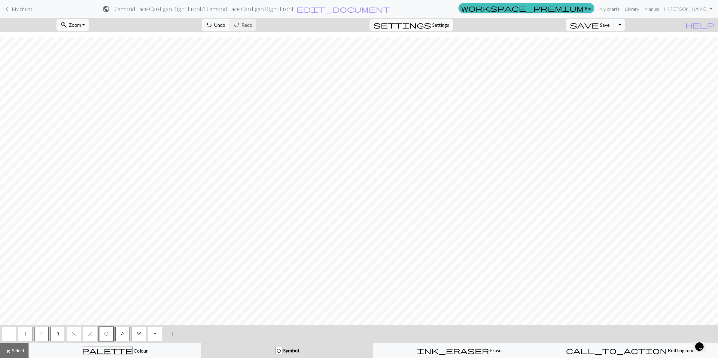
click at [90, 335] on span "H" at bounding box center [90, 333] width 4 height 5
click at [23, 334] on button "|" at bounding box center [25, 334] width 14 height 14
click at [74, 336] on button "F" at bounding box center [74, 334] width 14 height 14
click at [104, 335] on span "O" at bounding box center [106, 333] width 4 height 5
click at [26, 330] on button "|" at bounding box center [25, 334] width 14 height 14
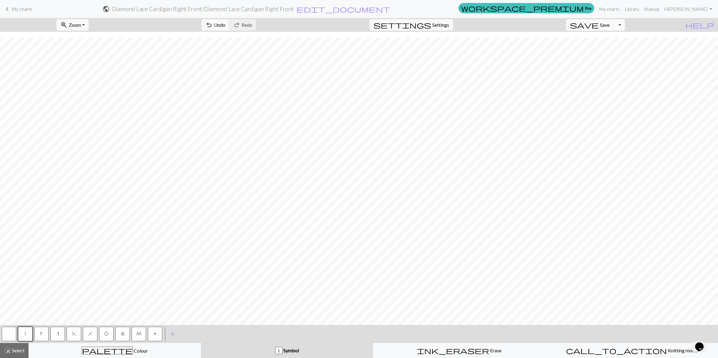
drag, startPoint x: 105, startPoint y: 333, endPoint x: 107, endPoint y: 326, distance: 7.1
click at [105, 332] on span "O" at bounding box center [106, 333] width 4 height 5
click at [92, 331] on button "H" at bounding box center [90, 334] width 14 height 14
click at [26, 331] on button "|" at bounding box center [25, 334] width 14 height 14
click at [76, 333] on button "F" at bounding box center [74, 334] width 14 height 14
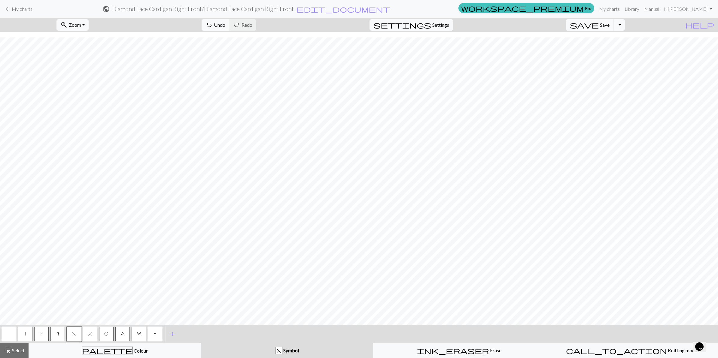
click at [106, 332] on span "O" at bounding box center [106, 333] width 4 height 5
drag, startPoint x: 24, startPoint y: 334, endPoint x: 54, endPoint y: 325, distance: 31.8
click at [24, 334] on button "|" at bounding box center [25, 334] width 14 height 14
click at [109, 331] on button "O" at bounding box center [106, 334] width 14 height 14
click at [26, 332] on button "|" at bounding box center [25, 334] width 14 height 14
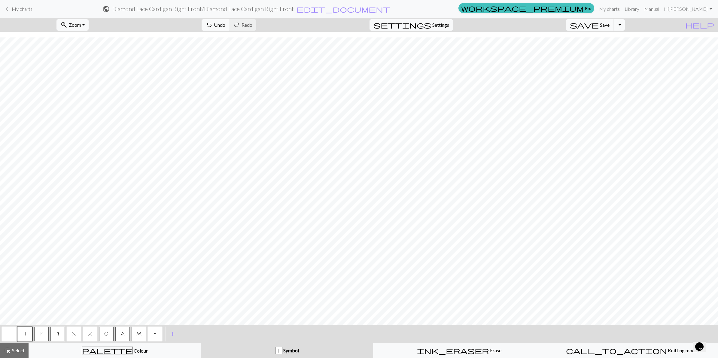
click at [71, 333] on button "F" at bounding box center [74, 334] width 14 height 14
click at [108, 332] on span "O" at bounding box center [106, 333] width 4 height 5
drag, startPoint x: 26, startPoint y: 333, endPoint x: 29, endPoint y: 328, distance: 6.0
click at [29, 329] on button "|" at bounding box center [25, 334] width 14 height 14
drag, startPoint x: 105, startPoint y: 336, endPoint x: 129, endPoint y: 320, distance: 28.7
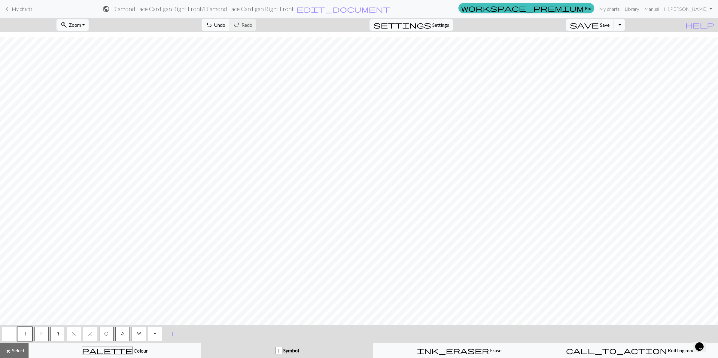
click at [107, 335] on button "O" at bounding box center [106, 334] width 14 height 14
drag, startPoint x: 91, startPoint y: 336, endPoint x: 96, endPoint y: 326, distance: 11.0
click at [91, 334] on button "H" at bounding box center [90, 334] width 14 height 14
drag, startPoint x: 27, startPoint y: 333, endPoint x: 33, endPoint y: 322, distance: 12.2
click at [26, 331] on button "|" at bounding box center [25, 334] width 14 height 14
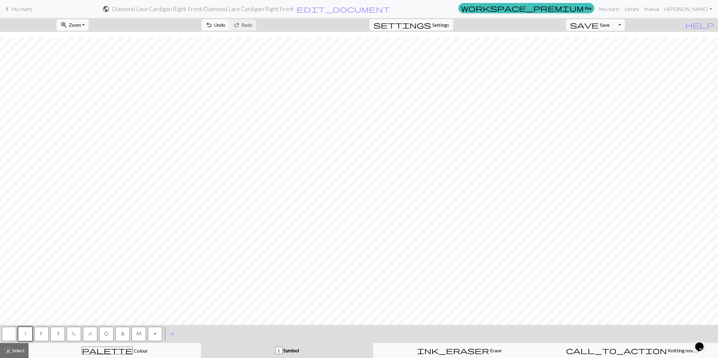
drag, startPoint x: 75, startPoint y: 333, endPoint x: 82, endPoint y: 323, distance: 12.4
click at [76, 331] on button "F" at bounding box center [74, 334] width 14 height 14
drag, startPoint x: 108, startPoint y: 332, endPoint x: 122, endPoint y: 322, distance: 17.4
click at [108, 330] on button "O" at bounding box center [106, 334] width 14 height 14
click at [24, 335] on button "|" at bounding box center [25, 334] width 14 height 14
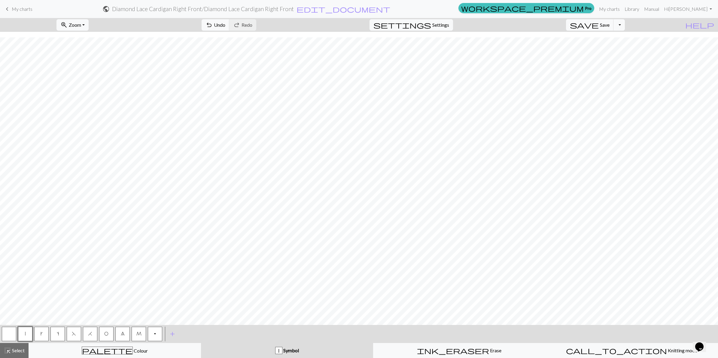
drag, startPoint x: 107, startPoint y: 328, endPoint x: 108, endPoint y: 323, distance: 4.9
click at [107, 326] on div "O" at bounding box center [106, 334] width 16 height 16
drag, startPoint x: 89, startPoint y: 334, endPoint x: 103, endPoint y: 322, distance: 18.3
click at [90, 332] on span "H" at bounding box center [90, 333] width 4 height 5
drag, startPoint x: 23, startPoint y: 336, endPoint x: 31, endPoint y: 337, distance: 8.1
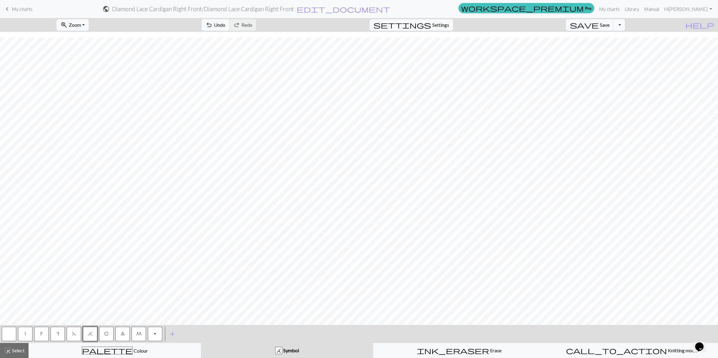
click at [25, 337] on button "|" at bounding box center [25, 334] width 14 height 14
click at [72, 334] on span "F" at bounding box center [74, 333] width 4 height 5
click at [106, 331] on span "O" at bounding box center [106, 333] width 4 height 5
drag, startPoint x: 24, startPoint y: 330, endPoint x: 23, endPoint y: 327, distance: 3.1
click at [24, 328] on button "|" at bounding box center [25, 334] width 14 height 14
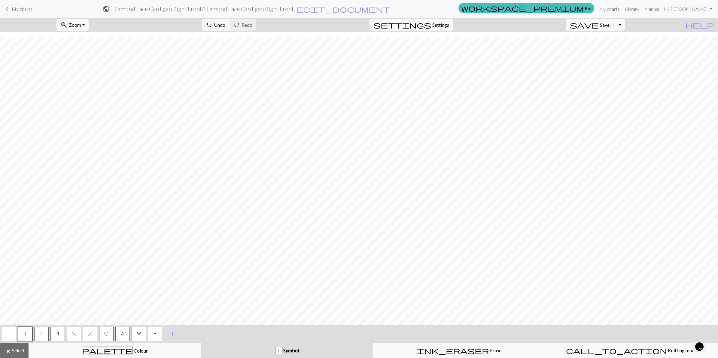
drag, startPoint x: 74, startPoint y: 334, endPoint x: 74, endPoint y: 327, distance: 6.9
click at [74, 334] on span "F" at bounding box center [74, 333] width 4 height 5
drag, startPoint x: 109, startPoint y: 333, endPoint x: 108, endPoint y: 326, distance: 6.6
click at [109, 333] on button "O" at bounding box center [106, 334] width 14 height 14
click at [26, 333] on button "|" at bounding box center [25, 334] width 14 height 14
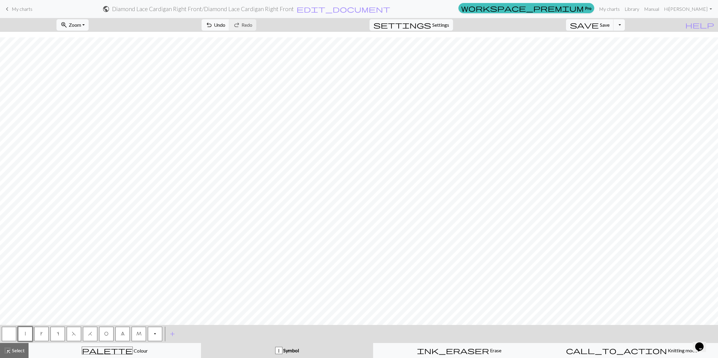
click at [107, 333] on span "O" at bounding box center [106, 333] width 4 height 5
click at [90, 335] on span "H" at bounding box center [90, 333] width 4 height 5
click at [23, 332] on button "|" at bounding box center [25, 334] width 14 height 14
click at [72, 332] on span "F" at bounding box center [74, 333] width 4 height 5
click at [107, 334] on span "O" at bounding box center [106, 333] width 4 height 5
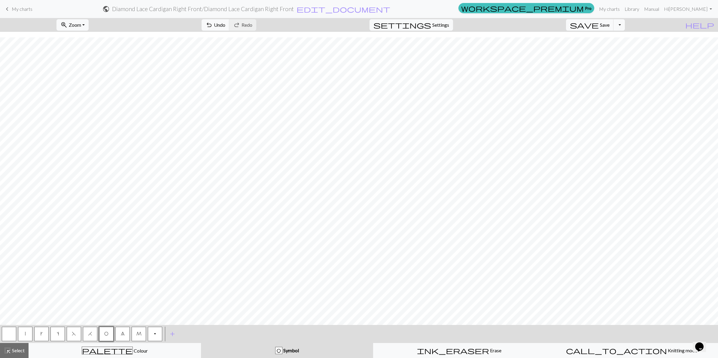
click at [24, 334] on button "|" at bounding box center [25, 334] width 14 height 14
click at [105, 336] on button "O" at bounding box center [106, 334] width 14 height 14
drag, startPoint x: 88, startPoint y: 337, endPoint x: 89, endPoint y: 326, distance: 10.6
click at [88, 336] on button "H" at bounding box center [90, 334] width 14 height 14
click at [28, 331] on button "|" at bounding box center [25, 334] width 14 height 14
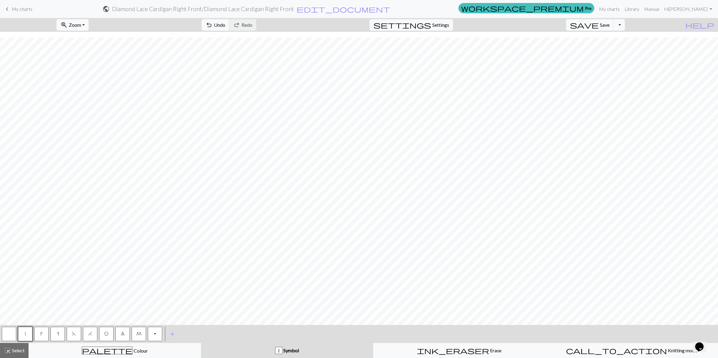
click at [73, 336] on button "F" at bounding box center [74, 334] width 14 height 14
click at [106, 334] on span "O" at bounding box center [106, 333] width 4 height 5
click at [24, 334] on button "|" at bounding box center [25, 334] width 14 height 14
drag, startPoint x: 74, startPoint y: 334, endPoint x: 77, endPoint y: 322, distance: 12.3
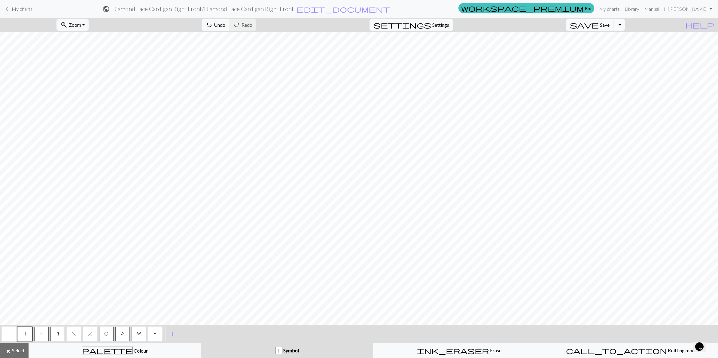
click at [74, 333] on span "F" at bounding box center [74, 333] width 4 height 5
drag, startPoint x: 105, startPoint y: 335, endPoint x: 105, endPoint y: 330, distance: 4.5
click at [105, 334] on span "O" at bounding box center [106, 333] width 4 height 5
click at [25, 335] on span "|" at bounding box center [25, 333] width 1 height 5
drag, startPoint x: 87, startPoint y: 335, endPoint x: 96, endPoint y: 322, distance: 15.7
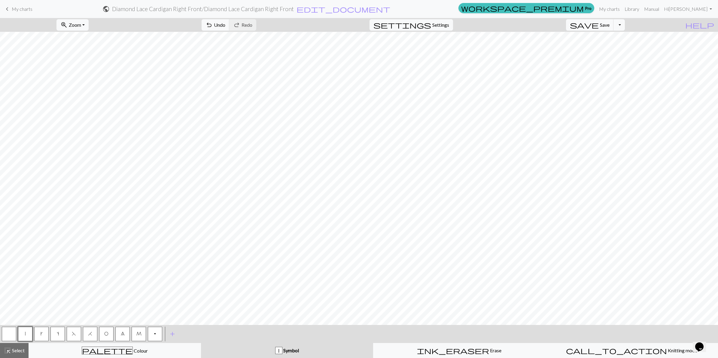
click at [87, 334] on button "H" at bounding box center [90, 334] width 14 height 14
drag, startPoint x: 22, startPoint y: 335, endPoint x: 26, endPoint y: 327, distance: 9.0
click at [22, 335] on button "|" at bounding box center [25, 334] width 14 height 14
drag, startPoint x: 107, startPoint y: 335, endPoint x: 108, endPoint y: 331, distance: 4.7
click at [107, 334] on span "O" at bounding box center [106, 333] width 4 height 5
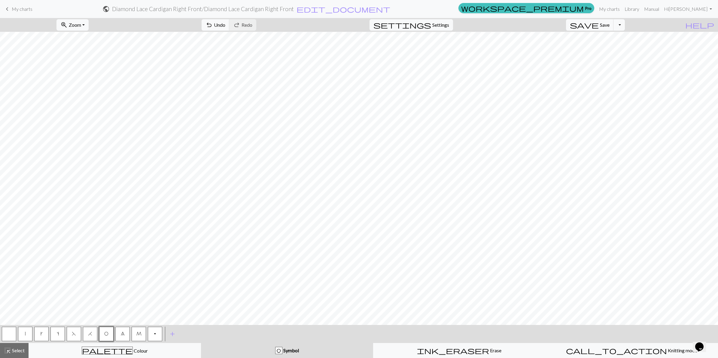
click at [122, 334] on span "8" at bounding box center [123, 333] width 4 height 5
click at [25, 336] on button "|" at bounding box center [25, 334] width 14 height 14
click at [73, 334] on span "F" at bounding box center [74, 333] width 4 height 5
drag, startPoint x: 106, startPoint y: 332, endPoint x: 109, endPoint y: 322, distance: 10.6
click at [106, 332] on span "O" at bounding box center [106, 333] width 4 height 5
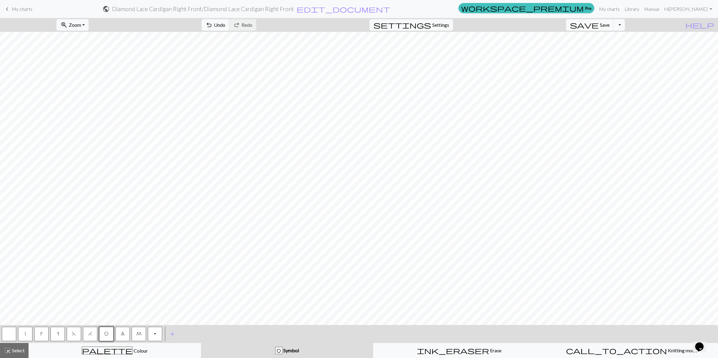
drag, startPoint x: 24, startPoint y: 332, endPoint x: 29, endPoint y: 326, distance: 7.5
click at [25, 332] on button "|" at bounding box center [25, 334] width 14 height 14
click at [106, 331] on span "O" at bounding box center [106, 333] width 4 height 5
drag, startPoint x: 90, startPoint y: 335, endPoint x: 89, endPoint y: 325, distance: 9.7
click at [90, 334] on span "H" at bounding box center [90, 333] width 4 height 5
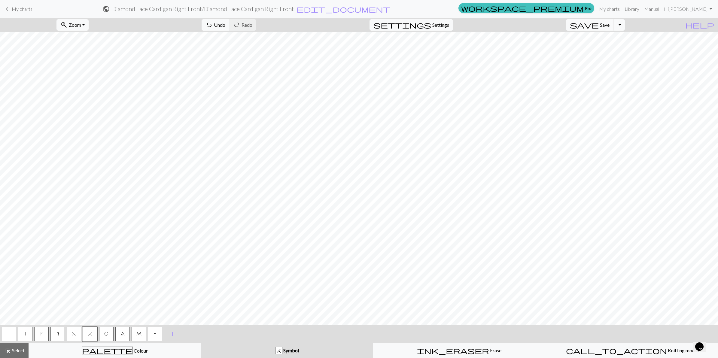
drag, startPoint x: 26, startPoint y: 332, endPoint x: 39, endPoint y: 320, distance: 17.6
click at [31, 327] on button "|" at bounding box center [25, 334] width 14 height 14
drag, startPoint x: 108, startPoint y: 332, endPoint x: 114, endPoint y: 322, distance: 11.4
click at [110, 331] on button "O" at bounding box center [106, 334] width 14 height 14
click at [126, 334] on button "8" at bounding box center [122, 334] width 14 height 14
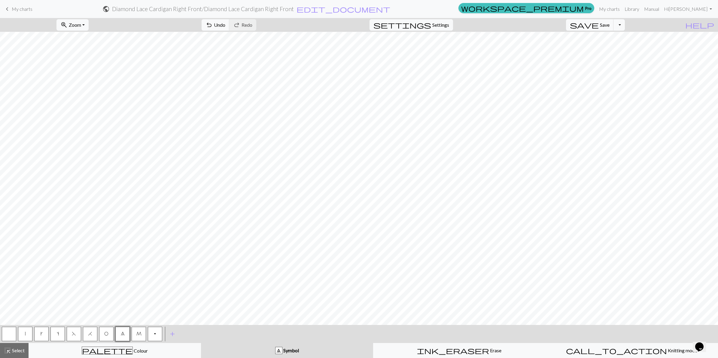
drag, startPoint x: 23, startPoint y: 332, endPoint x: 32, endPoint y: 327, distance: 9.6
click at [23, 332] on button "|" at bounding box center [25, 334] width 14 height 14
drag, startPoint x: 73, startPoint y: 337, endPoint x: 79, endPoint y: 331, distance: 8.3
click at [74, 336] on button "F" at bounding box center [74, 334] width 14 height 14
drag, startPoint x: 106, startPoint y: 332, endPoint x: 124, endPoint y: 320, distance: 21.9
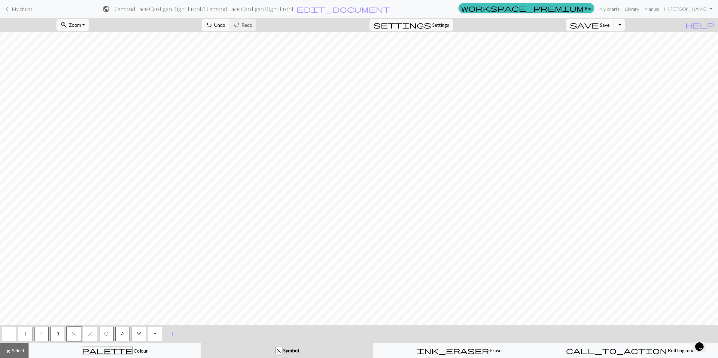
click at [105, 332] on span "O" at bounding box center [106, 333] width 4 height 5
drag, startPoint x: 26, startPoint y: 334, endPoint x: 35, endPoint y: 323, distance: 14.7
click at [26, 333] on button "|" at bounding box center [25, 334] width 14 height 14
click at [75, 332] on span "F" at bounding box center [74, 333] width 4 height 5
drag, startPoint x: 107, startPoint y: 334, endPoint x: 104, endPoint y: 325, distance: 9.6
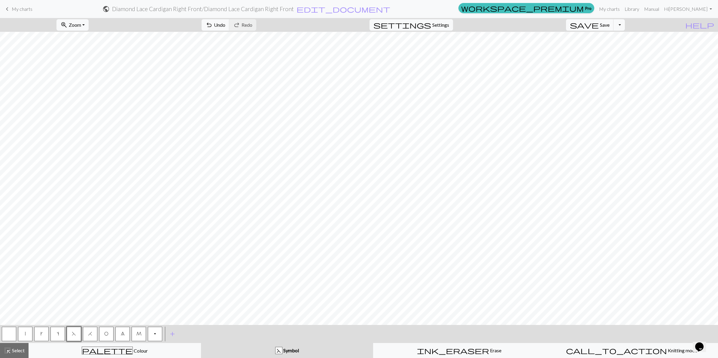
click at [106, 332] on span "O" at bounding box center [106, 333] width 4 height 5
click at [28, 333] on button "|" at bounding box center [25, 334] width 14 height 14
click at [87, 335] on button "H" at bounding box center [90, 334] width 14 height 14
drag, startPoint x: 105, startPoint y: 332, endPoint x: 107, endPoint y: 322, distance: 10.1
click at [105, 332] on span "O" at bounding box center [106, 333] width 4 height 5
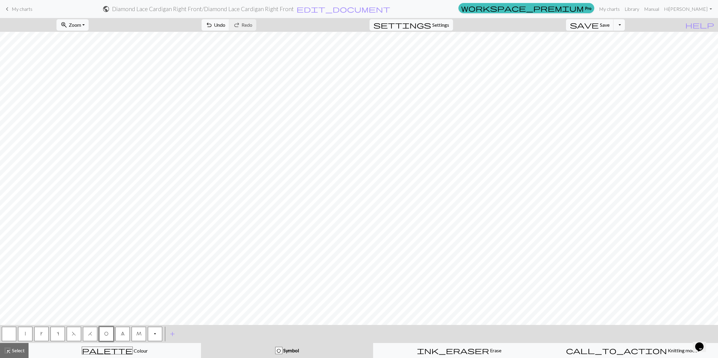
click at [26, 331] on button "|" at bounding box center [25, 334] width 14 height 14
drag, startPoint x: 75, startPoint y: 334, endPoint x: 82, endPoint y: 321, distance: 14.5
click at [75, 333] on span "F" at bounding box center [74, 333] width 4 height 5
click at [104, 334] on span "O" at bounding box center [106, 333] width 4 height 5
click at [26, 333] on button "|" at bounding box center [25, 334] width 14 height 14
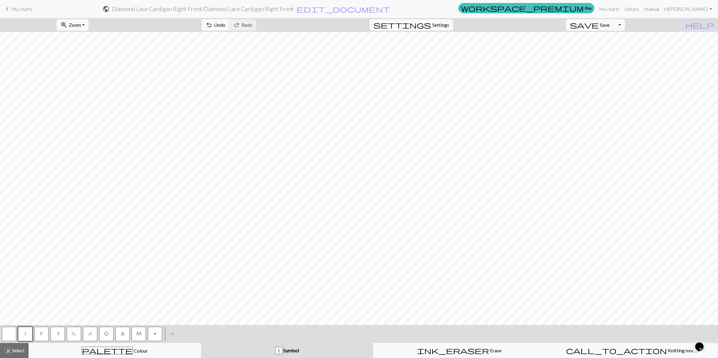
drag, startPoint x: 90, startPoint y: 334, endPoint x: 95, endPoint y: 322, distance: 13.1
click at [92, 331] on span "H" at bounding box center [90, 333] width 4 height 5
drag, startPoint x: 106, startPoint y: 334, endPoint x: 109, endPoint y: 323, distance: 10.9
click at [106, 333] on span "O" at bounding box center [106, 333] width 4 height 5
click at [91, 334] on span "H" at bounding box center [90, 333] width 4 height 5
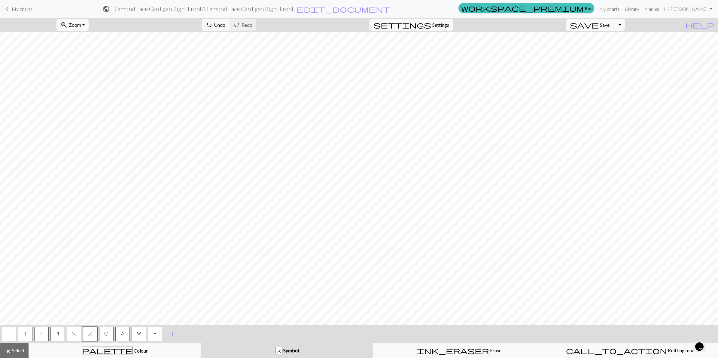
click at [27, 334] on button "|" at bounding box center [25, 334] width 14 height 14
drag, startPoint x: 73, startPoint y: 333, endPoint x: 83, endPoint y: 323, distance: 14.0
click at [73, 332] on span "F" at bounding box center [74, 333] width 4 height 5
click at [106, 334] on span "O" at bounding box center [106, 333] width 4 height 5
click at [21, 335] on button "|" at bounding box center [25, 334] width 14 height 14
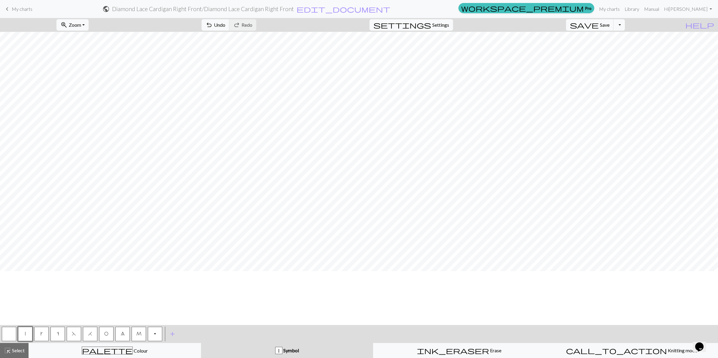
scroll to position [0, 0]
click at [74, 333] on span "F" at bounding box center [74, 333] width 4 height 5
click at [104, 332] on span "O" at bounding box center [106, 333] width 4 height 5
drag, startPoint x: 23, startPoint y: 333, endPoint x: 25, endPoint y: 329, distance: 4.1
click at [24, 332] on button "|" at bounding box center [25, 334] width 14 height 14
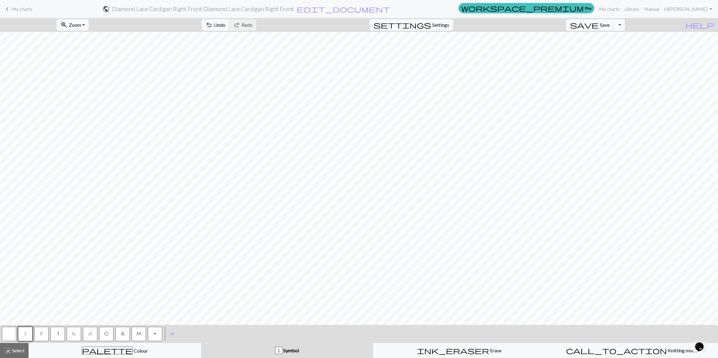
click at [105, 332] on span "O" at bounding box center [106, 333] width 4 height 5
click at [90, 335] on span "H" at bounding box center [90, 333] width 4 height 5
drag, startPoint x: 24, startPoint y: 334, endPoint x: 28, endPoint y: 326, distance: 8.2
click at [26, 332] on button "|" at bounding box center [25, 334] width 14 height 14
click at [75, 334] on span "F" at bounding box center [74, 333] width 4 height 5
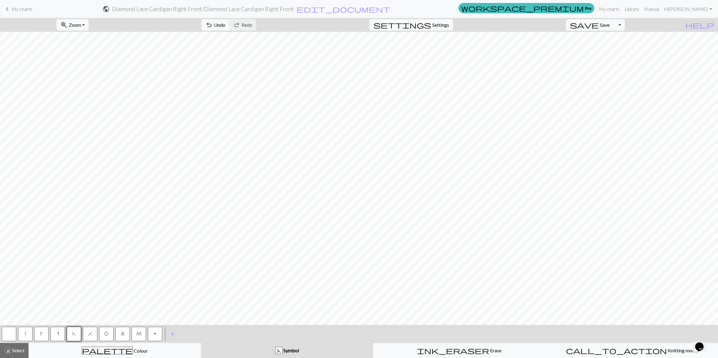
click at [106, 332] on span "O" at bounding box center [106, 333] width 4 height 5
click at [24, 337] on button "|" at bounding box center [25, 334] width 14 height 14
click at [106, 334] on span "O" at bounding box center [106, 333] width 4 height 5
click at [89, 335] on span "H" at bounding box center [90, 333] width 4 height 5
click at [26, 333] on button "|" at bounding box center [25, 334] width 14 height 14
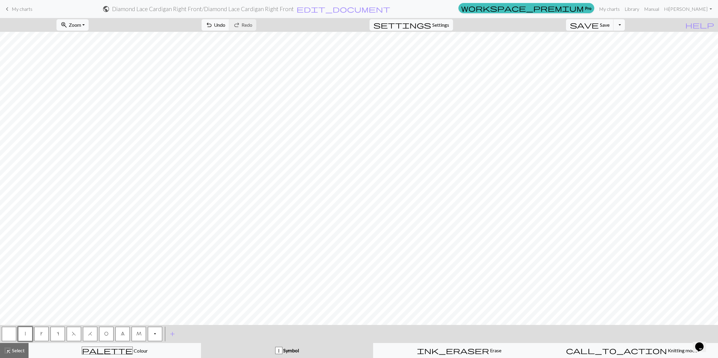
click at [72, 335] on span "F" at bounding box center [74, 333] width 4 height 5
click at [105, 337] on button "O" at bounding box center [106, 334] width 14 height 14
click at [22, 337] on button "|" at bounding box center [25, 334] width 14 height 14
click at [104, 333] on span "O" at bounding box center [106, 333] width 4 height 5
drag, startPoint x: 26, startPoint y: 336, endPoint x: 29, endPoint y: 331, distance: 5.9
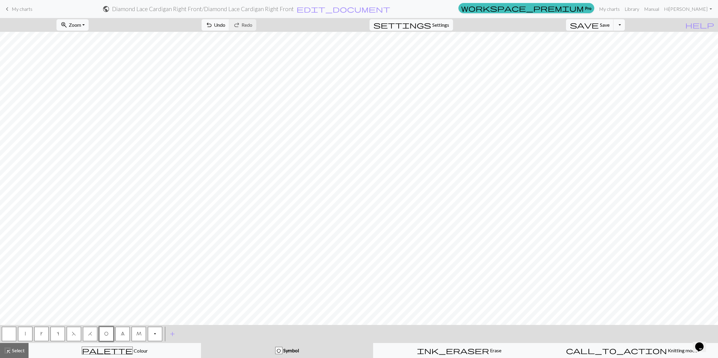
click at [27, 334] on button "|" at bounding box center [25, 334] width 14 height 14
drag, startPoint x: 105, startPoint y: 334, endPoint x: 108, endPoint y: 325, distance: 9.2
click at [105, 334] on span "O" at bounding box center [106, 333] width 4 height 5
click at [90, 334] on span "H" at bounding box center [90, 333] width 4 height 5
click at [23, 333] on button "|" at bounding box center [25, 334] width 14 height 14
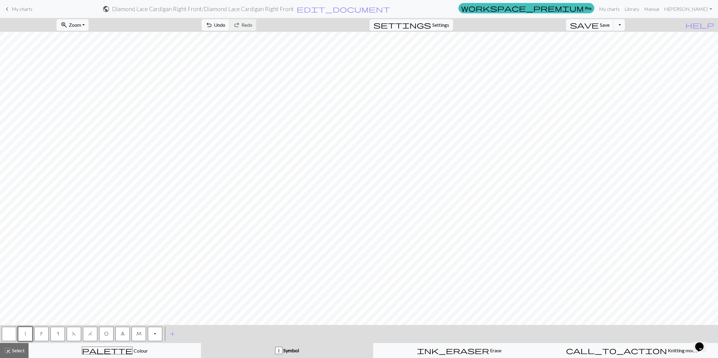
click at [73, 330] on button "F" at bounding box center [74, 334] width 14 height 14
drag, startPoint x: 106, startPoint y: 335, endPoint x: 109, endPoint y: 327, distance: 9.0
click at [106, 335] on span "O" at bounding box center [106, 333] width 4 height 5
click at [24, 336] on button "|" at bounding box center [25, 334] width 14 height 14
click at [105, 331] on span "O" at bounding box center [106, 333] width 4 height 5
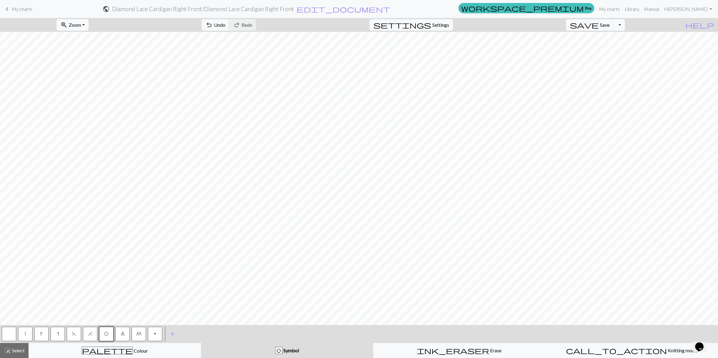
click at [8, 334] on button "button" at bounding box center [9, 334] width 14 height 14
click at [26, 334] on button "|" at bounding box center [25, 334] width 14 height 14
click at [108, 334] on button "O" at bounding box center [106, 334] width 14 height 14
click at [87, 336] on button "H" at bounding box center [90, 334] width 14 height 14
click at [25, 334] on span "|" at bounding box center [25, 333] width 1 height 5
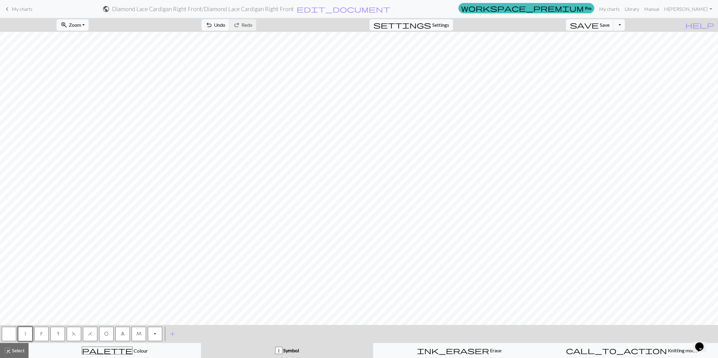
click at [74, 331] on span "F" at bounding box center [74, 333] width 4 height 5
click at [105, 332] on span "O" at bounding box center [106, 333] width 4 height 5
click at [25, 332] on span "|" at bounding box center [25, 333] width 1 height 5
drag, startPoint x: 106, startPoint y: 333, endPoint x: 108, endPoint y: 326, distance: 7.3
click at [106, 332] on span "O" at bounding box center [106, 333] width 4 height 5
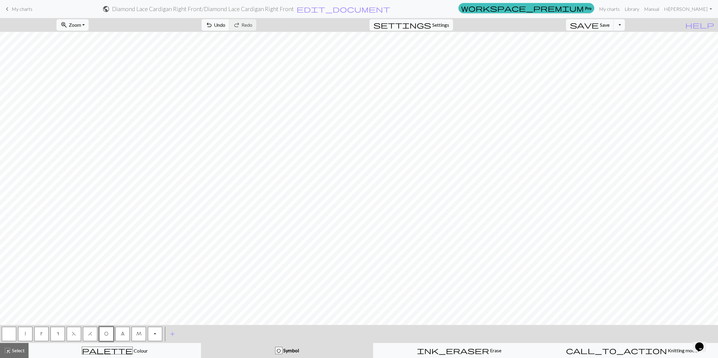
drag, startPoint x: 90, startPoint y: 335, endPoint x: 101, endPoint y: 321, distance: 18.0
click at [90, 335] on span "H" at bounding box center [90, 333] width 4 height 5
click at [26, 334] on button "|" at bounding box center [25, 334] width 14 height 14
click at [72, 334] on span "F" at bounding box center [74, 333] width 4 height 5
click at [105, 335] on span "O" at bounding box center [106, 333] width 4 height 5
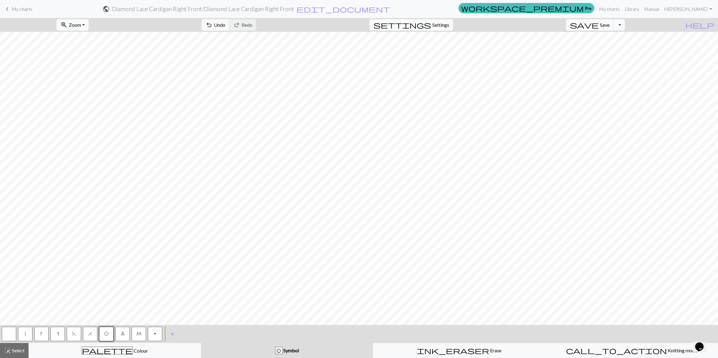
click at [24, 334] on button "|" at bounding box center [25, 334] width 14 height 14
click at [106, 336] on button "O" at bounding box center [106, 334] width 14 height 14
drag, startPoint x: 87, startPoint y: 335, endPoint x: 89, endPoint y: 330, distance: 5.8
click at [88, 332] on button "H" at bounding box center [90, 334] width 14 height 14
click at [28, 329] on button "|" at bounding box center [25, 334] width 14 height 14
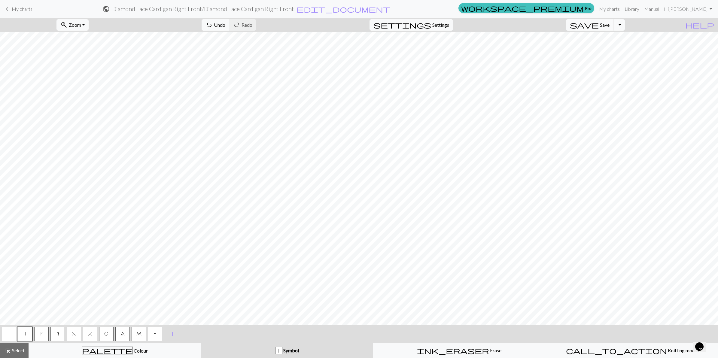
click at [73, 334] on span "F" at bounding box center [74, 333] width 4 height 5
drag, startPoint x: 110, startPoint y: 334, endPoint x: 111, endPoint y: 325, distance: 9.1
click at [110, 334] on button "O" at bounding box center [106, 334] width 14 height 14
click at [23, 334] on button "|" at bounding box center [25, 334] width 14 height 14
click at [108, 334] on span "O" at bounding box center [106, 333] width 4 height 5
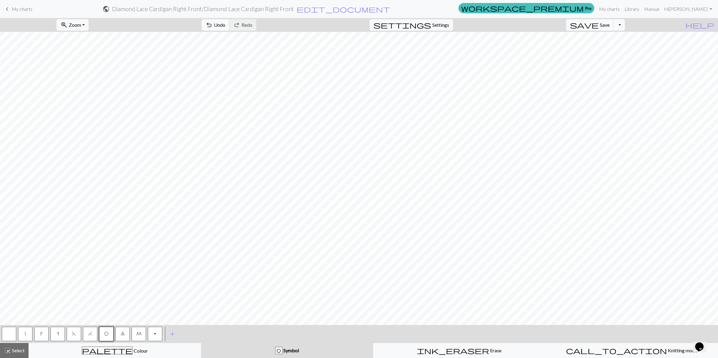
click at [90, 332] on span "H" at bounding box center [90, 333] width 4 height 5
click at [26, 336] on button "|" at bounding box center [25, 334] width 14 height 14
drag, startPoint x: 74, startPoint y: 334, endPoint x: 80, endPoint y: 324, distance: 11.7
click at [74, 332] on span "F" at bounding box center [74, 333] width 4 height 5
click at [107, 334] on span "O" at bounding box center [106, 333] width 4 height 5
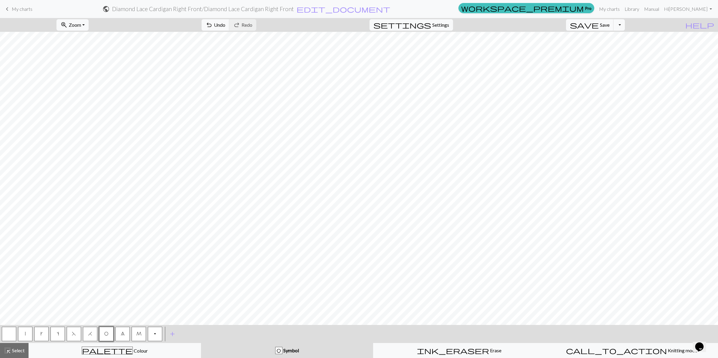
drag, startPoint x: 25, startPoint y: 335, endPoint x: 30, endPoint y: 329, distance: 8.1
click at [26, 333] on button "|" at bounding box center [25, 334] width 14 height 14
click at [107, 332] on span "O" at bounding box center [106, 333] width 4 height 5
drag, startPoint x: 93, startPoint y: 334, endPoint x: 97, endPoint y: 331, distance: 4.7
click at [95, 332] on button "H" at bounding box center [90, 334] width 14 height 14
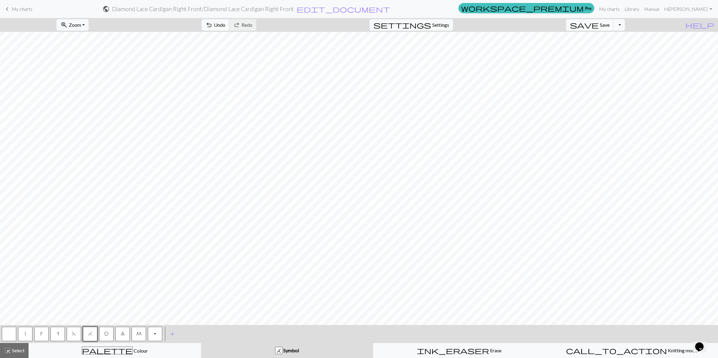
click at [26, 333] on button "|" at bounding box center [25, 334] width 14 height 14
click at [74, 335] on span "F" at bounding box center [74, 333] width 4 height 5
click at [106, 332] on span "O" at bounding box center [106, 333] width 4 height 5
click at [25, 335] on span "|" at bounding box center [25, 333] width 1 height 5
click at [107, 336] on button "O" at bounding box center [106, 334] width 14 height 14
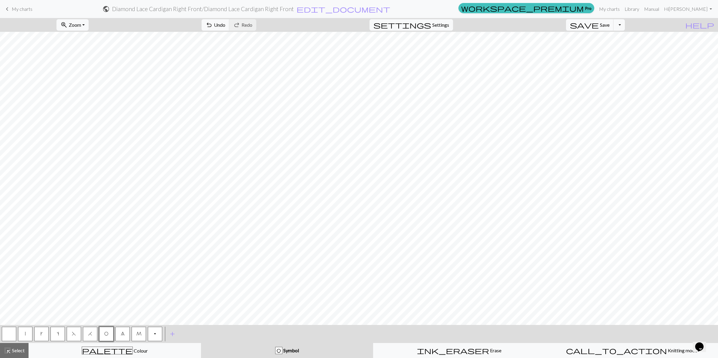
click at [120, 336] on button "8" at bounding box center [122, 334] width 14 height 14
click at [104, 336] on button "O" at bounding box center [106, 334] width 14 height 14
click at [24, 334] on button "|" at bounding box center [25, 334] width 14 height 14
click at [76, 334] on button "F" at bounding box center [74, 334] width 14 height 14
click at [107, 335] on span "O" at bounding box center [106, 333] width 4 height 5
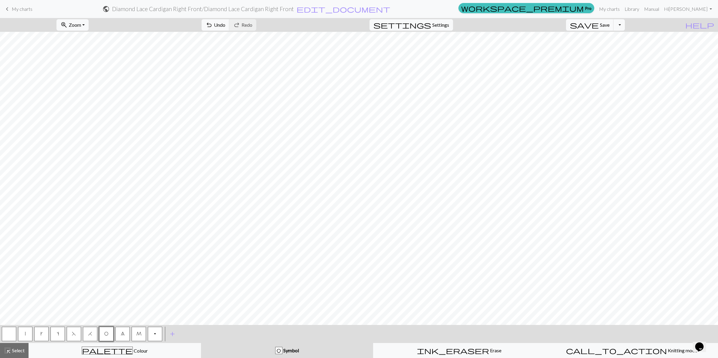
click at [25, 331] on span "|" at bounding box center [25, 333] width 1 height 5
drag, startPoint x: 104, startPoint y: 335, endPoint x: 113, endPoint y: 326, distance: 13.0
click at [104, 335] on span "O" at bounding box center [106, 333] width 4 height 5
drag, startPoint x: 88, startPoint y: 335, endPoint x: 95, endPoint y: 319, distance: 17.2
click at [88, 335] on span "H" at bounding box center [90, 333] width 4 height 5
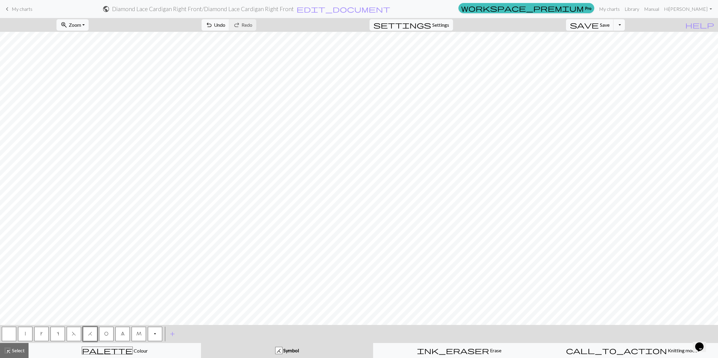
click at [23, 338] on button "|" at bounding box center [25, 334] width 14 height 14
click at [109, 330] on button "O" at bounding box center [106, 334] width 14 height 14
click at [122, 334] on span "8" at bounding box center [123, 333] width 4 height 5
click at [23, 335] on button "|" at bounding box center [25, 334] width 14 height 14
click at [76, 330] on button "F" at bounding box center [74, 334] width 14 height 14
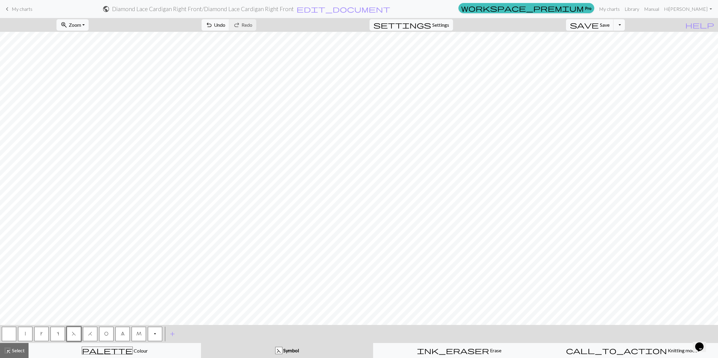
drag, startPoint x: 104, startPoint y: 331, endPoint x: 107, endPoint y: 324, distance: 7.8
click at [104, 328] on button "O" at bounding box center [106, 334] width 14 height 14
click at [24, 334] on button "|" at bounding box center [25, 334] width 14 height 14
click at [106, 333] on span "O" at bounding box center [106, 333] width 4 height 5
click at [91, 333] on span "H" at bounding box center [90, 333] width 4 height 5
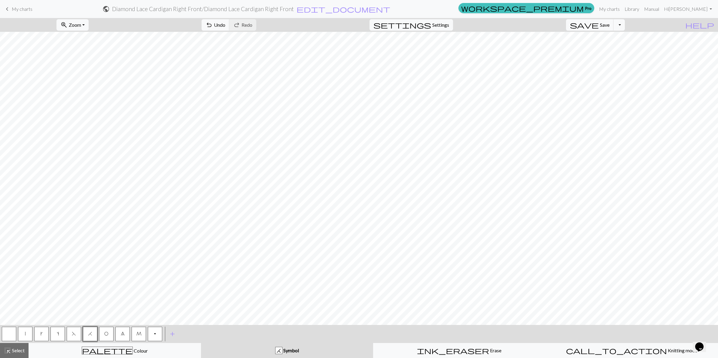
click at [25, 337] on button "|" at bounding box center [25, 334] width 14 height 14
click at [105, 332] on span "O" at bounding box center [106, 333] width 4 height 5
click at [123, 331] on span "8" at bounding box center [123, 333] width 4 height 5
drag, startPoint x: 23, startPoint y: 334, endPoint x: 26, endPoint y: 332, distance: 3.2
click at [24, 333] on button "|" at bounding box center [25, 334] width 14 height 14
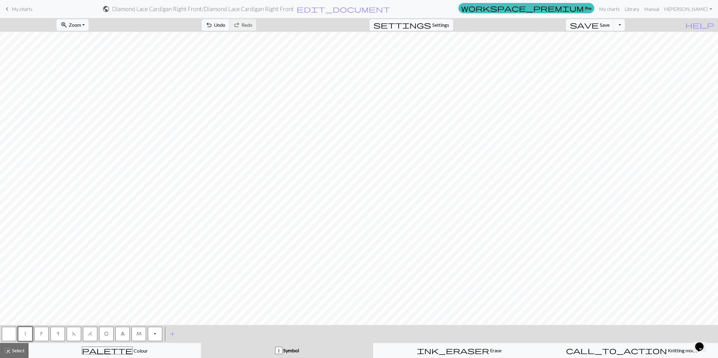
drag, startPoint x: 73, startPoint y: 336, endPoint x: 86, endPoint y: 319, distance: 21.8
click at [73, 335] on button "F" at bounding box center [74, 334] width 14 height 14
click at [105, 332] on span "O" at bounding box center [106, 333] width 4 height 5
click at [26, 335] on button "|" at bounding box center [25, 334] width 14 height 14
drag, startPoint x: 105, startPoint y: 334, endPoint x: 114, endPoint y: 325, distance: 12.1
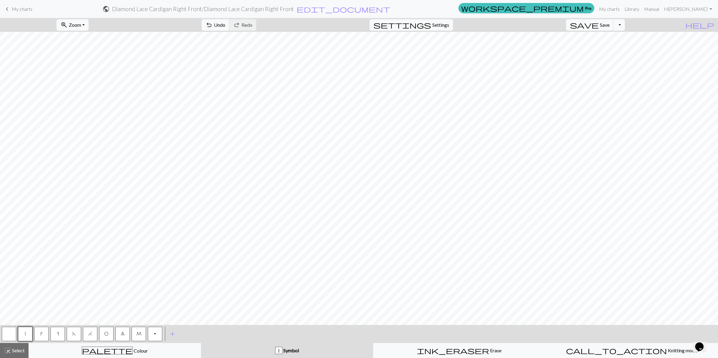
click at [105, 334] on span "O" at bounding box center [106, 333] width 4 height 5
click at [23, 334] on button "|" at bounding box center [25, 334] width 14 height 14
click at [106, 336] on button "O" at bounding box center [106, 334] width 14 height 14
drag, startPoint x: 86, startPoint y: 337, endPoint x: 93, endPoint y: 324, distance: 15.5
click at [86, 337] on button "H" at bounding box center [90, 334] width 14 height 14
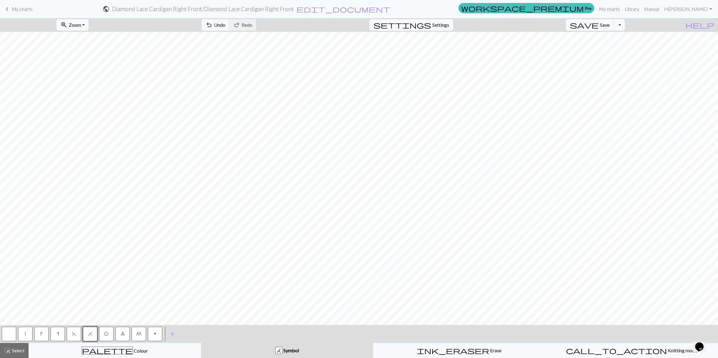
click at [27, 334] on button "|" at bounding box center [25, 334] width 14 height 14
click at [74, 335] on span "F" at bounding box center [74, 333] width 4 height 5
click at [107, 333] on span "O" at bounding box center [106, 333] width 4 height 5
drag, startPoint x: 26, startPoint y: 334, endPoint x: 33, endPoint y: 323, distance: 13.5
click at [26, 334] on button "|" at bounding box center [25, 334] width 14 height 14
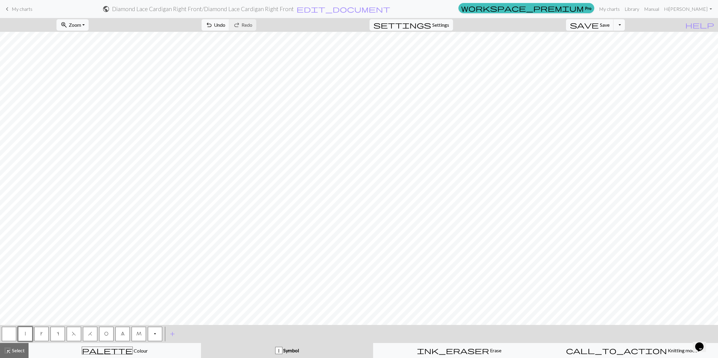
click at [107, 334] on span "O" at bounding box center [106, 333] width 4 height 5
click at [88, 334] on span "H" at bounding box center [90, 333] width 4 height 5
drag, startPoint x: 26, startPoint y: 337, endPoint x: 32, endPoint y: 325, distance: 13.3
click at [26, 336] on button "|" at bounding box center [25, 334] width 14 height 14
drag, startPoint x: 72, startPoint y: 334, endPoint x: 85, endPoint y: 322, distance: 17.2
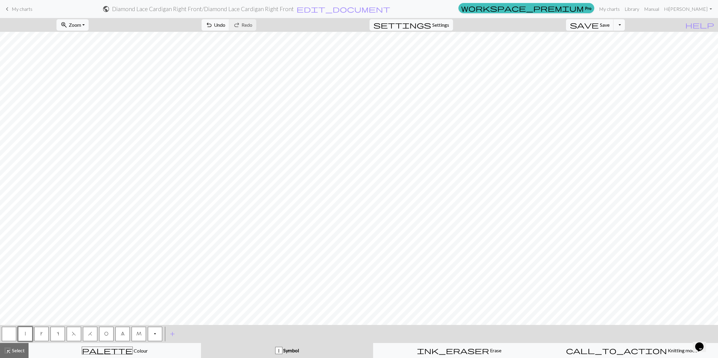
click at [73, 331] on span "F" at bounding box center [74, 333] width 4 height 5
click at [106, 332] on span "O" at bounding box center [106, 333] width 4 height 5
drag, startPoint x: 23, startPoint y: 335, endPoint x: 25, endPoint y: 331, distance: 4.3
click at [24, 332] on button "|" at bounding box center [25, 334] width 14 height 14
click at [106, 333] on span "O" at bounding box center [106, 333] width 4 height 5
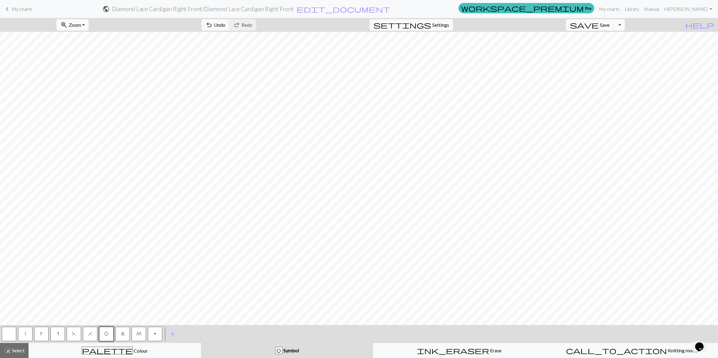
click at [90, 335] on span "H" at bounding box center [90, 333] width 4 height 5
click at [28, 332] on button "|" at bounding box center [25, 334] width 14 height 14
click at [72, 335] on span "F" at bounding box center [74, 333] width 4 height 5
drag, startPoint x: 106, startPoint y: 335, endPoint x: 115, endPoint y: 326, distance: 13.0
click at [108, 335] on span "O" at bounding box center [106, 333] width 4 height 5
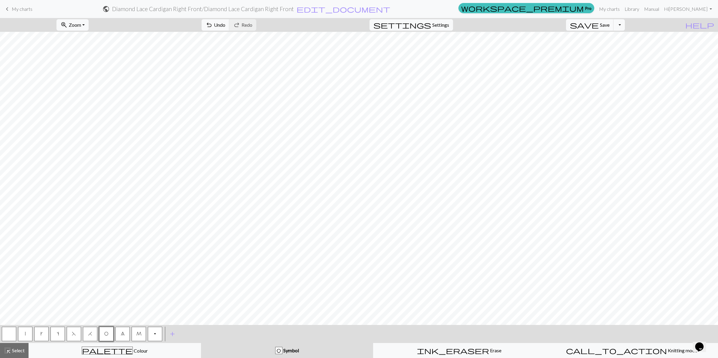
click at [26, 335] on button "|" at bounding box center [25, 334] width 14 height 14
click at [108, 331] on span "O" at bounding box center [106, 333] width 4 height 5
click at [25, 333] on span "|" at bounding box center [25, 333] width 1 height 5
drag, startPoint x: 107, startPoint y: 334, endPoint x: 111, endPoint y: 321, distance: 13.2
click at [107, 333] on span "O" at bounding box center [106, 333] width 4 height 5
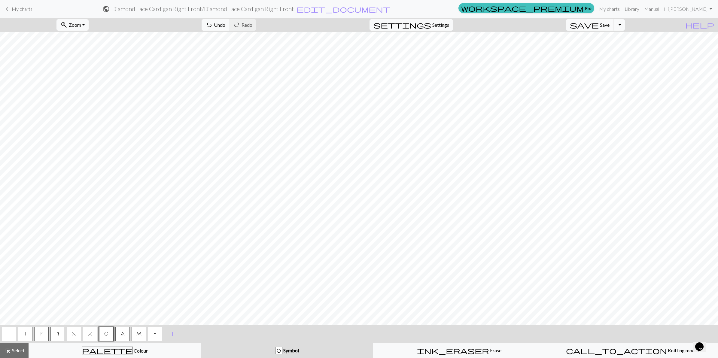
click at [91, 334] on span "H" at bounding box center [90, 333] width 4 height 5
drag, startPoint x: 26, startPoint y: 335, endPoint x: 27, endPoint y: 325, distance: 10.6
click at [26, 334] on button "|" at bounding box center [25, 334] width 14 height 14
click at [73, 335] on span "F" at bounding box center [74, 333] width 4 height 5
drag, startPoint x: 106, startPoint y: 331, endPoint x: 106, endPoint y: 327, distance: 4.5
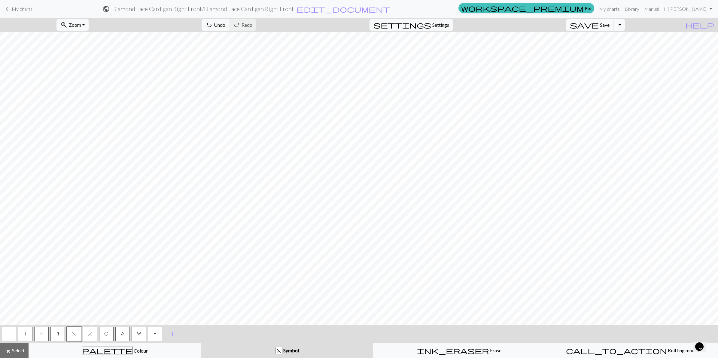
click at [106, 329] on button "O" at bounding box center [106, 334] width 14 height 14
drag, startPoint x: 25, startPoint y: 332, endPoint x: 30, endPoint y: 319, distance: 13.9
click at [26, 329] on button "|" at bounding box center [25, 334] width 14 height 14
drag, startPoint x: 106, startPoint y: 335, endPoint x: 108, endPoint y: 320, distance: 15.8
click at [105, 335] on span "O" at bounding box center [106, 333] width 4 height 5
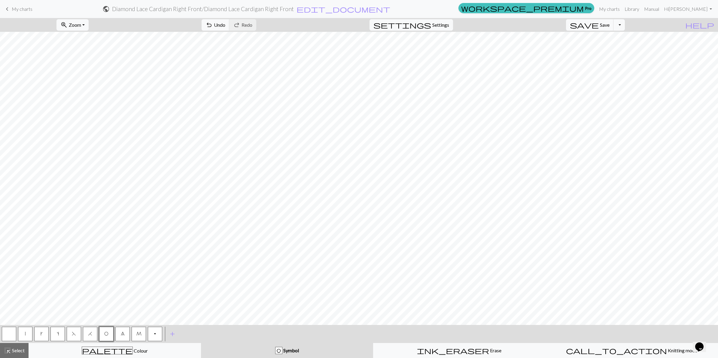
drag, startPoint x: 90, startPoint y: 332, endPoint x: 95, endPoint y: 324, distance: 9.8
click at [92, 329] on button "H" at bounding box center [90, 334] width 14 height 14
click at [25, 334] on span "|" at bounding box center [25, 333] width 1 height 5
click at [75, 331] on span "F" at bounding box center [74, 333] width 4 height 5
click at [105, 333] on span "O" at bounding box center [106, 333] width 4 height 5
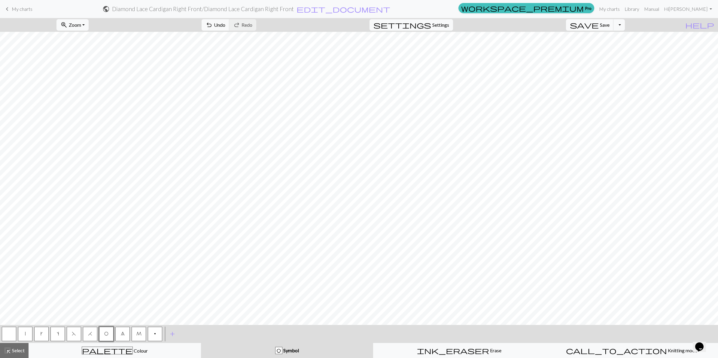
click at [25, 334] on span "|" at bounding box center [25, 333] width 1 height 5
drag, startPoint x: 108, startPoint y: 333, endPoint x: 118, endPoint y: 320, distance: 16.6
click at [112, 328] on button "O" at bounding box center [106, 334] width 14 height 14
click at [92, 333] on span "H" at bounding box center [90, 333] width 4 height 5
drag, startPoint x: 26, startPoint y: 336, endPoint x: 33, endPoint y: 328, distance: 10.8
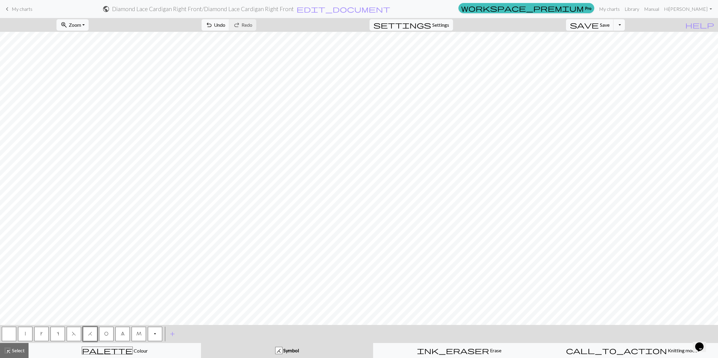
click at [26, 335] on button "|" at bounding box center [25, 334] width 14 height 14
click at [74, 337] on button "F" at bounding box center [74, 334] width 14 height 14
click at [105, 334] on span "O" at bounding box center [106, 333] width 4 height 5
drag, startPoint x: 25, startPoint y: 334, endPoint x: 41, endPoint y: 323, distance: 19.5
click at [25, 334] on span "|" at bounding box center [25, 333] width 1 height 5
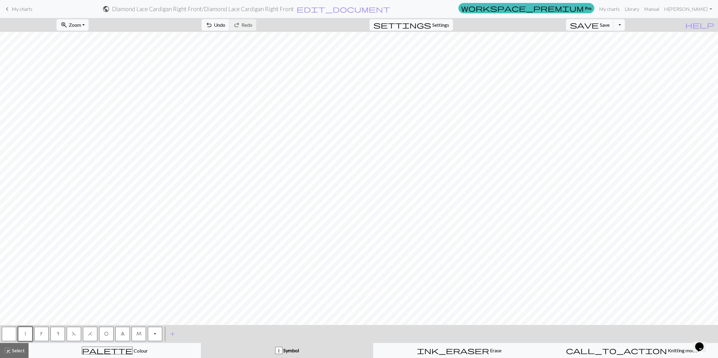
click at [105, 333] on span "O" at bounding box center [106, 333] width 4 height 5
click at [27, 332] on button "|" at bounding box center [25, 334] width 14 height 14
click at [74, 331] on span "F" at bounding box center [74, 333] width 4 height 5
drag, startPoint x: 105, startPoint y: 337, endPoint x: 105, endPoint y: 328, distance: 8.4
click at [105, 331] on button "O" at bounding box center [106, 334] width 14 height 14
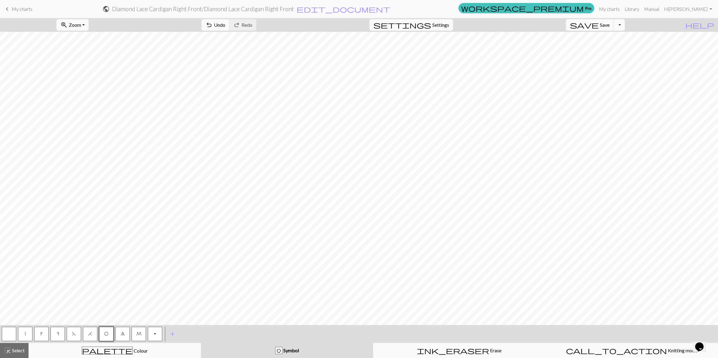
click at [23, 334] on button "|" at bounding box center [25, 334] width 14 height 14
drag, startPoint x: 106, startPoint y: 332, endPoint x: 108, endPoint y: 321, distance: 10.7
click at [107, 330] on button "O" at bounding box center [106, 334] width 14 height 14
click at [92, 334] on button "H" at bounding box center [90, 334] width 14 height 14
click at [25, 337] on button "|" at bounding box center [25, 334] width 14 height 14
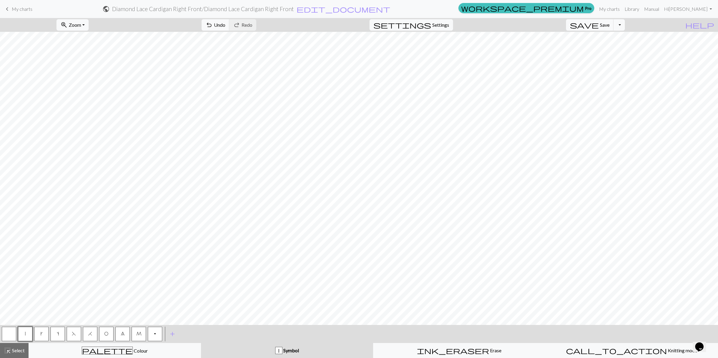
drag, startPoint x: 71, startPoint y: 337, endPoint x: 74, endPoint y: 322, distance: 15.4
click at [71, 333] on button "F" at bounding box center [74, 334] width 14 height 14
drag, startPoint x: 105, startPoint y: 338, endPoint x: 104, endPoint y: 334, distance: 4.7
click at [105, 337] on button "O" at bounding box center [106, 334] width 14 height 14
click at [23, 335] on button "|" at bounding box center [25, 334] width 14 height 14
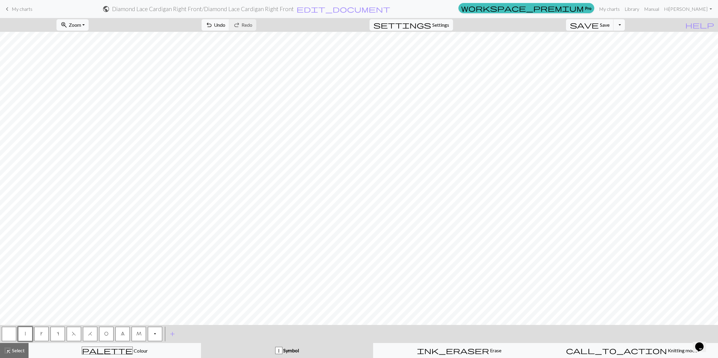
drag, startPoint x: 107, startPoint y: 333, endPoint x: 109, endPoint y: 327, distance: 6.4
click at [107, 332] on span "O" at bounding box center [106, 333] width 4 height 5
click at [92, 333] on span "H" at bounding box center [90, 333] width 4 height 5
click at [25, 333] on span "|" at bounding box center [25, 333] width 1 height 5
click at [78, 330] on button "F" at bounding box center [74, 334] width 14 height 14
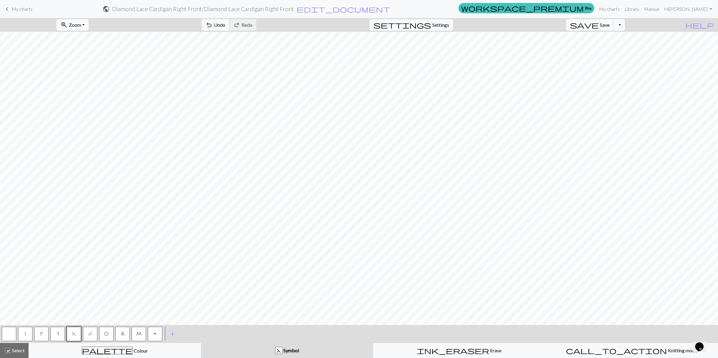
click at [105, 334] on span "O" at bounding box center [106, 333] width 4 height 5
drag, startPoint x: 29, startPoint y: 334, endPoint x: 27, endPoint y: 325, distance: 9.4
click at [29, 334] on button "|" at bounding box center [25, 334] width 14 height 14
drag, startPoint x: 105, startPoint y: 334, endPoint x: 107, endPoint y: 328, distance: 6.8
click at [105, 333] on span "O" at bounding box center [106, 333] width 4 height 5
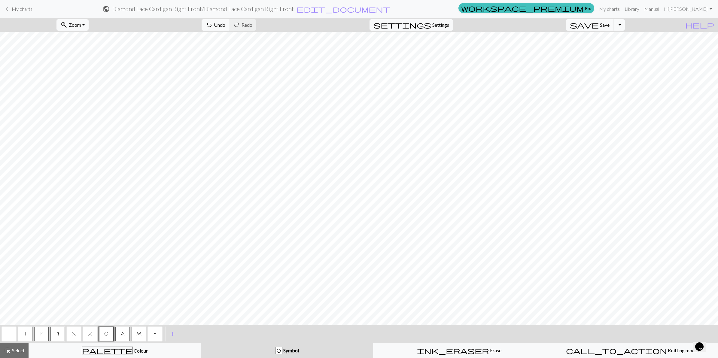
click at [91, 332] on span "H" at bounding box center [90, 333] width 4 height 5
click at [24, 333] on button "|" at bounding box center [25, 334] width 14 height 14
drag, startPoint x: 71, startPoint y: 335, endPoint x: 77, endPoint y: 326, distance: 11.0
click at [71, 333] on button "F" at bounding box center [74, 334] width 14 height 14
click at [106, 331] on button "O" at bounding box center [106, 334] width 14 height 14
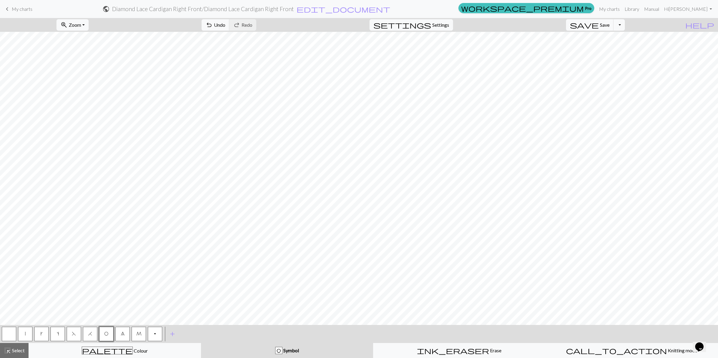
drag, startPoint x: 23, startPoint y: 333, endPoint x: 46, endPoint y: 320, distance: 26.3
click at [23, 332] on button "|" at bounding box center [25, 334] width 14 height 14
click at [27, 332] on button "|" at bounding box center [25, 334] width 14 height 14
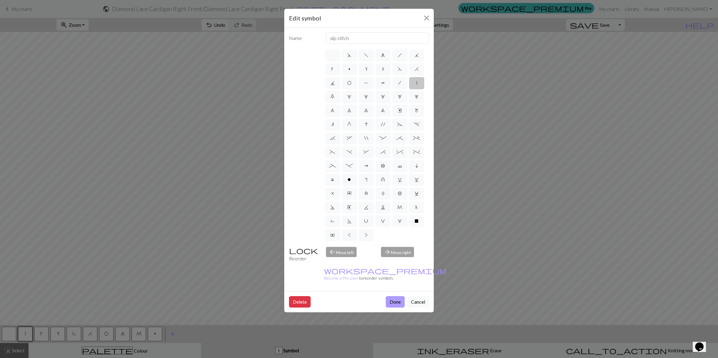
click at [398, 296] on button "Done" at bounding box center [395, 301] width 19 height 11
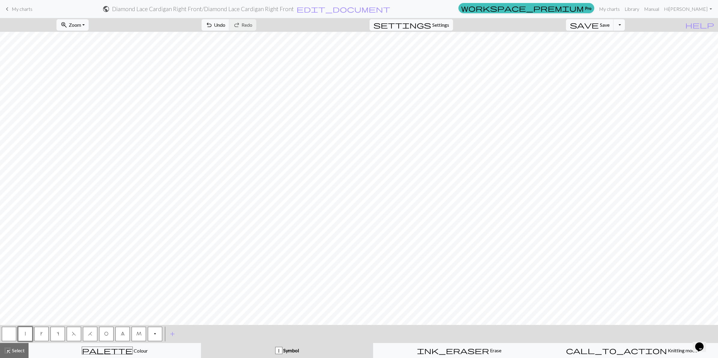
click at [74, 334] on span "F" at bounding box center [74, 333] width 4 height 5
drag, startPoint x: 107, startPoint y: 333, endPoint x: 107, endPoint y: 323, distance: 10.2
click at [108, 332] on span "O" at bounding box center [106, 333] width 4 height 5
drag, startPoint x: 23, startPoint y: 336, endPoint x: 20, endPoint y: 320, distance: 15.5
click at [21, 332] on button "|" at bounding box center [25, 334] width 14 height 14
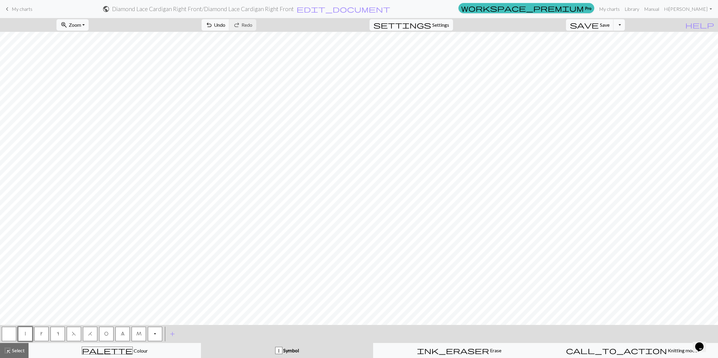
click at [108, 334] on span "O" at bounding box center [106, 333] width 4 height 5
click at [92, 335] on button "H" at bounding box center [90, 334] width 14 height 14
click at [25, 336] on button "|" at bounding box center [25, 334] width 14 height 14
drag, startPoint x: 72, startPoint y: 334, endPoint x: 83, endPoint y: 324, distance: 14.7
click at [74, 332] on span "F" at bounding box center [74, 333] width 4 height 5
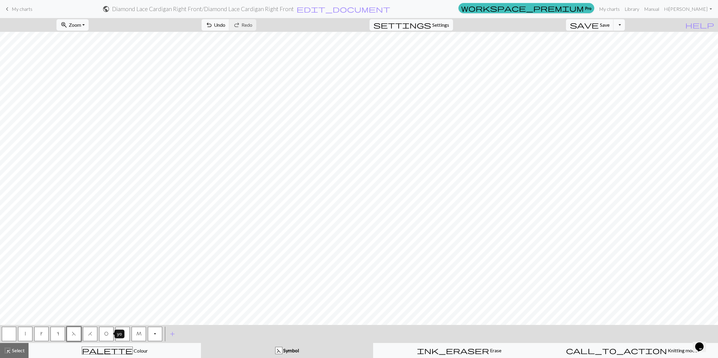
drag, startPoint x: 105, startPoint y: 334, endPoint x: 115, endPoint y: 327, distance: 11.8
click at [108, 332] on span "O" at bounding box center [106, 333] width 4 height 5
drag, startPoint x: 26, startPoint y: 333, endPoint x: 38, endPoint y: 323, distance: 15.8
click at [29, 332] on button "|" at bounding box center [25, 334] width 14 height 14
click at [109, 335] on button "O" at bounding box center [106, 334] width 14 height 14
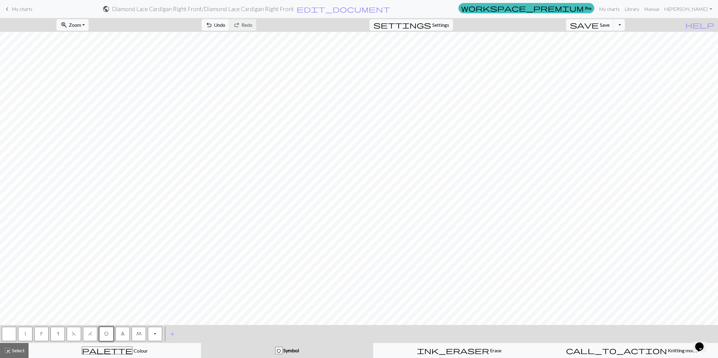
click at [90, 336] on button "H" at bounding box center [90, 334] width 14 height 14
drag, startPoint x: 24, startPoint y: 337, endPoint x: 33, endPoint y: 322, distance: 18.0
click at [24, 336] on button "|" at bounding box center [25, 334] width 14 height 14
drag, startPoint x: 71, startPoint y: 334, endPoint x: 78, endPoint y: 325, distance: 10.9
click at [72, 333] on span "F" at bounding box center [74, 333] width 4 height 5
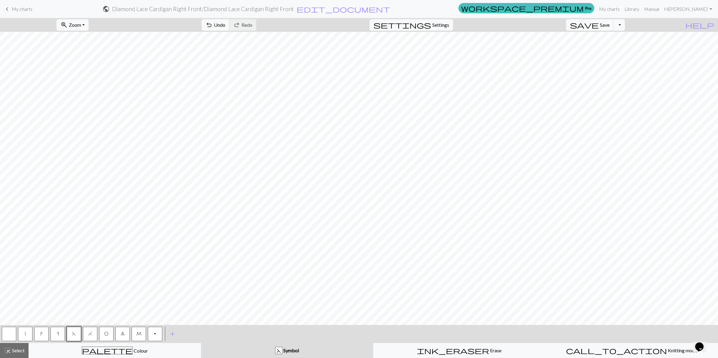
click at [107, 333] on span "O" at bounding box center [106, 333] width 4 height 5
click at [26, 335] on button "|" at bounding box center [25, 334] width 14 height 14
click at [107, 332] on span "O" at bounding box center [106, 333] width 4 height 5
click at [93, 334] on button "H" at bounding box center [90, 334] width 14 height 14
click at [23, 331] on button "|" at bounding box center [25, 334] width 14 height 14
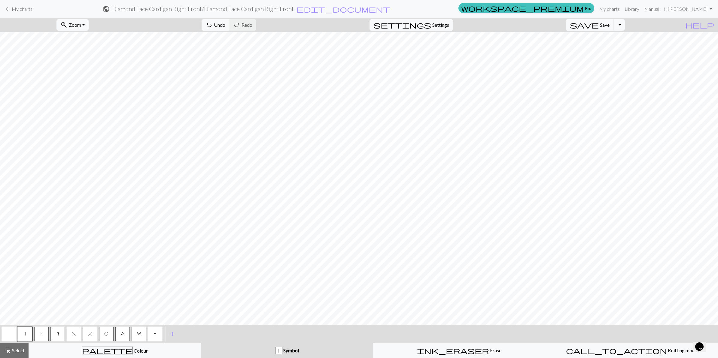
click at [71, 332] on button "F" at bounding box center [74, 334] width 14 height 14
click at [107, 333] on span "O" at bounding box center [106, 333] width 4 height 5
click at [23, 335] on button "|" at bounding box center [25, 334] width 14 height 14
click at [74, 332] on span "F" at bounding box center [74, 333] width 4 height 5
click at [107, 332] on span "O" at bounding box center [106, 333] width 4 height 5
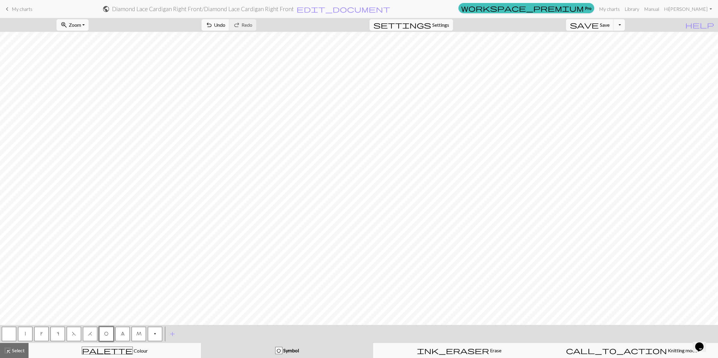
click at [26, 336] on button "|" at bounding box center [25, 334] width 14 height 14
drag, startPoint x: 105, startPoint y: 334, endPoint x: 106, endPoint y: 321, distance: 12.9
click at [106, 331] on span "O" at bounding box center [106, 333] width 4 height 5
drag, startPoint x: 88, startPoint y: 334, endPoint x: 89, endPoint y: 331, distance: 3.9
click at [88, 334] on span "H" at bounding box center [90, 333] width 4 height 5
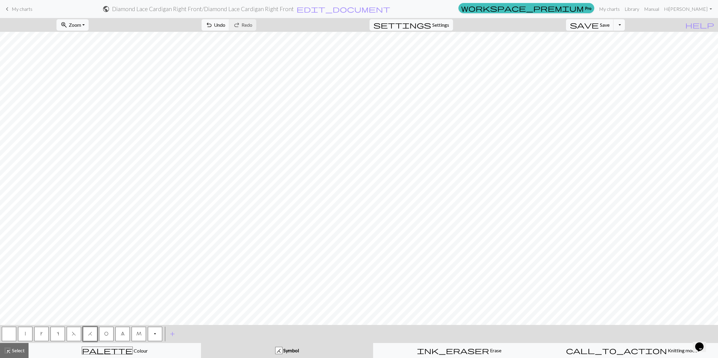
drag, startPoint x: 25, startPoint y: 335, endPoint x: 32, endPoint y: 325, distance: 12.4
click at [26, 333] on button "|" at bounding box center [25, 334] width 14 height 14
drag, startPoint x: 105, startPoint y: 333, endPoint x: 114, endPoint y: 320, distance: 15.7
click at [106, 331] on span "O" at bounding box center [106, 333] width 4 height 5
drag, startPoint x: 121, startPoint y: 334, endPoint x: 122, endPoint y: 328, distance: 6.1
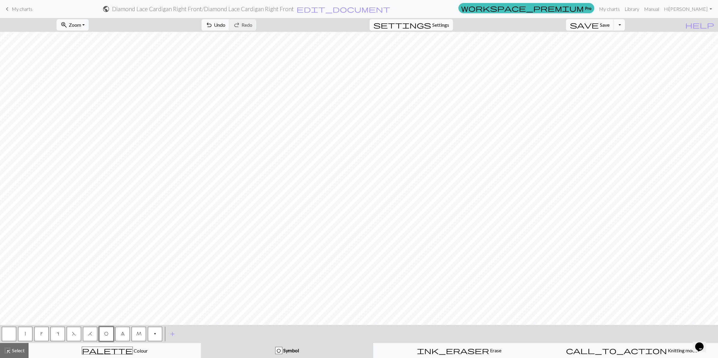
click at [122, 334] on span "8" at bounding box center [123, 333] width 4 height 5
drag, startPoint x: 23, startPoint y: 334, endPoint x: 26, endPoint y: 329, distance: 5.3
click at [23, 334] on button "|" at bounding box center [25, 334] width 14 height 14
click at [76, 334] on button "F" at bounding box center [74, 334] width 14 height 14
drag, startPoint x: 107, startPoint y: 333, endPoint x: 108, endPoint y: 327, distance: 6.7
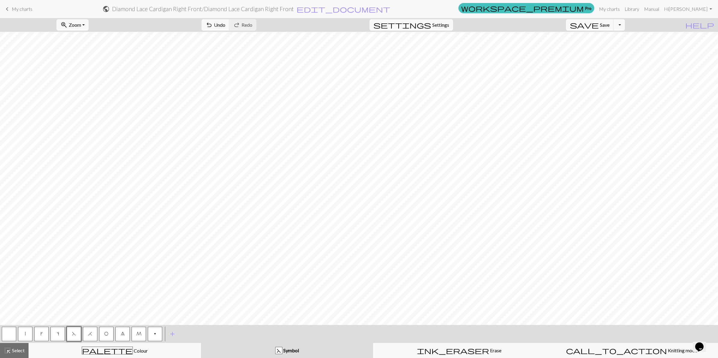
click at [107, 334] on span "O" at bounding box center [106, 333] width 4 height 5
click at [27, 329] on button "|" at bounding box center [25, 334] width 14 height 14
click at [91, 334] on span "H" at bounding box center [90, 333] width 4 height 5
click at [22, 334] on button "|" at bounding box center [25, 334] width 14 height 14
drag, startPoint x: 105, startPoint y: 333, endPoint x: 107, endPoint y: 325, distance: 8.0
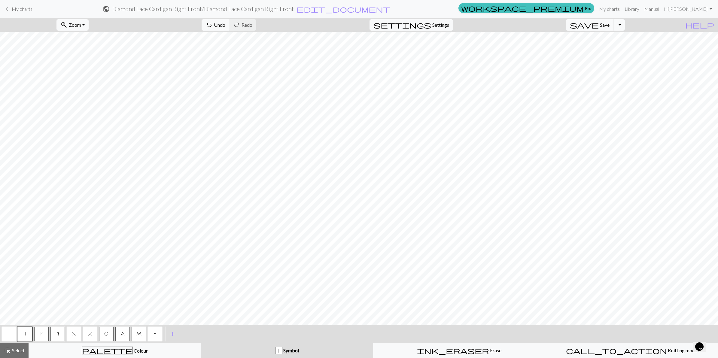
click at [106, 332] on span "O" at bounding box center [106, 333] width 4 height 5
click at [126, 331] on button "8" at bounding box center [122, 334] width 14 height 14
click at [26, 333] on button "|" at bounding box center [25, 334] width 14 height 14
click at [72, 332] on span "F" at bounding box center [74, 333] width 4 height 5
drag, startPoint x: 105, startPoint y: 331, endPoint x: 109, endPoint y: 324, distance: 8.3
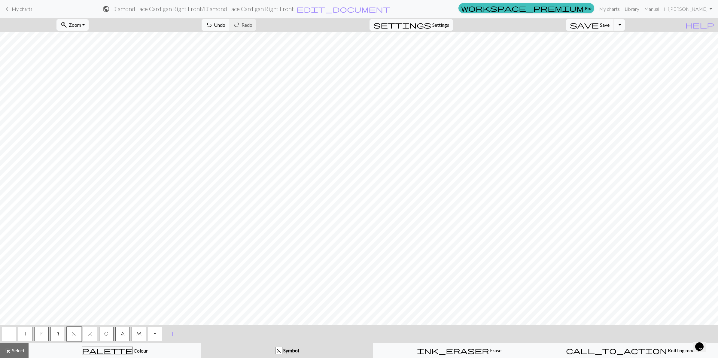
click at [106, 328] on button "O" at bounding box center [106, 334] width 14 height 14
drag, startPoint x: 26, startPoint y: 337, endPoint x: 35, endPoint y: 328, distance: 13.0
click at [26, 336] on button "|" at bounding box center [25, 334] width 14 height 14
drag, startPoint x: 88, startPoint y: 332, endPoint x: 90, endPoint y: 328, distance: 5.3
click at [88, 332] on span "H" at bounding box center [90, 333] width 4 height 5
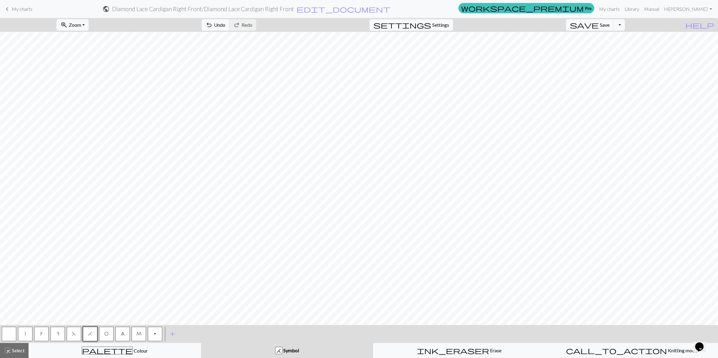
drag, startPoint x: 27, startPoint y: 332, endPoint x: 29, endPoint y: 326, distance: 6.6
click at [27, 332] on button "|" at bounding box center [25, 334] width 14 height 14
click at [107, 329] on button "O" at bounding box center [106, 334] width 14 height 14
click at [123, 330] on button "8" at bounding box center [122, 334] width 14 height 14
click at [106, 335] on span "O" at bounding box center [106, 333] width 4 height 5
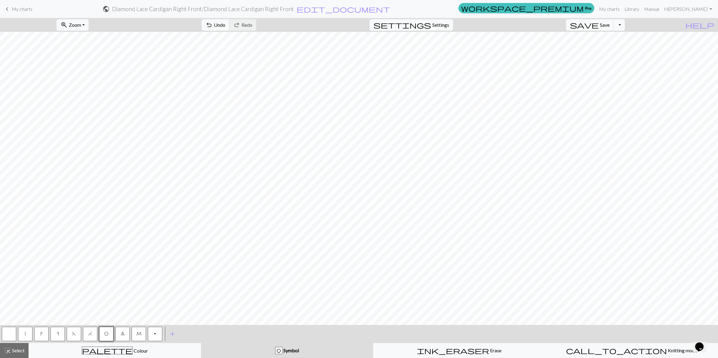
click at [27, 332] on button "|" at bounding box center [25, 334] width 14 height 14
click at [74, 334] on span "F" at bounding box center [74, 333] width 4 height 5
click at [103, 336] on button "O" at bounding box center [106, 334] width 14 height 14
click at [26, 333] on button "|" at bounding box center [25, 334] width 14 height 14
click at [107, 334] on span "O" at bounding box center [106, 333] width 4 height 5
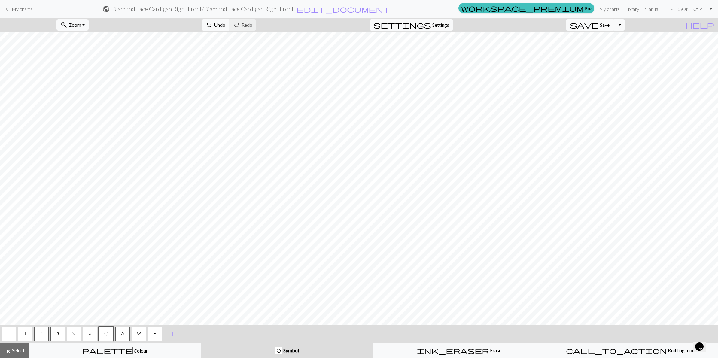
click at [23, 334] on button "|" at bounding box center [25, 334] width 14 height 14
click at [74, 334] on span "F" at bounding box center [74, 333] width 4 height 5
click at [104, 333] on span "O" at bounding box center [106, 333] width 4 height 5
click at [26, 333] on button "|" at bounding box center [25, 334] width 14 height 14
drag, startPoint x: 106, startPoint y: 333, endPoint x: 107, endPoint y: 322, distance: 10.6
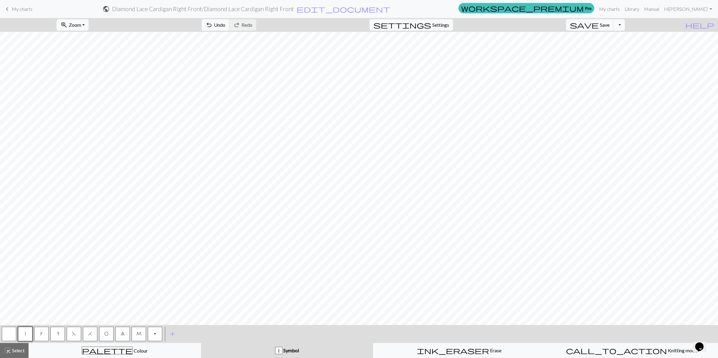
click at [106, 332] on span "O" at bounding box center [106, 333] width 4 height 5
click at [89, 331] on span "H" at bounding box center [90, 333] width 4 height 5
click at [23, 333] on button "|" at bounding box center [25, 334] width 14 height 14
click at [74, 332] on span "F" at bounding box center [74, 333] width 4 height 5
drag, startPoint x: 108, startPoint y: 332, endPoint x: 112, endPoint y: 321, distance: 12.2
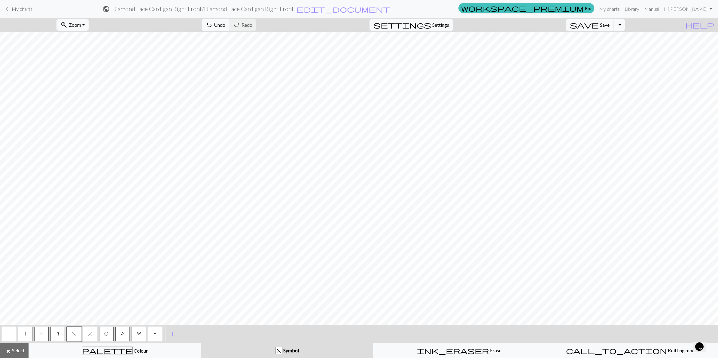
click at [109, 329] on button "O" at bounding box center [106, 334] width 14 height 14
click at [26, 332] on button "|" at bounding box center [25, 334] width 14 height 14
drag, startPoint x: 106, startPoint y: 333, endPoint x: 110, endPoint y: 320, distance: 14.2
click at [108, 329] on button "O" at bounding box center [106, 334] width 14 height 14
click at [92, 332] on button "H" at bounding box center [90, 334] width 14 height 14
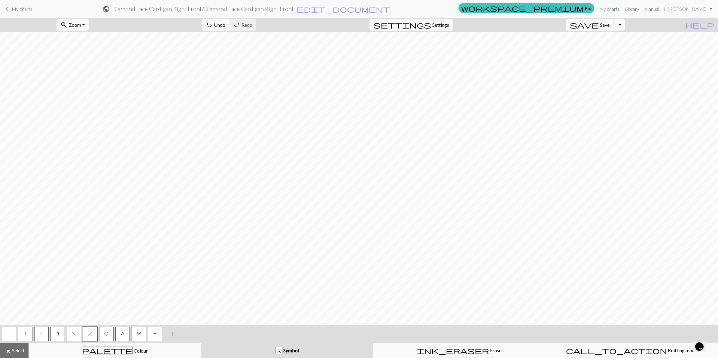
click at [28, 329] on button "|" at bounding box center [25, 334] width 14 height 14
click at [73, 331] on span "F" at bounding box center [74, 333] width 4 height 5
click at [110, 332] on button "O" at bounding box center [106, 334] width 14 height 14
drag, startPoint x: 25, startPoint y: 332, endPoint x: 26, endPoint y: 328, distance: 4.2
click at [26, 331] on button "|" at bounding box center [25, 334] width 14 height 14
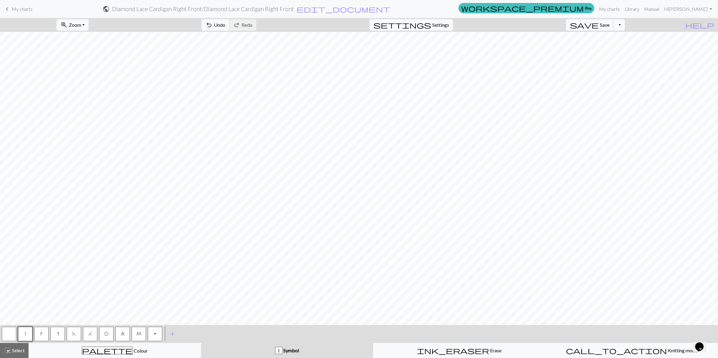
drag, startPoint x: 92, startPoint y: 331, endPoint x: 98, endPoint y: 320, distance: 12.0
click at [94, 328] on button "H" at bounding box center [90, 334] width 14 height 14
click at [105, 333] on span "O" at bounding box center [106, 333] width 4 height 5
click at [23, 337] on button "|" at bounding box center [25, 334] width 14 height 14
click at [74, 332] on span "F" at bounding box center [74, 333] width 4 height 5
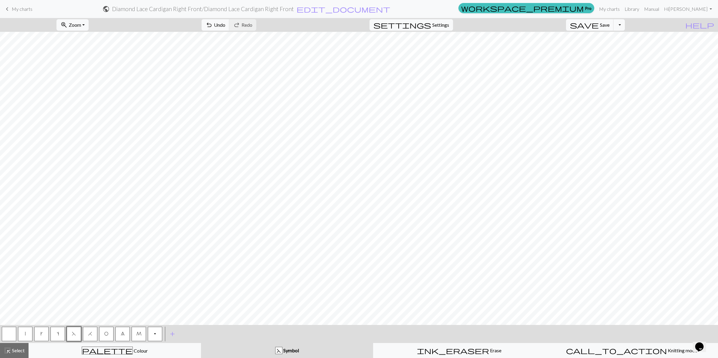
drag, startPoint x: 104, startPoint y: 333, endPoint x: 108, endPoint y: 325, distance: 9.4
click at [106, 330] on button "O" at bounding box center [106, 334] width 14 height 14
click at [23, 334] on button "|" at bounding box center [25, 334] width 14 height 14
click at [109, 332] on button "O" at bounding box center [106, 334] width 14 height 14
click at [25, 333] on span "|" at bounding box center [25, 333] width 1 height 5
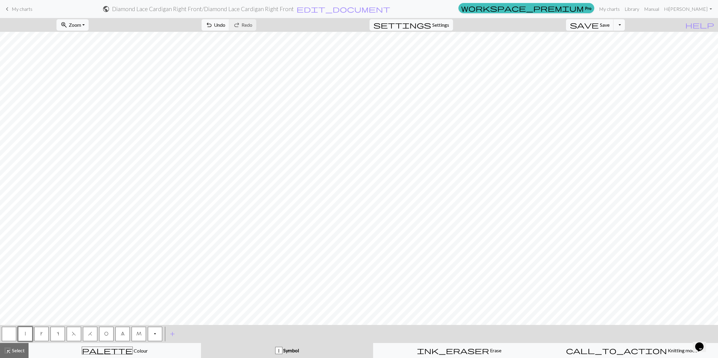
drag, startPoint x: 71, startPoint y: 332, endPoint x: 74, endPoint y: 325, distance: 8.2
click at [72, 332] on span "F" at bounding box center [74, 333] width 4 height 5
drag, startPoint x: 107, startPoint y: 332, endPoint x: 108, endPoint y: 322, distance: 10.8
click at [107, 330] on button "O" at bounding box center [106, 334] width 14 height 14
click at [14, 317] on div "zoom_in Zoom Zoom Fit all Fit width Fit height 50% 100% 150% 200% undo Undo Und…" at bounding box center [359, 188] width 718 height 340
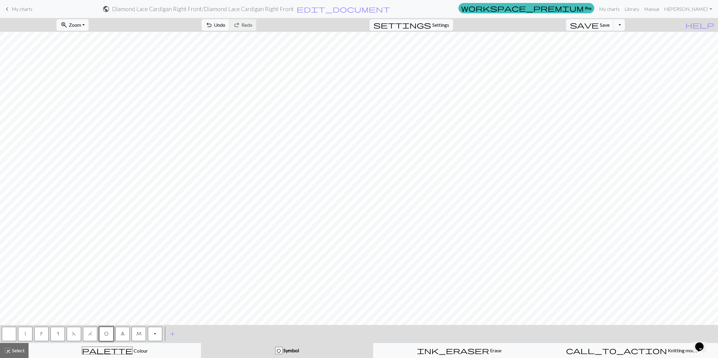
click at [11, 333] on button "button" at bounding box center [9, 334] width 14 height 14
drag, startPoint x: 105, startPoint y: 334, endPoint x: 105, endPoint y: 325, distance: 8.4
click at [105, 331] on span "O" at bounding box center [106, 333] width 4 height 5
click at [25, 334] on span "|" at bounding box center [25, 333] width 1 height 5
drag, startPoint x: 108, startPoint y: 332, endPoint x: 113, endPoint y: 322, distance: 12.0
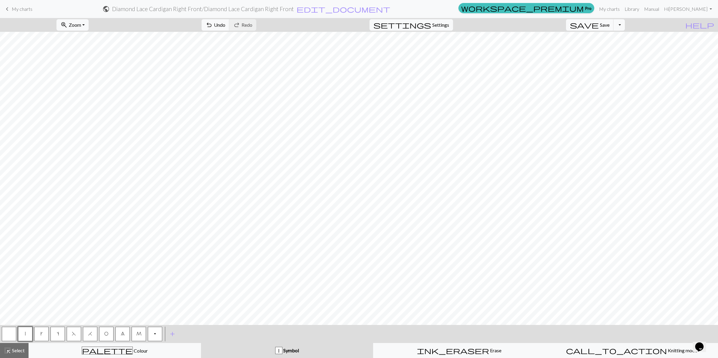
click at [109, 329] on button "O" at bounding box center [106, 334] width 14 height 14
click at [91, 336] on button "H" at bounding box center [90, 334] width 14 height 14
drag, startPoint x: 25, startPoint y: 332, endPoint x: 26, endPoint y: 329, distance: 3.5
click at [26, 331] on button "|" at bounding box center [25, 334] width 14 height 14
click at [73, 331] on button "F" at bounding box center [74, 334] width 14 height 14
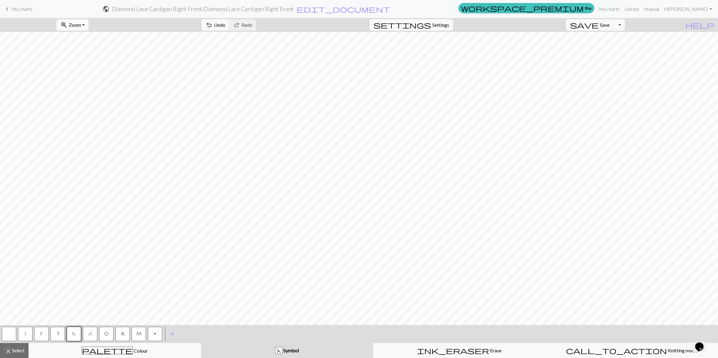
click at [103, 332] on button "O" at bounding box center [106, 334] width 14 height 14
drag, startPoint x: 28, startPoint y: 334, endPoint x: 29, endPoint y: 330, distance: 3.8
click at [28, 333] on button "|" at bounding box center [25, 334] width 14 height 14
drag, startPoint x: 3, startPoint y: 332, endPoint x: 16, endPoint y: 324, distance: 15.1
click at [3, 332] on button "button" at bounding box center [9, 334] width 14 height 14
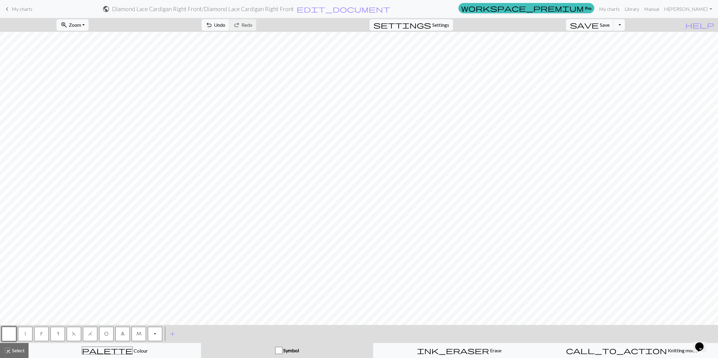
click at [25, 334] on span "|" at bounding box center [25, 333] width 1 height 5
click at [106, 334] on span "O" at bounding box center [106, 333] width 4 height 5
drag, startPoint x: 92, startPoint y: 333, endPoint x: 92, endPoint y: 328, distance: 4.5
click at [92, 332] on button "H" at bounding box center [90, 334] width 14 height 14
click at [24, 335] on button "|" at bounding box center [25, 334] width 14 height 14
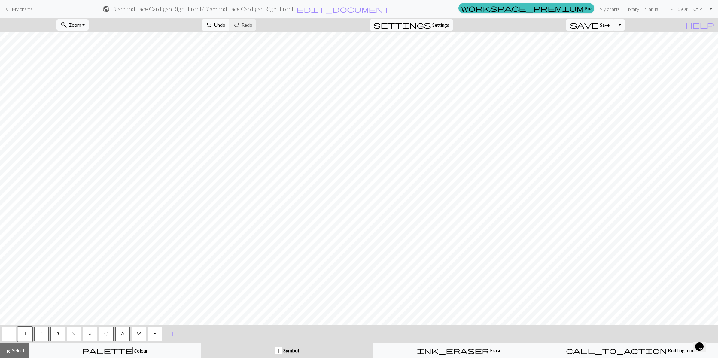
drag, startPoint x: 72, startPoint y: 333, endPoint x: 81, endPoint y: 323, distance: 13.8
click at [73, 332] on span "F" at bounding box center [74, 333] width 4 height 5
drag, startPoint x: 107, startPoint y: 334, endPoint x: 111, endPoint y: 320, distance: 13.8
click at [108, 330] on button "O" at bounding box center [106, 334] width 14 height 14
click at [26, 334] on button "|" at bounding box center [25, 334] width 14 height 14
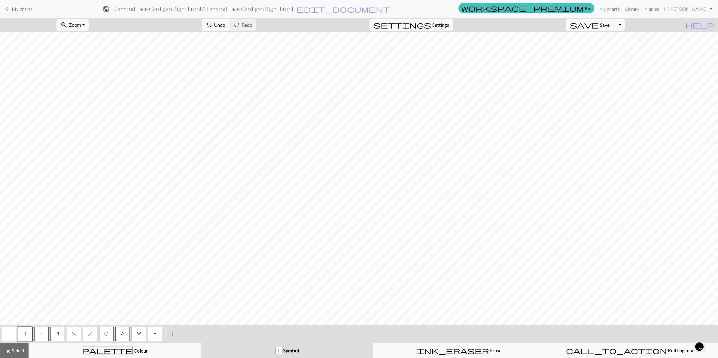
click at [104, 332] on span "O" at bounding box center [106, 333] width 4 height 5
click at [90, 335] on span "H" at bounding box center [90, 333] width 4 height 5
drag, startPoint x: 23, startPoint y: 335, endPoint x: 39, endPoint y: 322, distance: 20.9
click at [23, 335] on button "|" at bounding box center [25, 334] width 14 height 14
click at [72, 334] on span "F" at bounding box center [74, 333] width 4 height 5
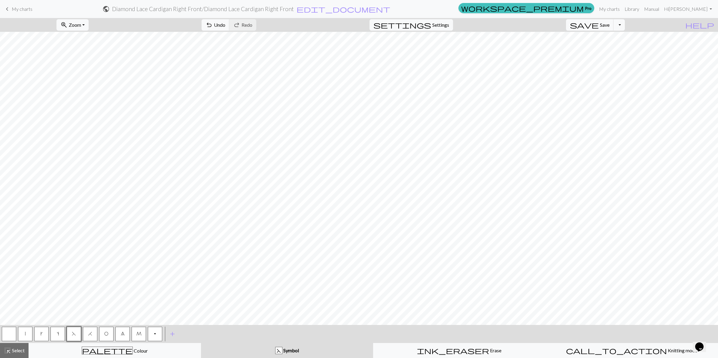
drag, startPoint x: 108, startPoint y: 333, endPoint x: 113, endPoint y: 325, distance: 9.3
click at [108, 332] on span "O" at bounding box center [106, 333] width 4 height 5
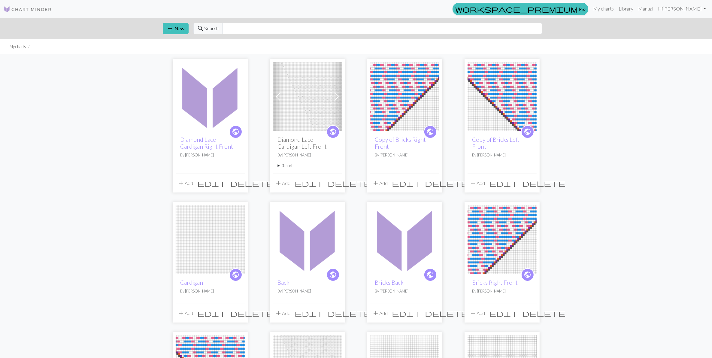
click at [305, 107] on img at bounding box center [307, 96] width 69 height 69
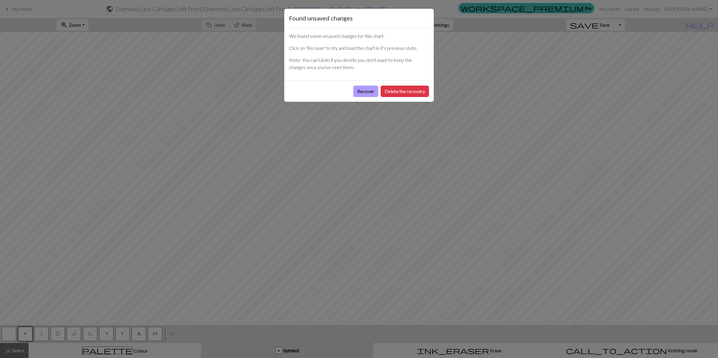
click at [371, 86] on button "Recover" at bounding box center [365, 91] width 25 height 11
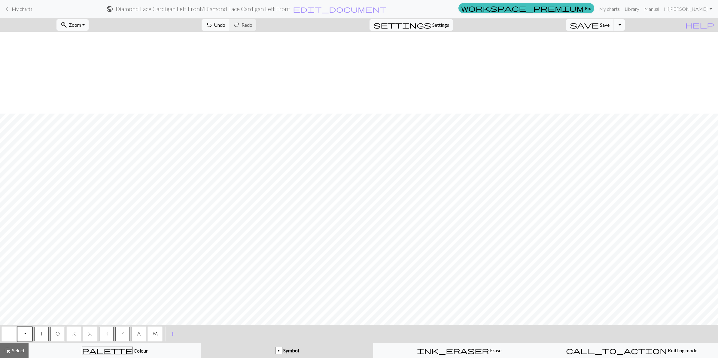
scroll to position [82, 0]
